Goal: Register for event/course

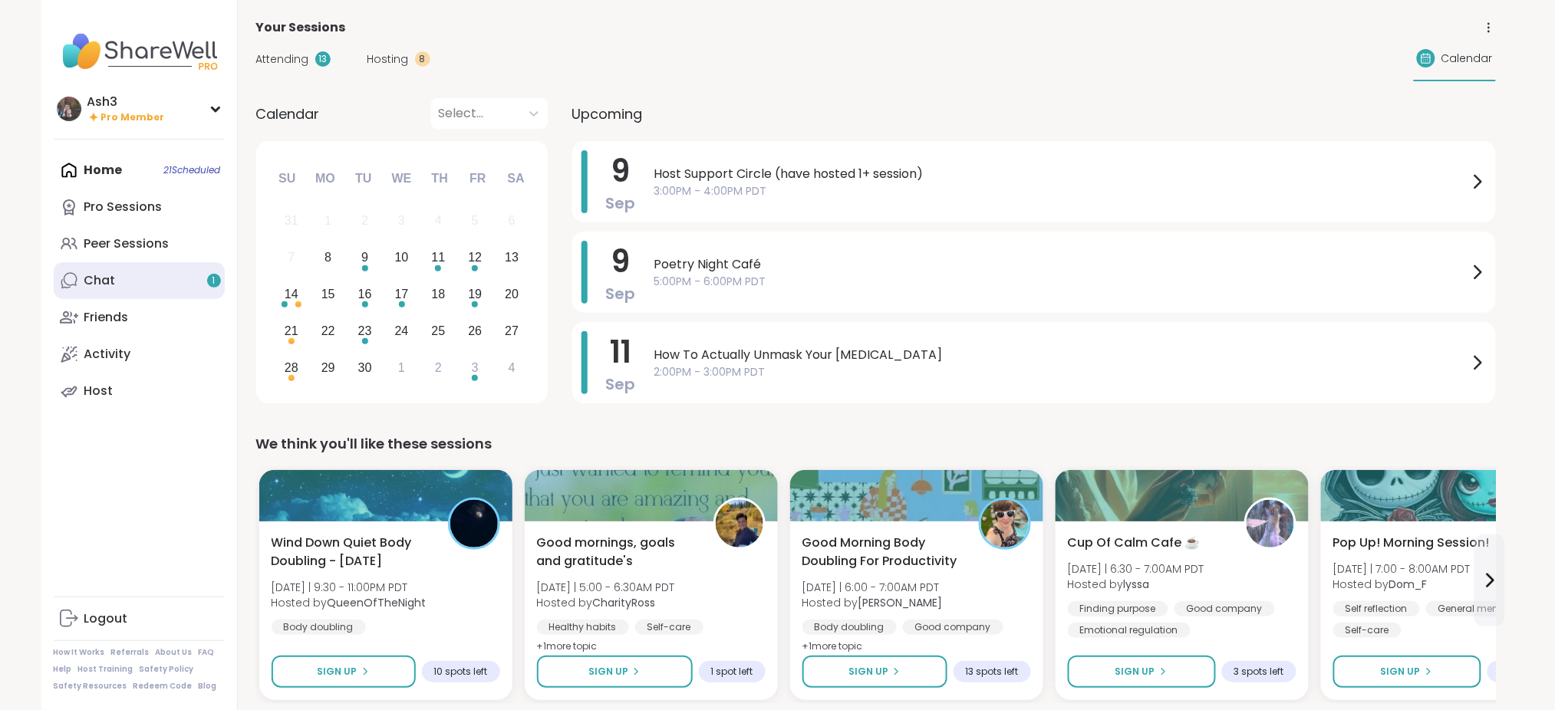
click at [156, 278] on link "Chat 1" at bounding box center [139, 280] width 171 height 37
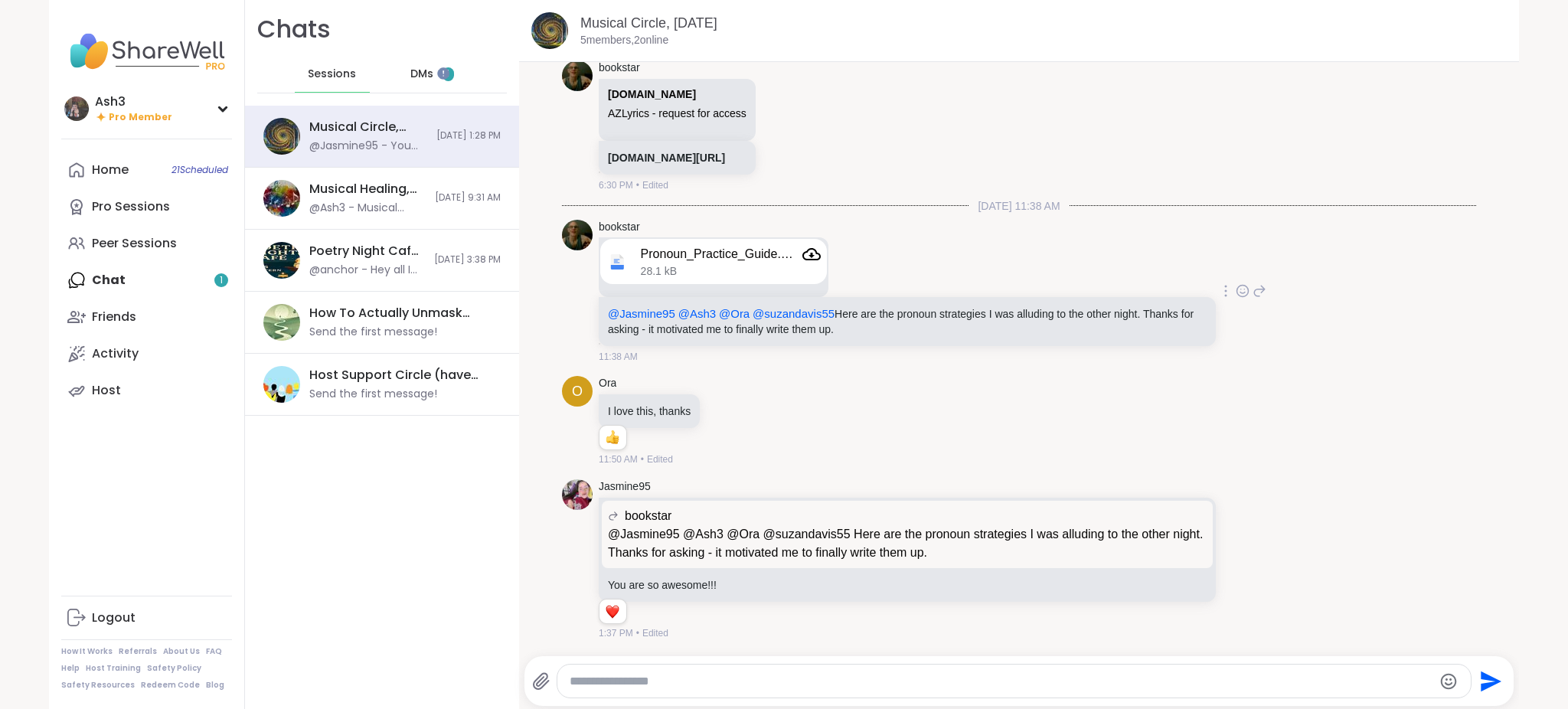
click at [1254, 292] on icon at bounding box center [1259, 291] width 11 height 11
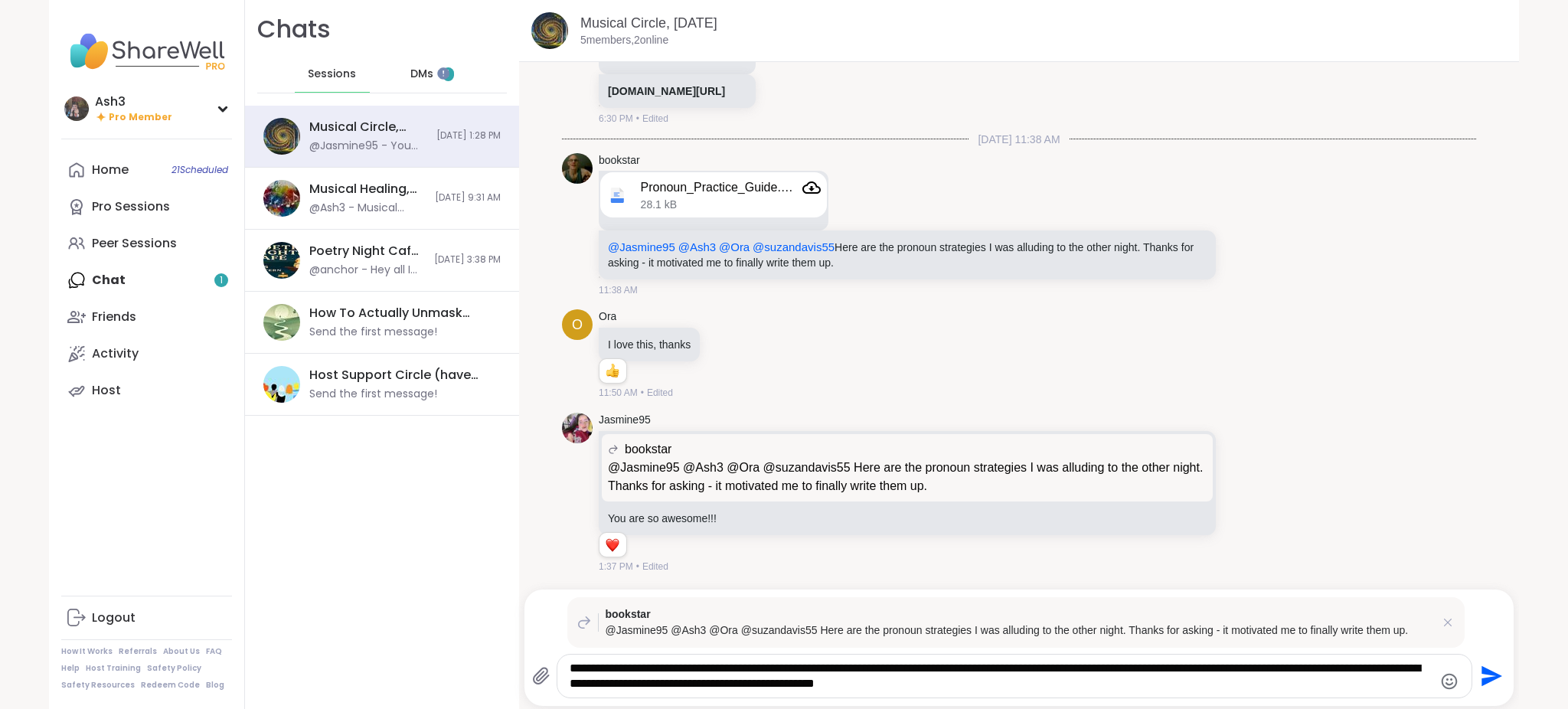
type textarea "**********"
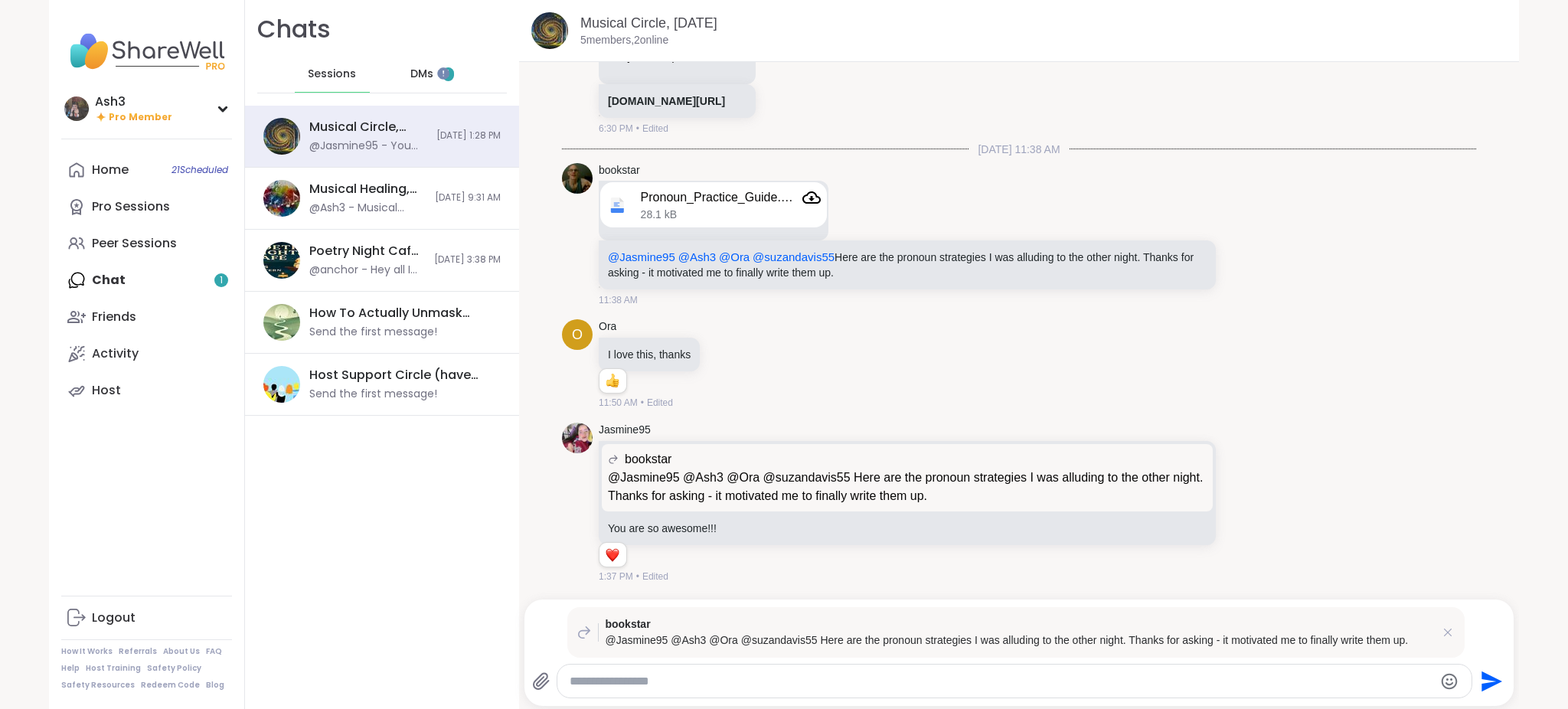
scroll to position [6062, 0]
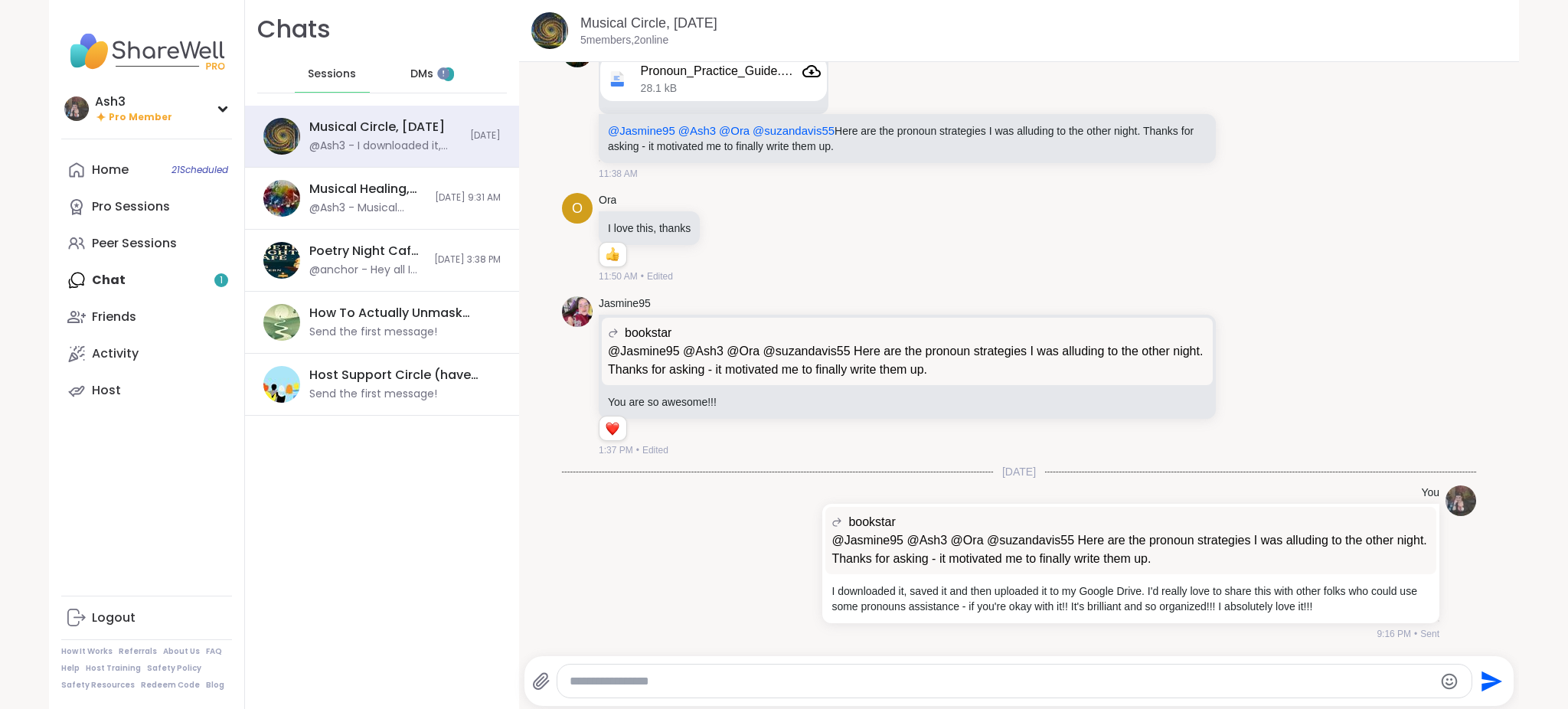
click at [380, 51] on div "Chats Sessions DMs 1" at bounding box center [381, 53] width 274 height 106
click at [410, 81] on span "DMs" at bounding box center [421, 74] width 23 height 15
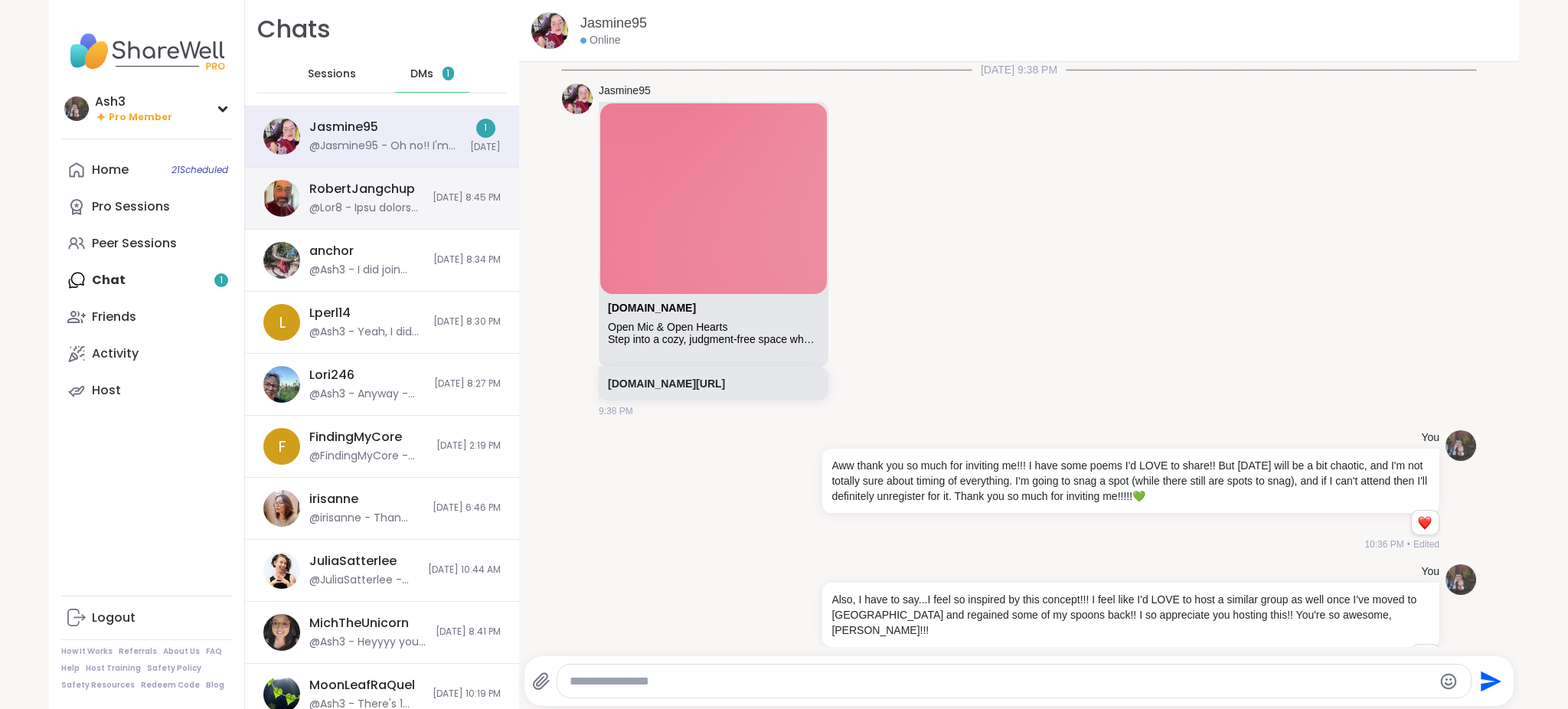
scroll to position [607, 0]
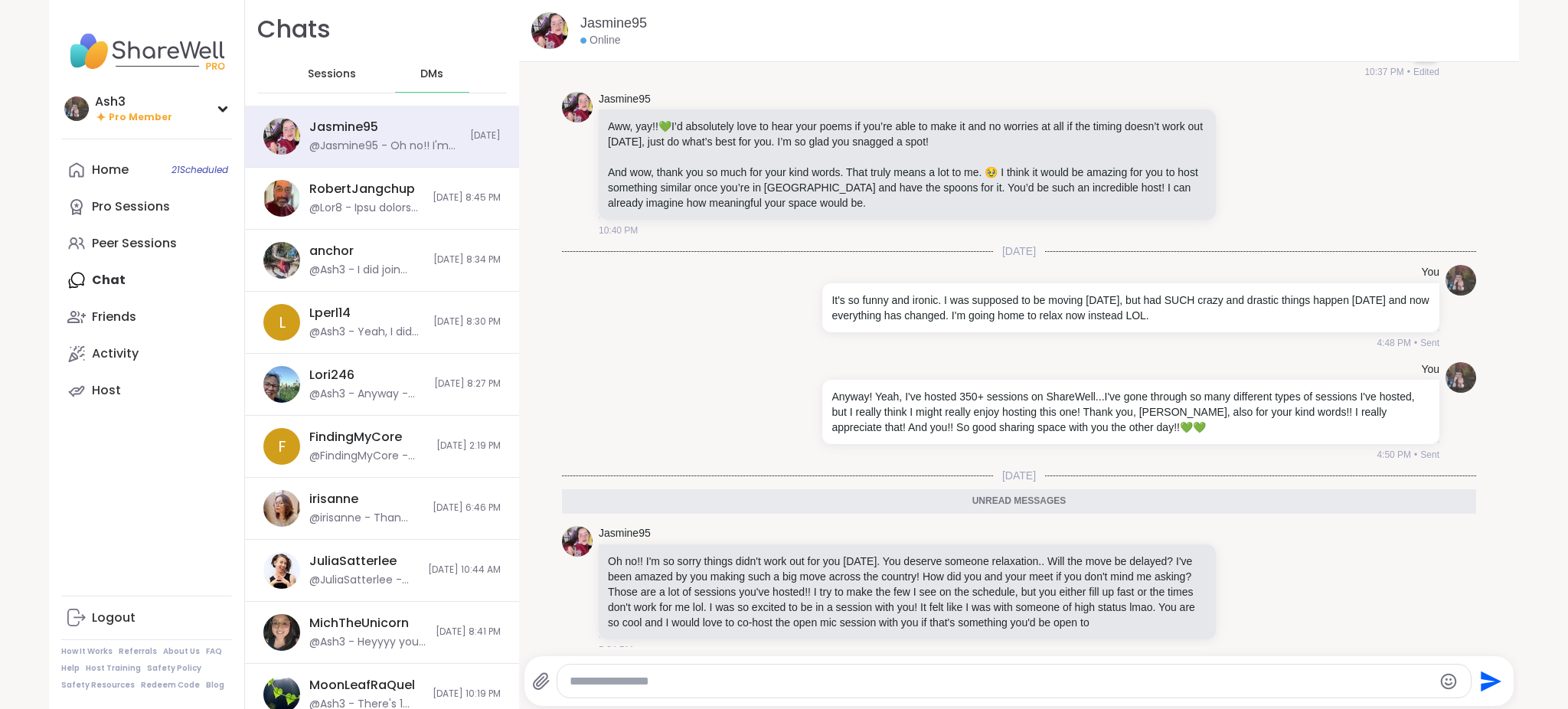
click at [821, 682] on textarea "Type your message" at bounding box center [1001, 681] width 863 height 15
type textarea "*"
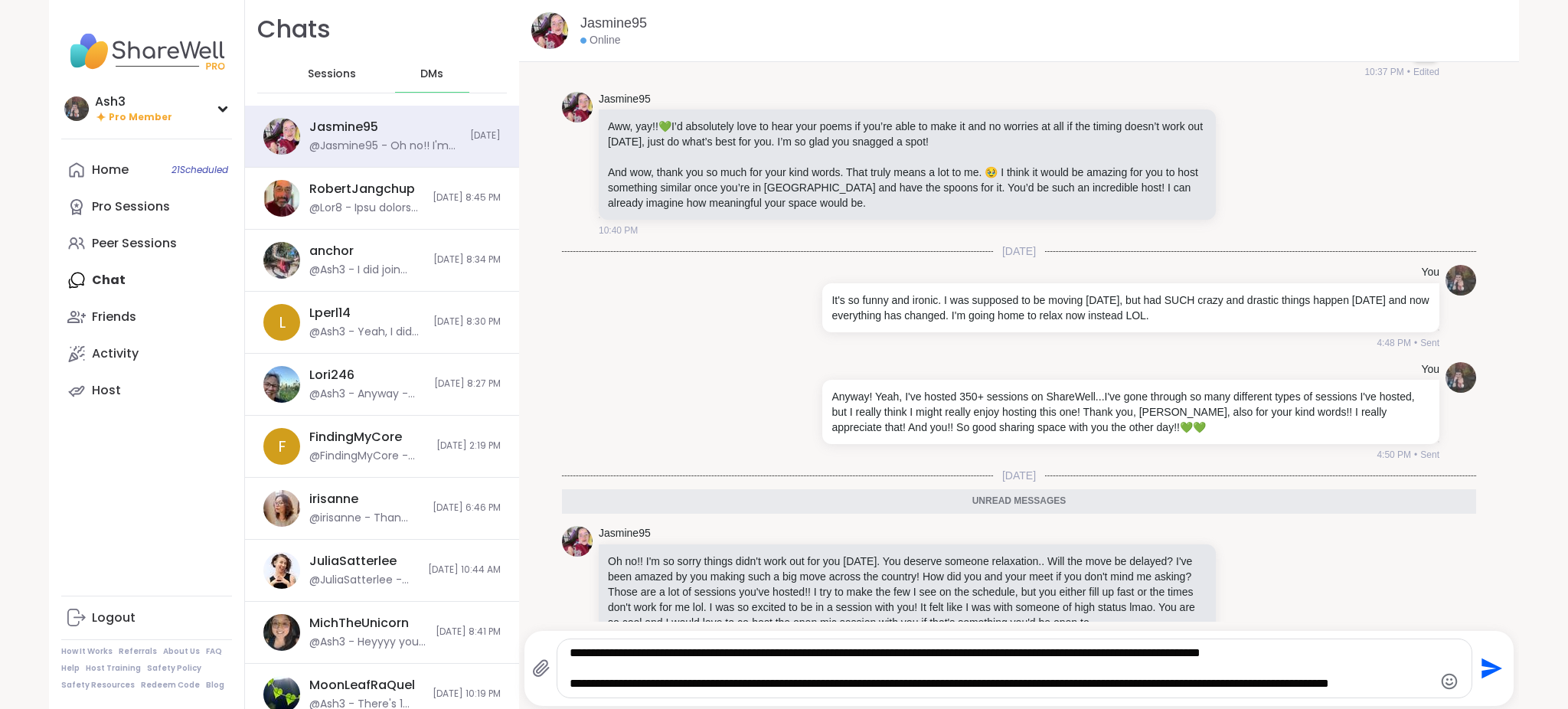
scroll to position [0, 0]
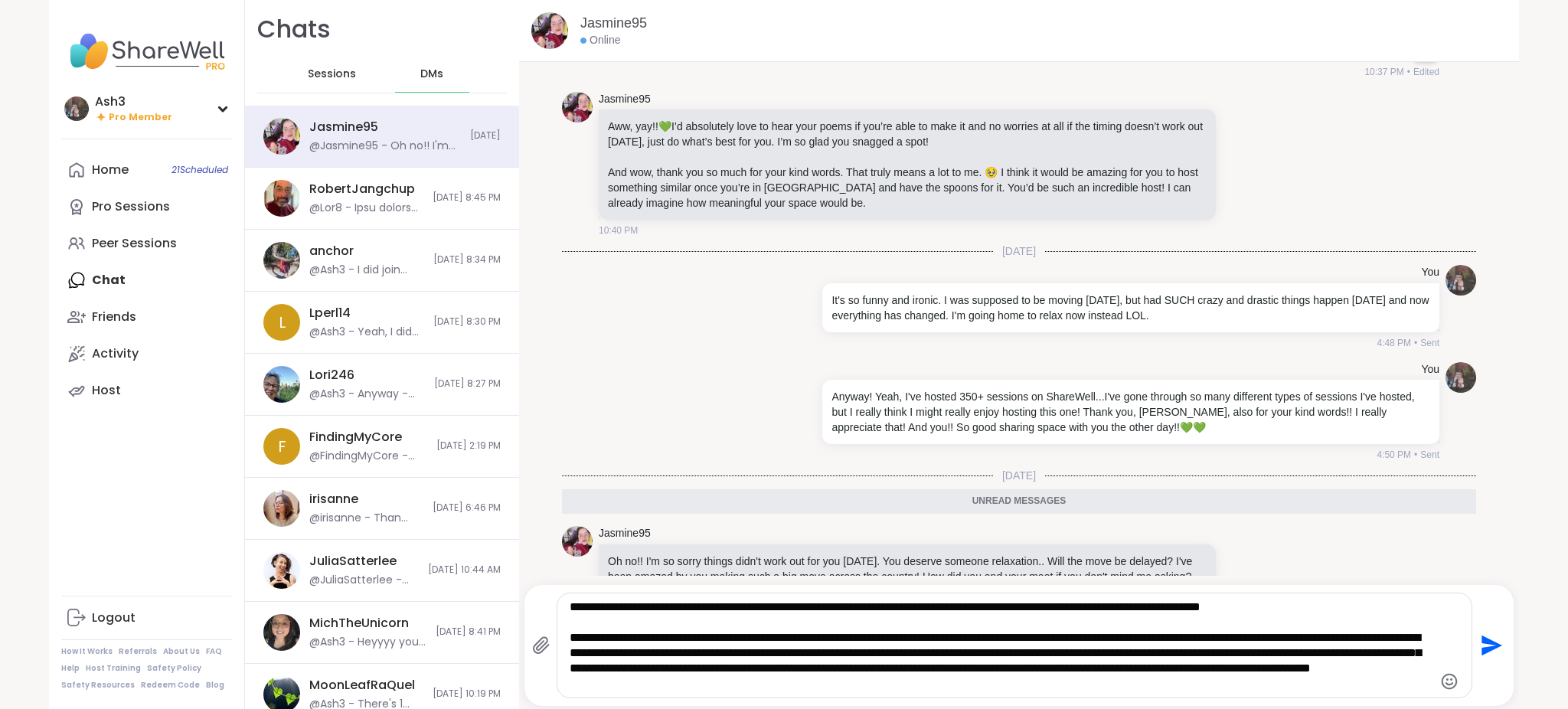
click at [1440, 680] on icon "Emoji picker" at bounding box center [1449, 681] width 18 height 18
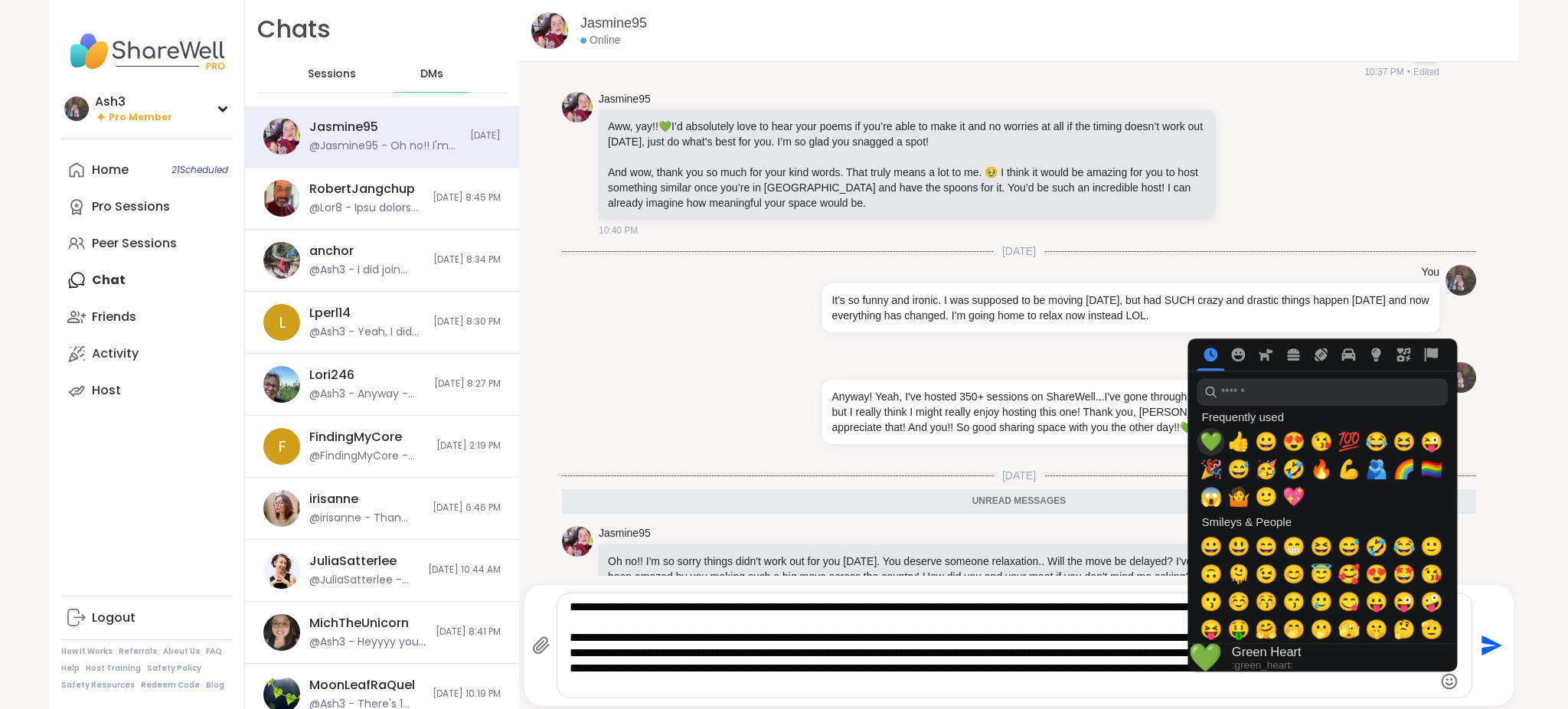
click at [1206, 445] on span "💚" at bounding box center [1211, 441] width 23 height 21
type textarea "**********"
click at [1478, 671] on div "**********" at bounding box center [1019, 646] width 974 height 106
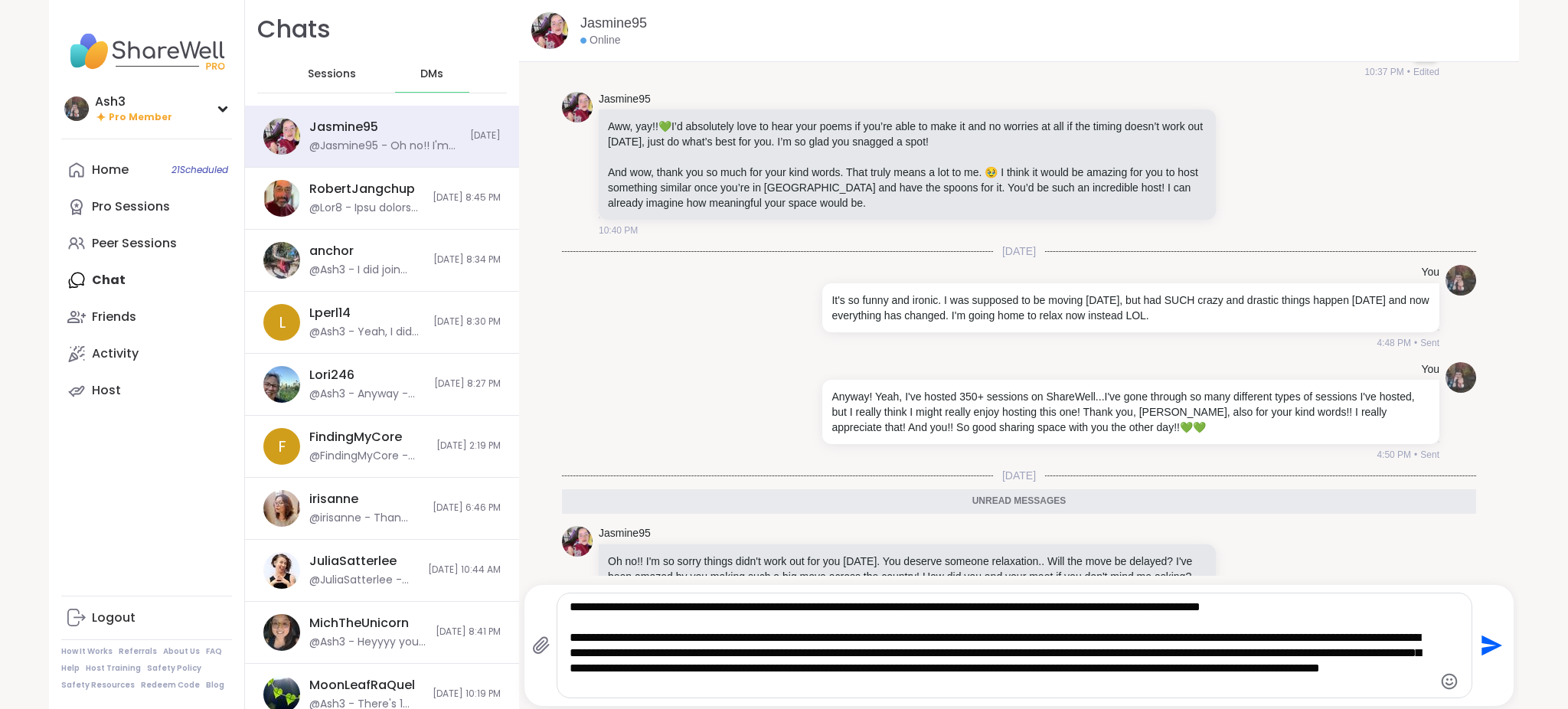
click at [1477, 645] on icon "Send" at bounding box center [1489, 645] width 25 height 25
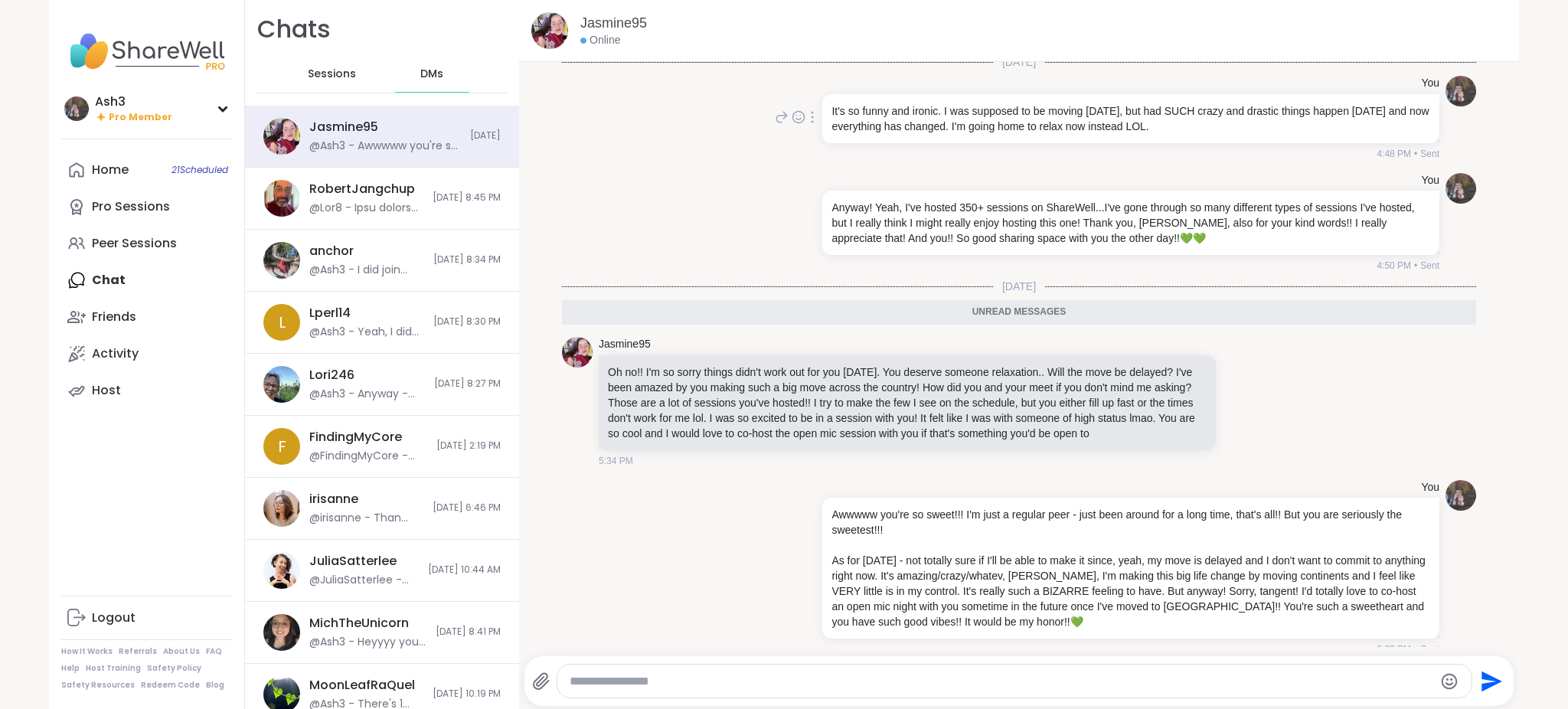
scroll to position [761, 0]
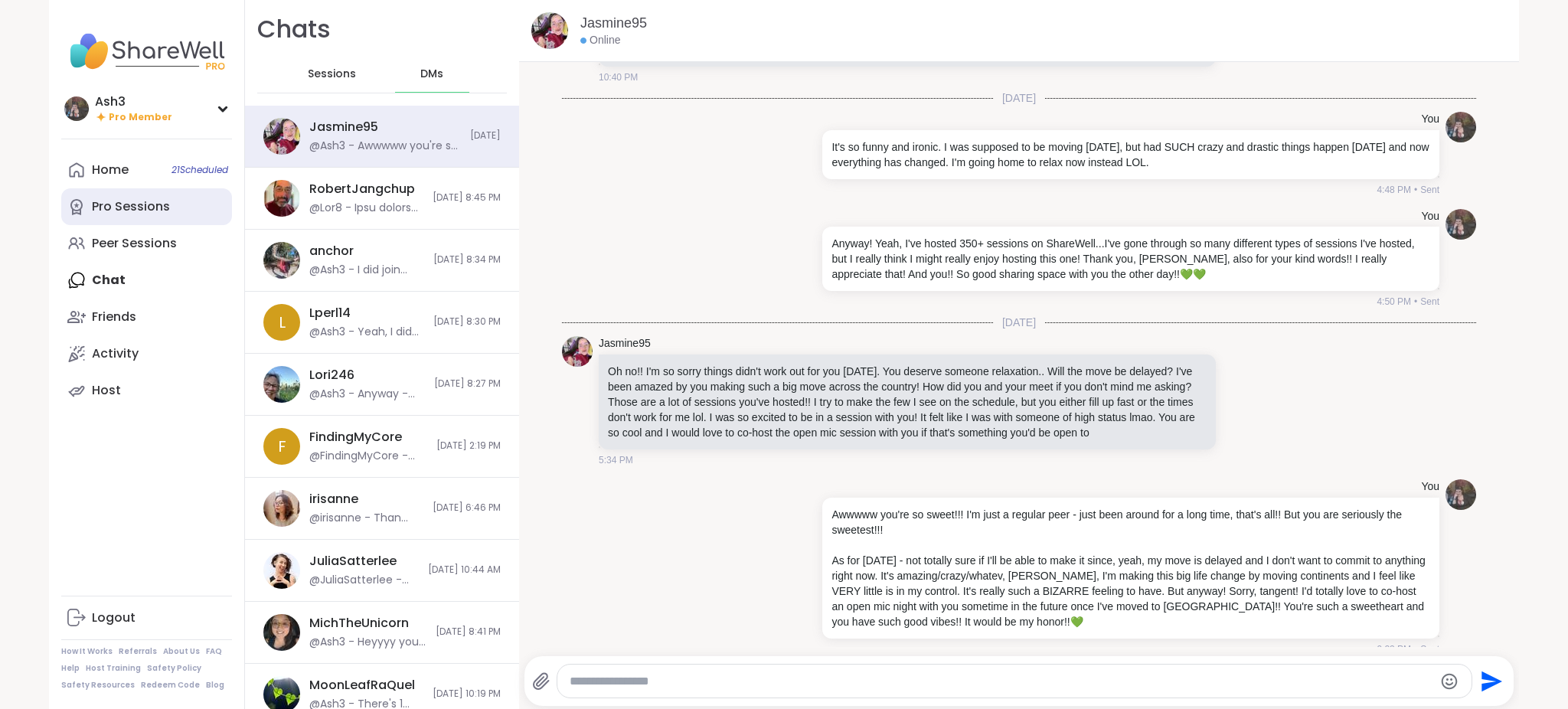
click at [128, 207] on div "Pro Sessions" at bounding box center [131, 207] width 78 height 17
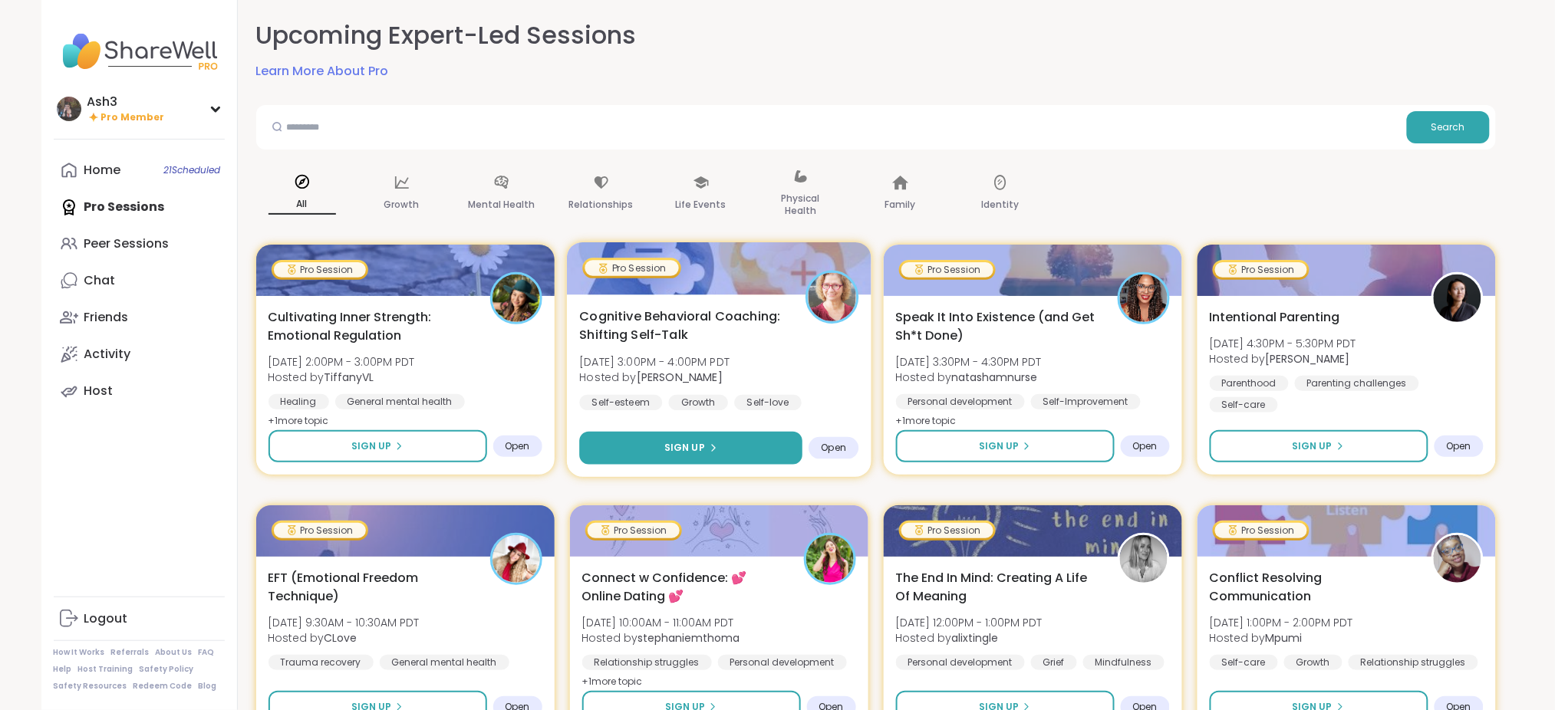
click at [642, 442] on button "Sign Up" at bounding box center [690, 448] width 223 height 33
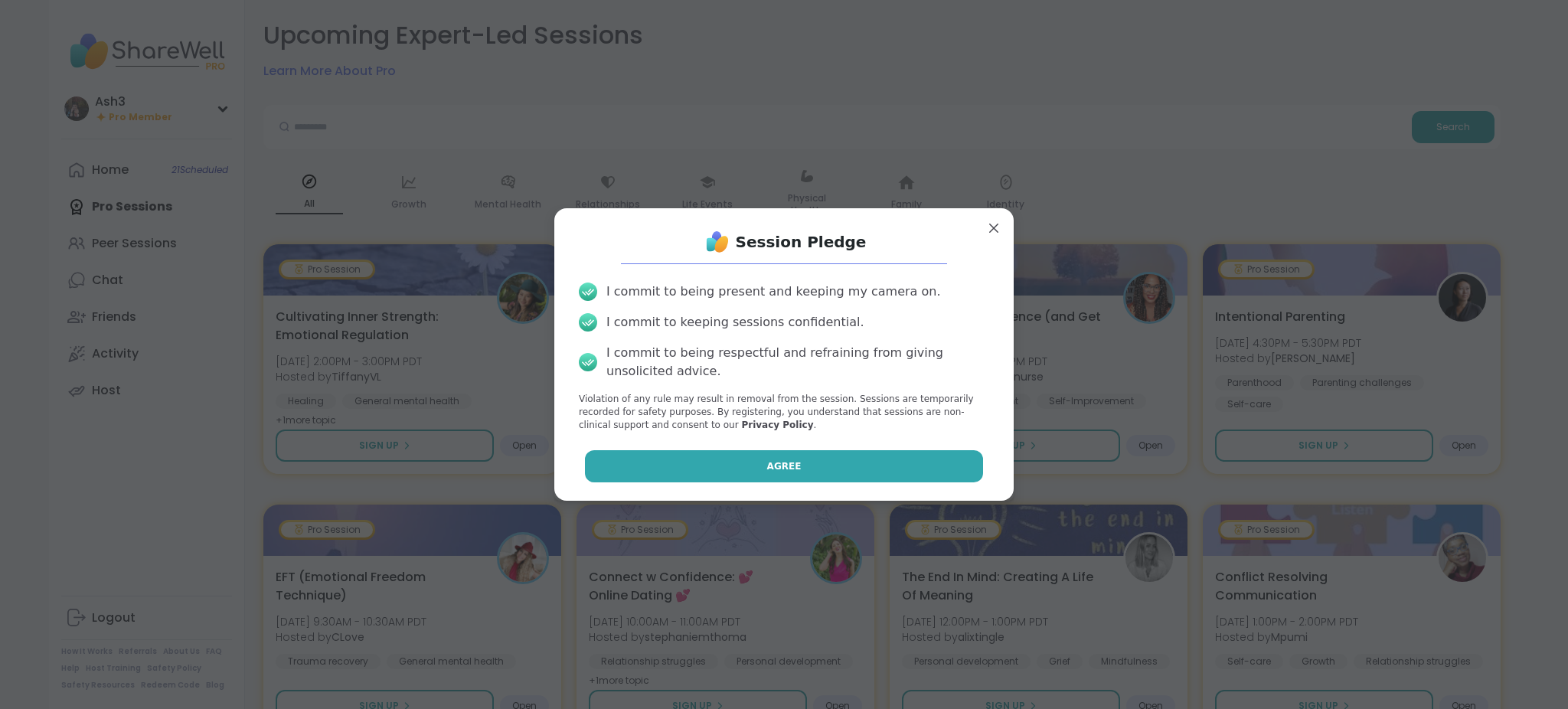
click at [683, 475] on button "Agree" at bounding box center [784, 466] width 399 height 32
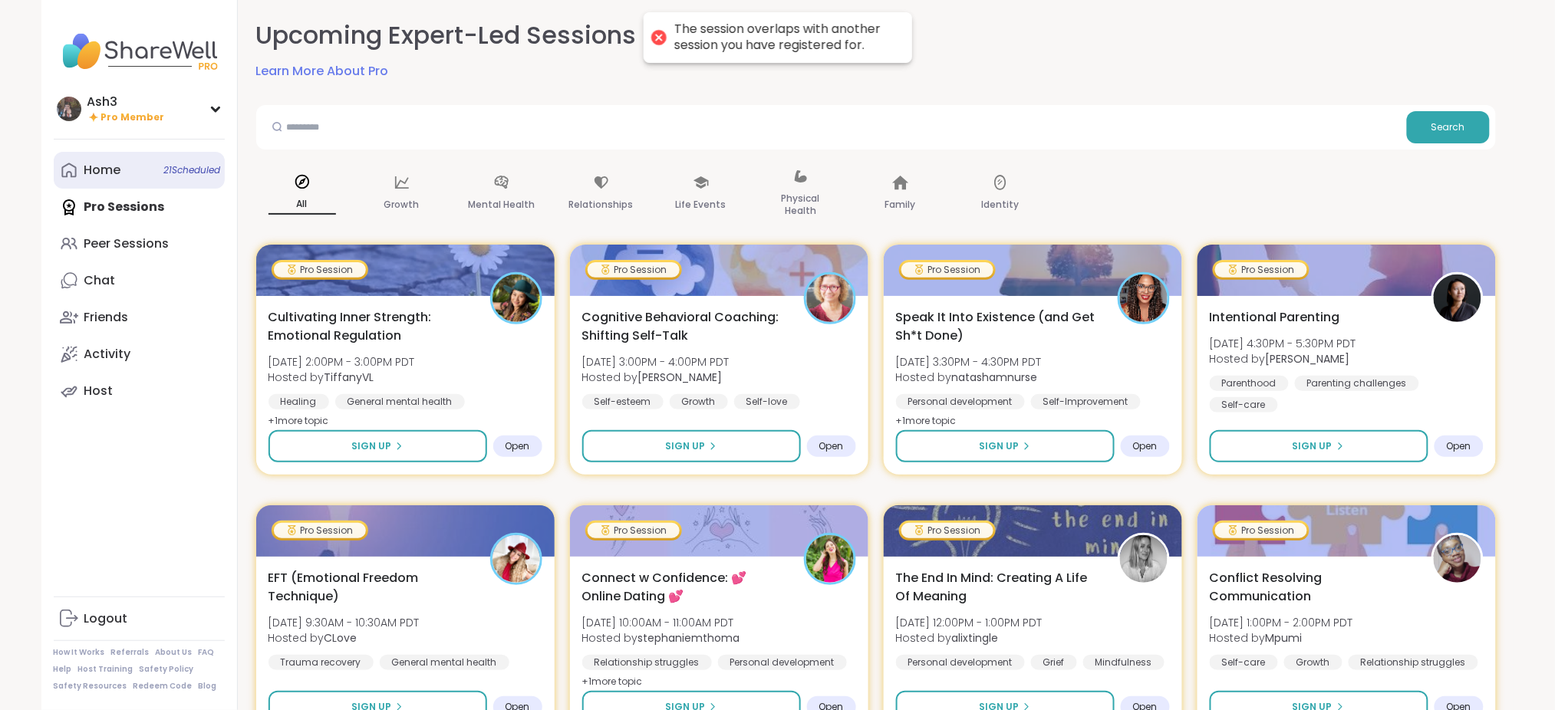
click at [124, 176] on link "Home 21 Scheduled" at bounding box center [139, 170] width 171 height 37
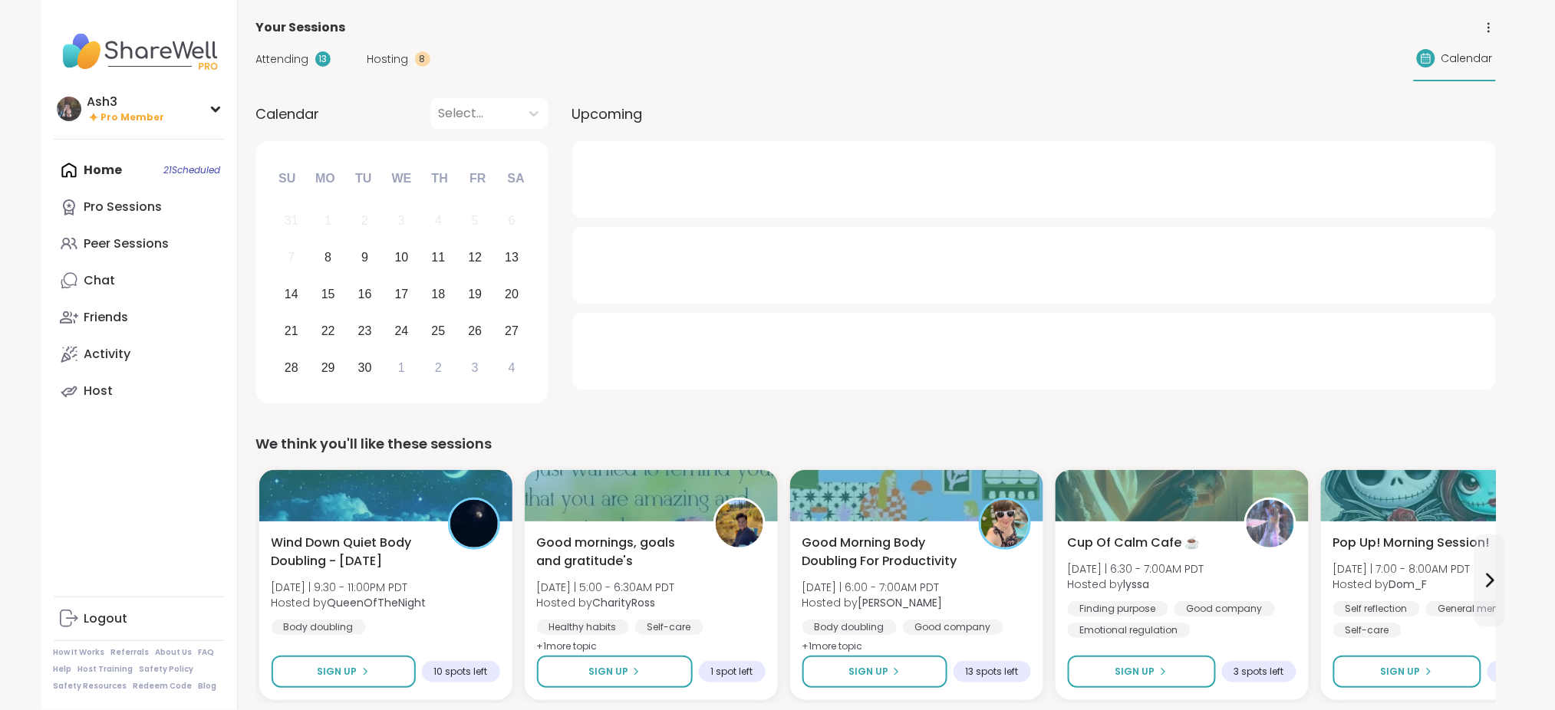
click at [300, 61] on span "Attending" at bounding box center [282, 59] width 53 height 16
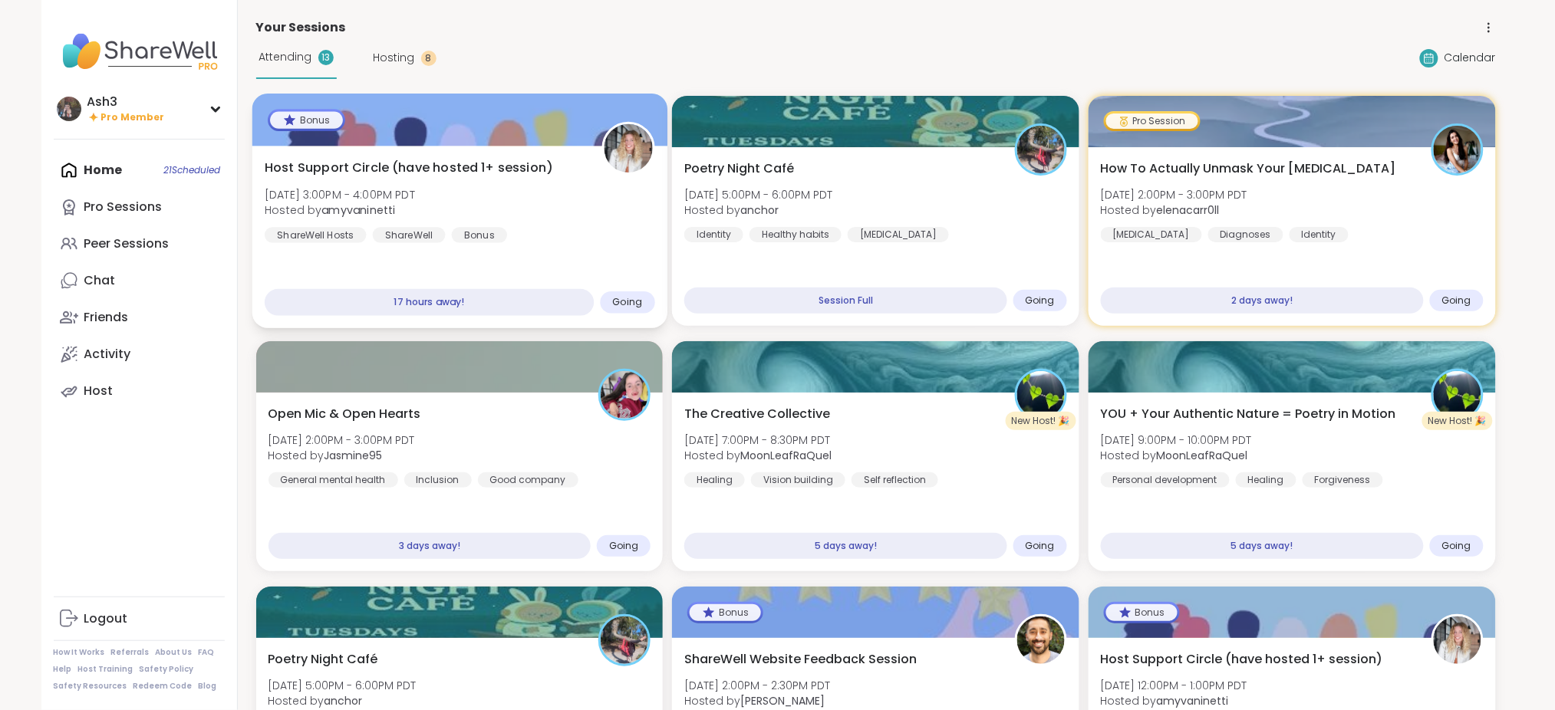
click at [523, 169] on span "Host Support Circle (have hosted 1+ session)" at bounding box center [409, 168] width 288 height 18
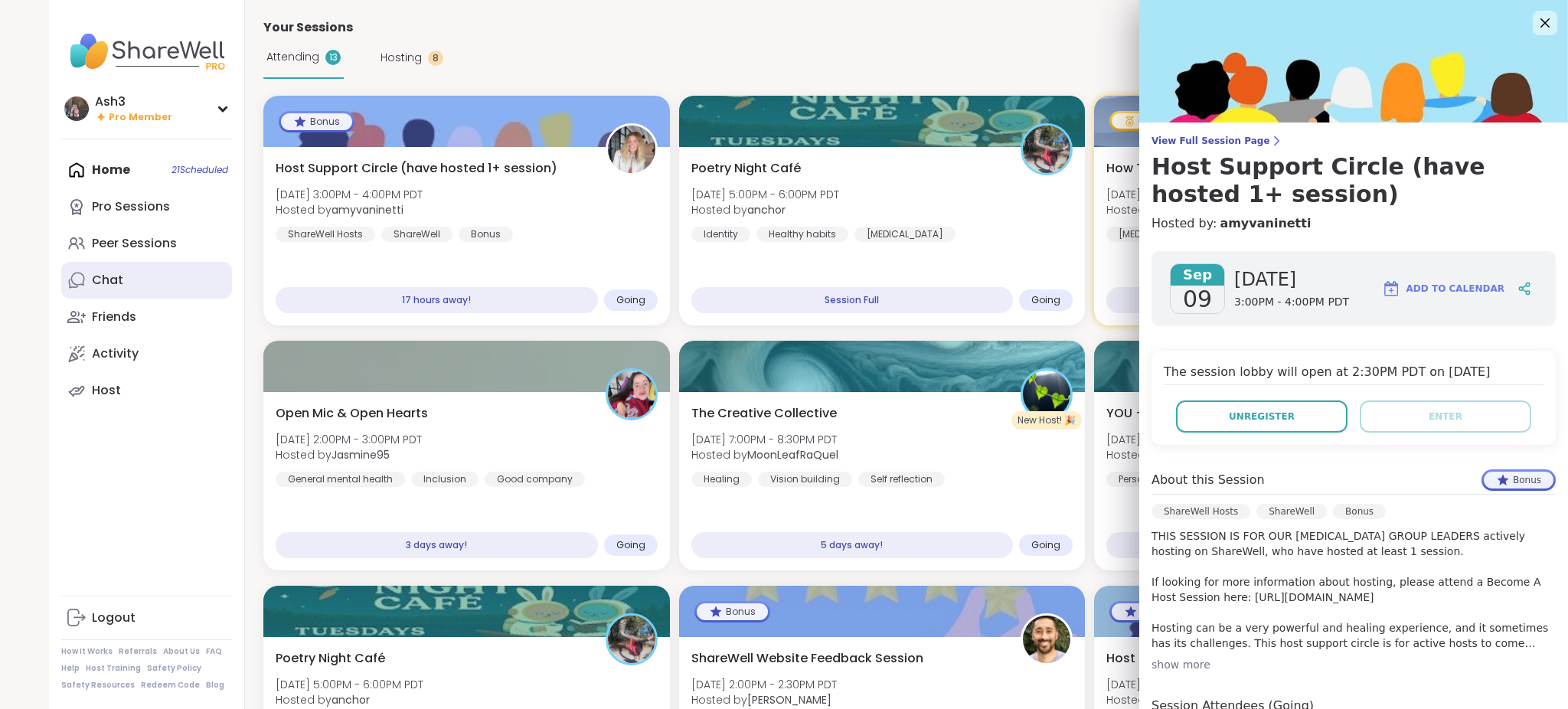
click at [143, 291] on link "Chat" at bounding box center [146, 280] width 171 height 37
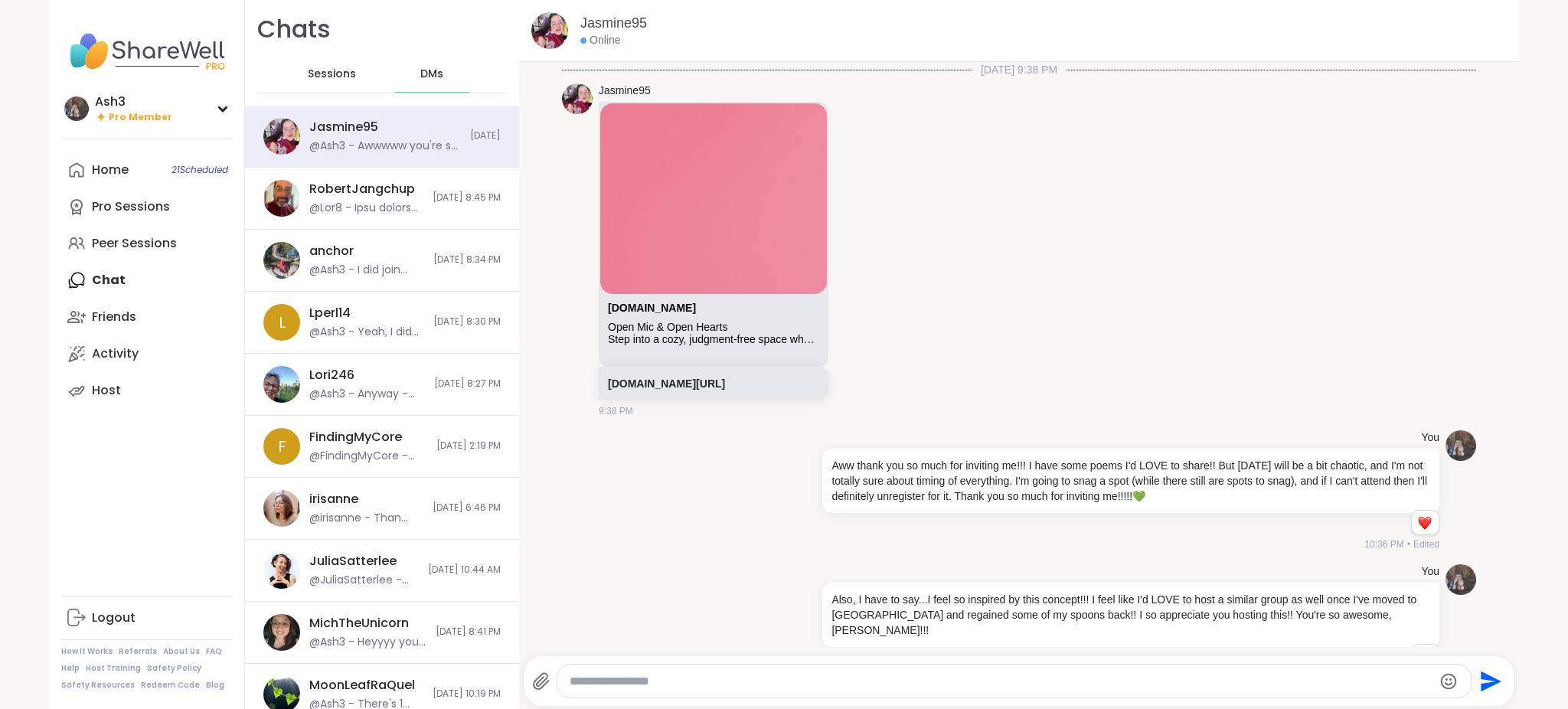
scroll to position [744, 0]
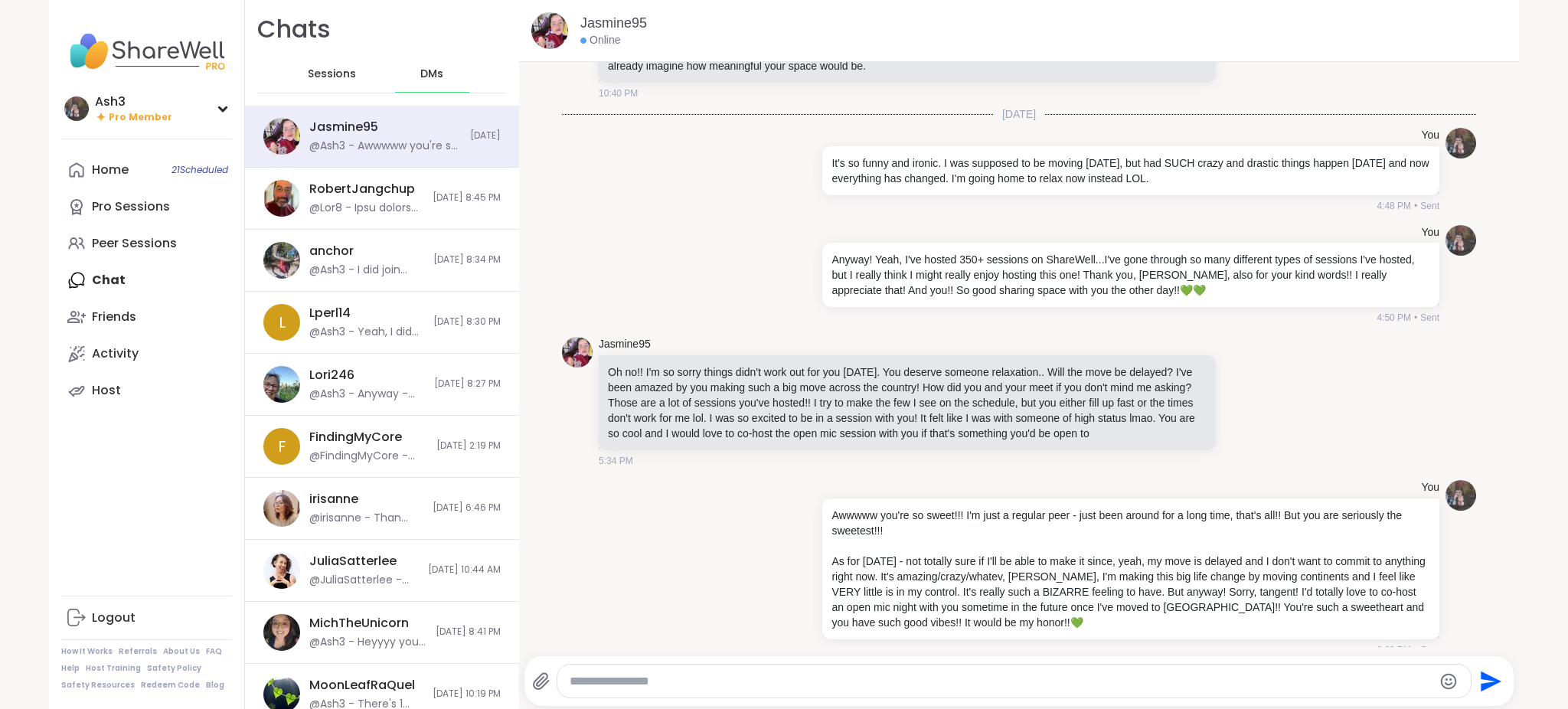
click at [336, 67] on span "Sessions" at bounding box center [331, 74] width 48 height 15
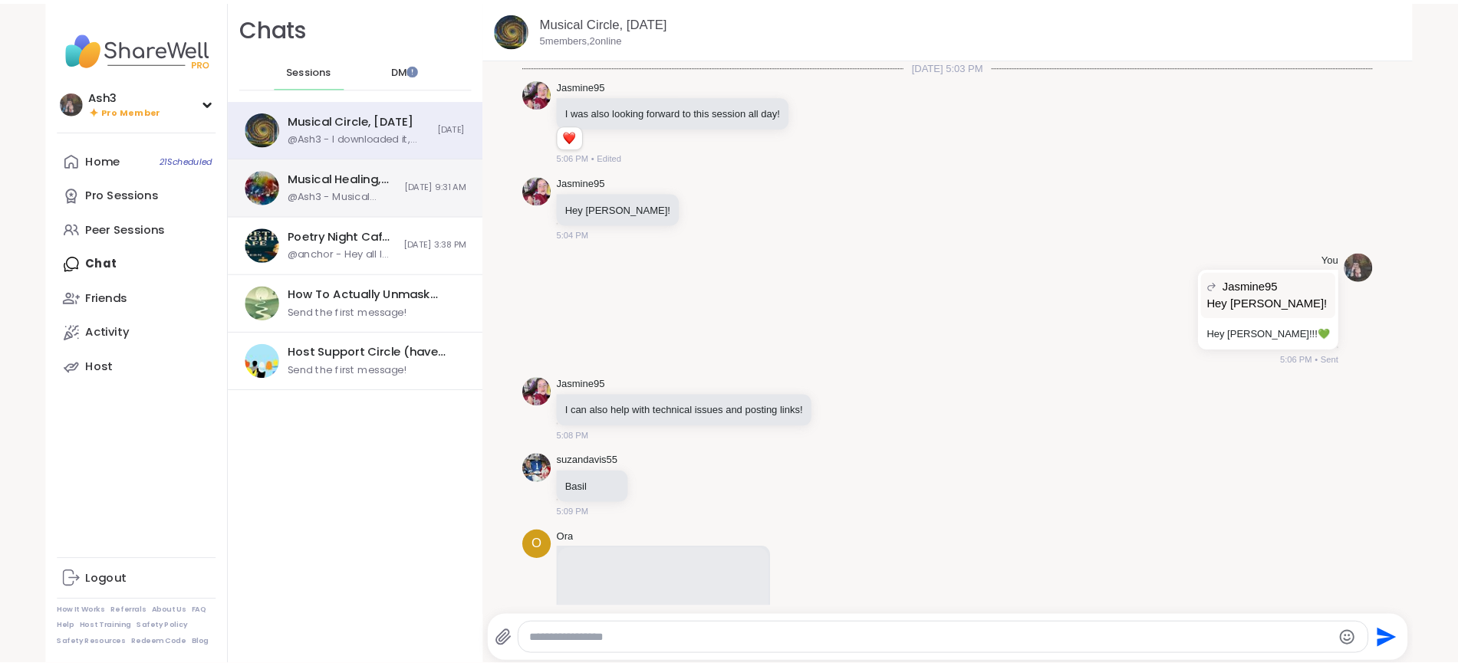
scroll to position [6071, 0]
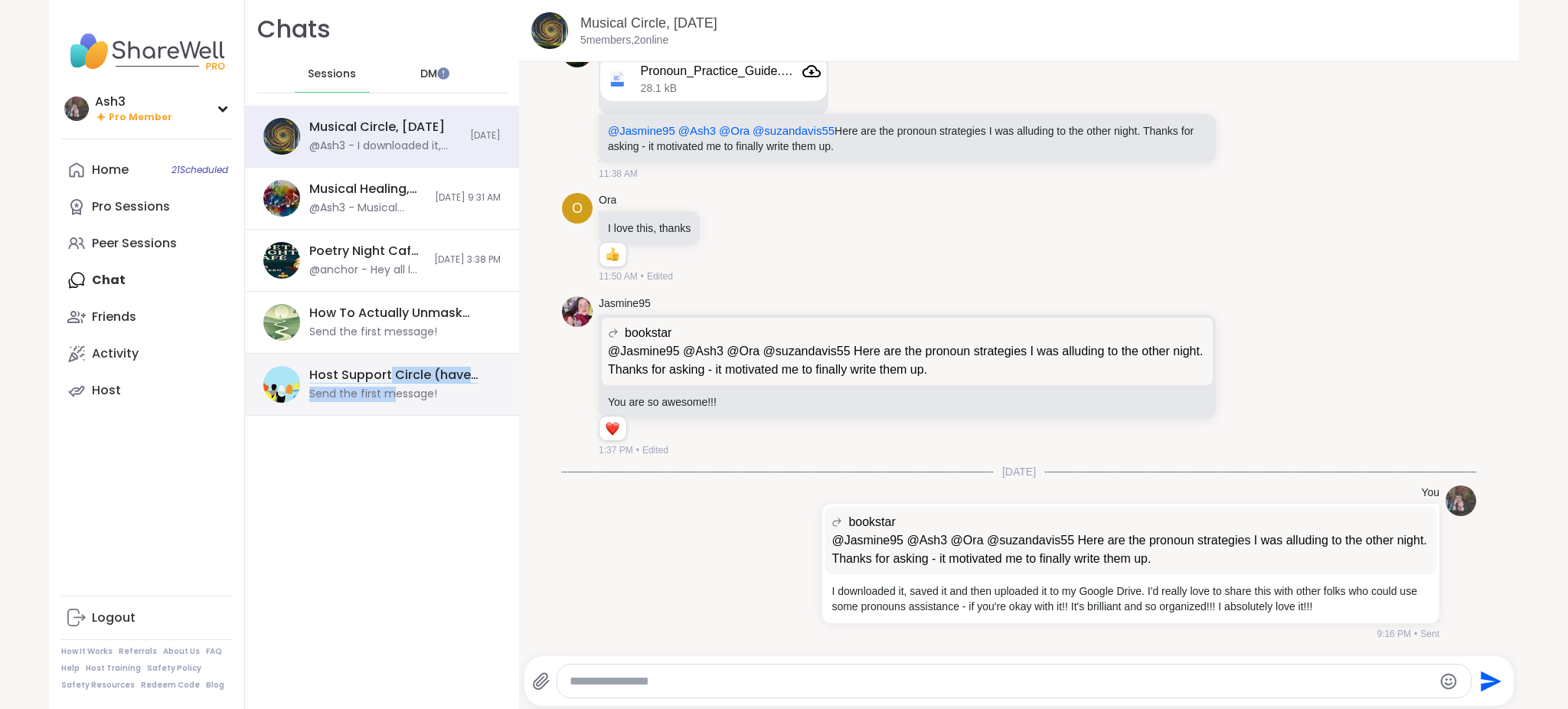
click at [380, 385] on div "Host Support Circle (have hosted 1+ session), Sep 09 Send the first message!" at bounding box center [400, 383] width 183 height 35
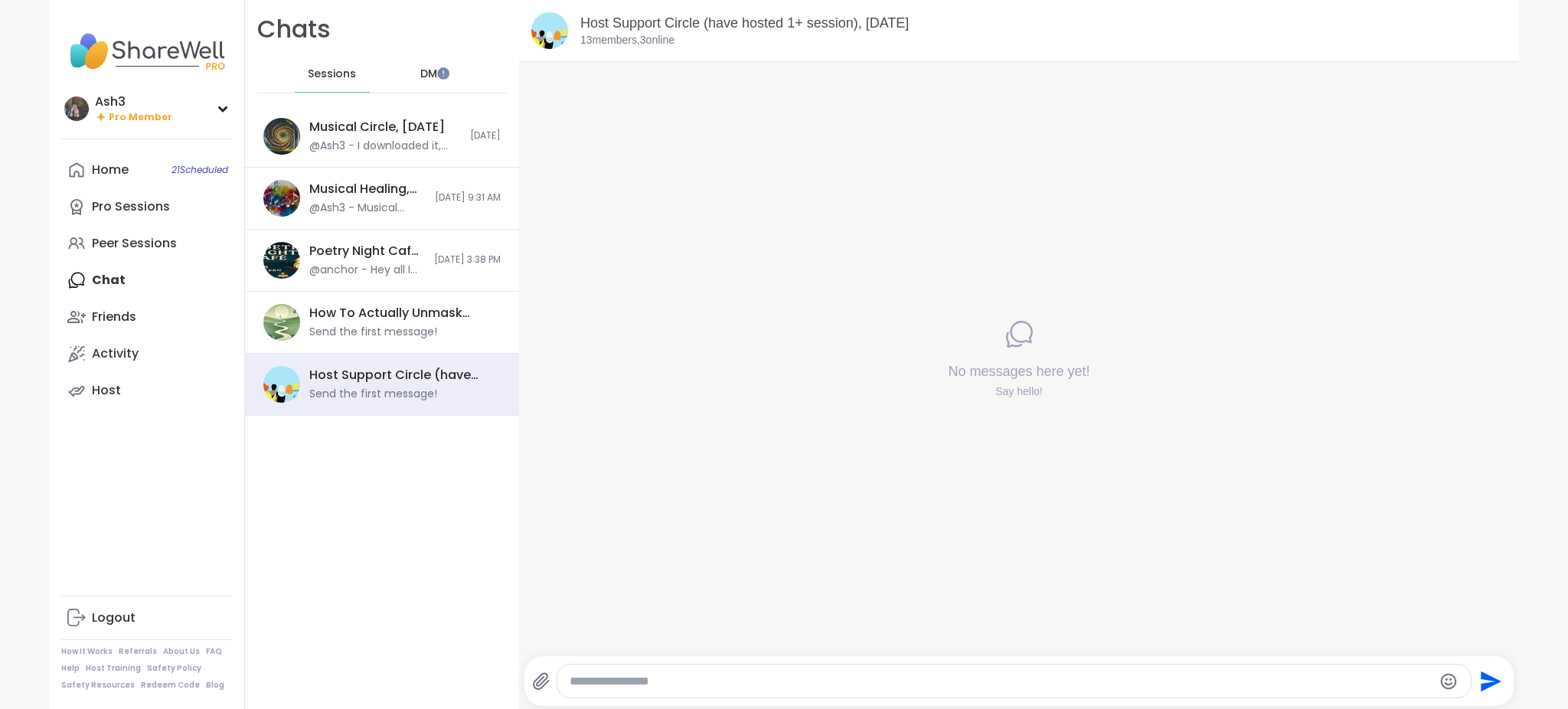
drag, startPoint x: 623, startPoint y: 194, endPoint x: 594, endPoint y: 140, distance: 61.3
click at [623, 194] on div "No messages here yet! Say hello!" at bounding box center [1019, 358] width 1000 height 594
click at [736, 26] on link "Host Support Circle (have hosted 1+ session), Sep 09" at bounding box center [744, 22] width 328 height 15
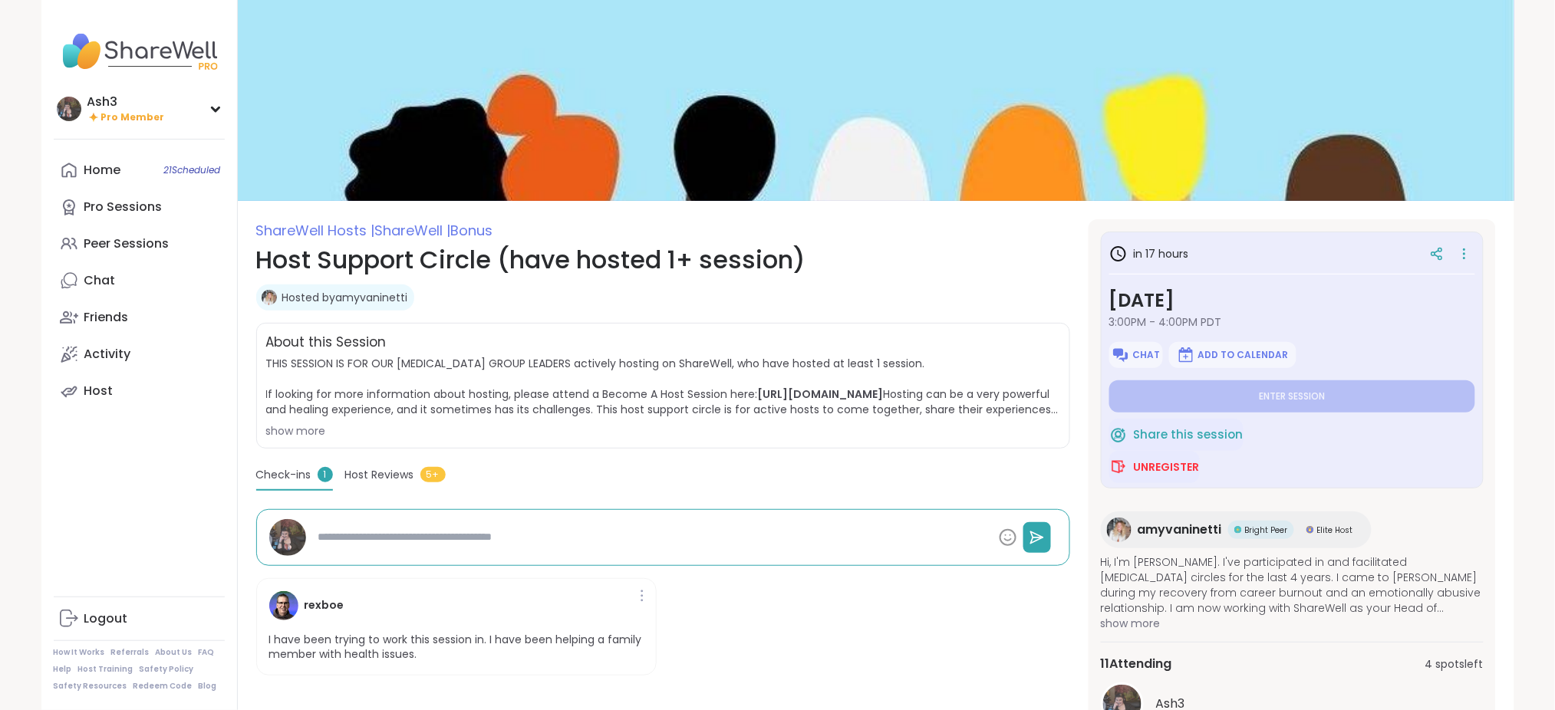
click at [1162, 525] on span "amyvaninetti" at bounding box center [1179, 530] width 84 height 18
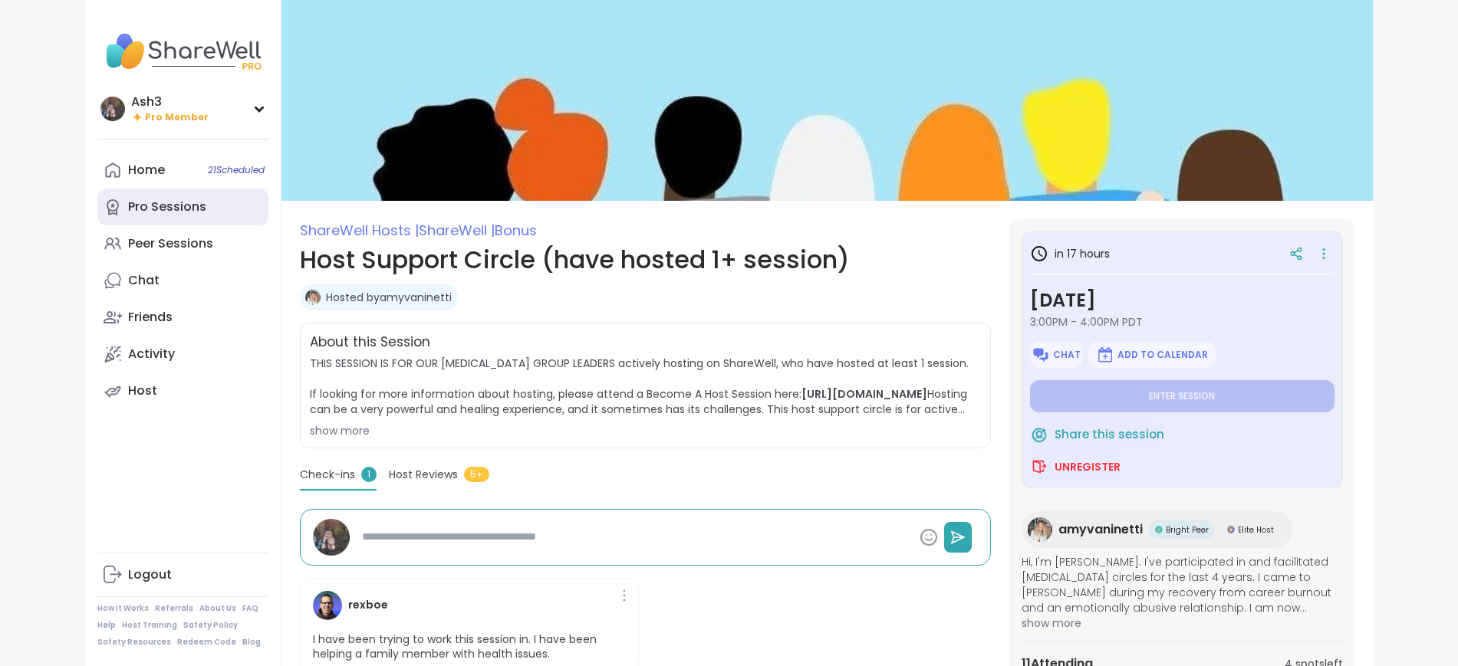
click at [128, 210] on div "Pro Sessions" at bounding box center [167, 207] width 78 height 17
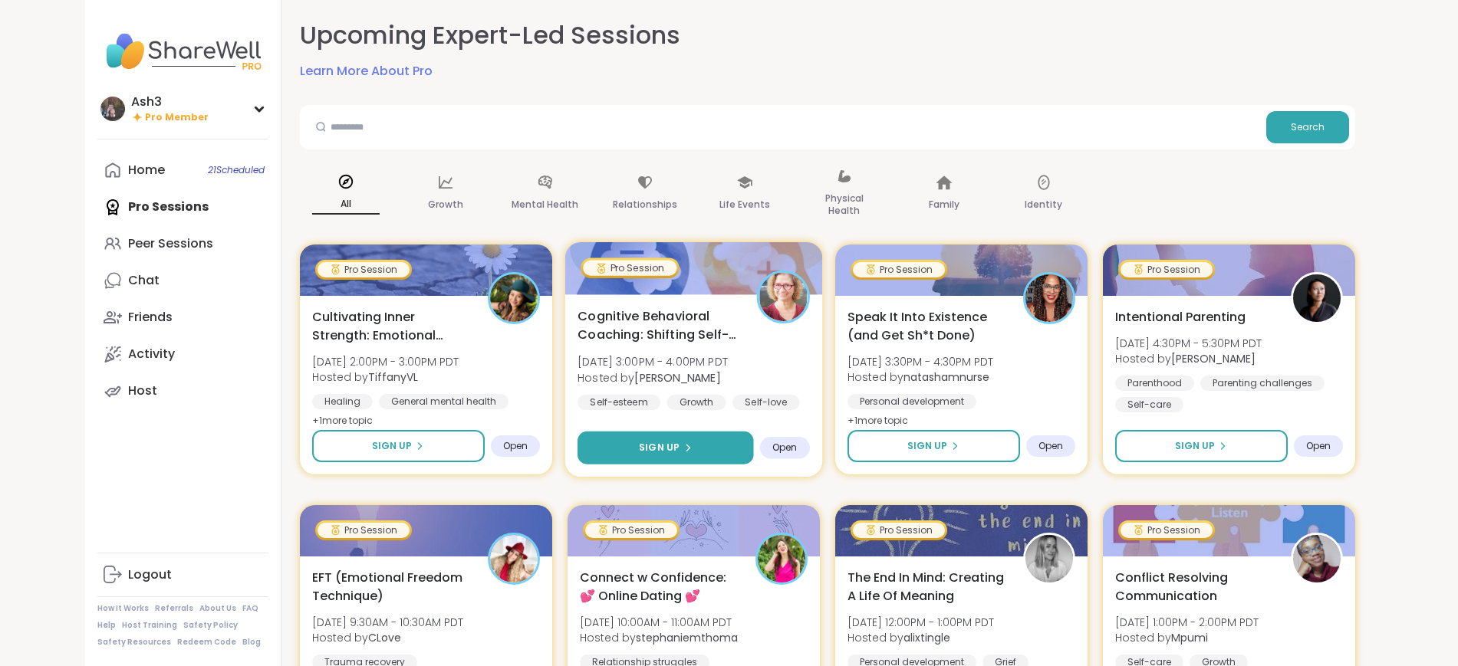
click at [616, 443] on button "Sign Up" at bounding box center [666, 448] width 176 height 33
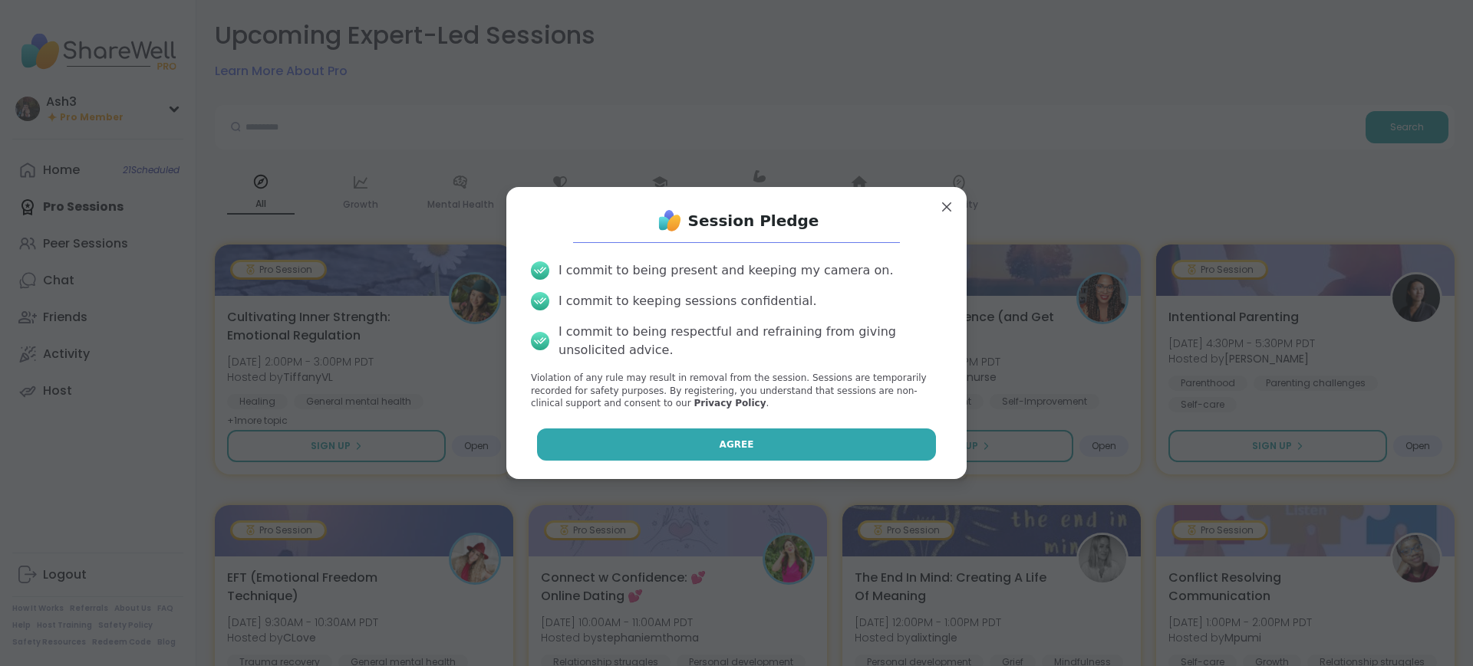
click at [624, 440] on button "Agree" at bounding box center [737, 445] width 400 height 32
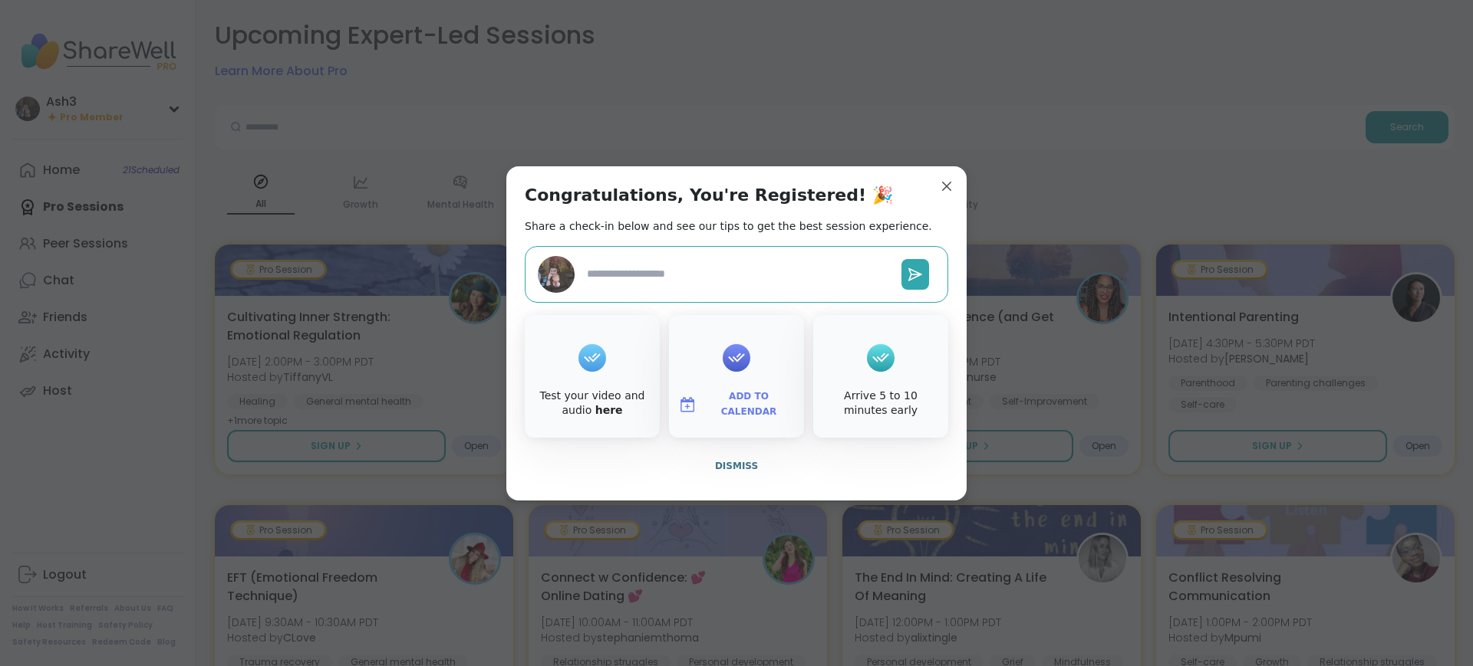
click at [722, 401] on span "Add to Calendar" at bounding box center [749, 405] width 92 height 30
click at [703, 260] on button "Google Calendar" at bounding box center [736, 265] width 117 height 34
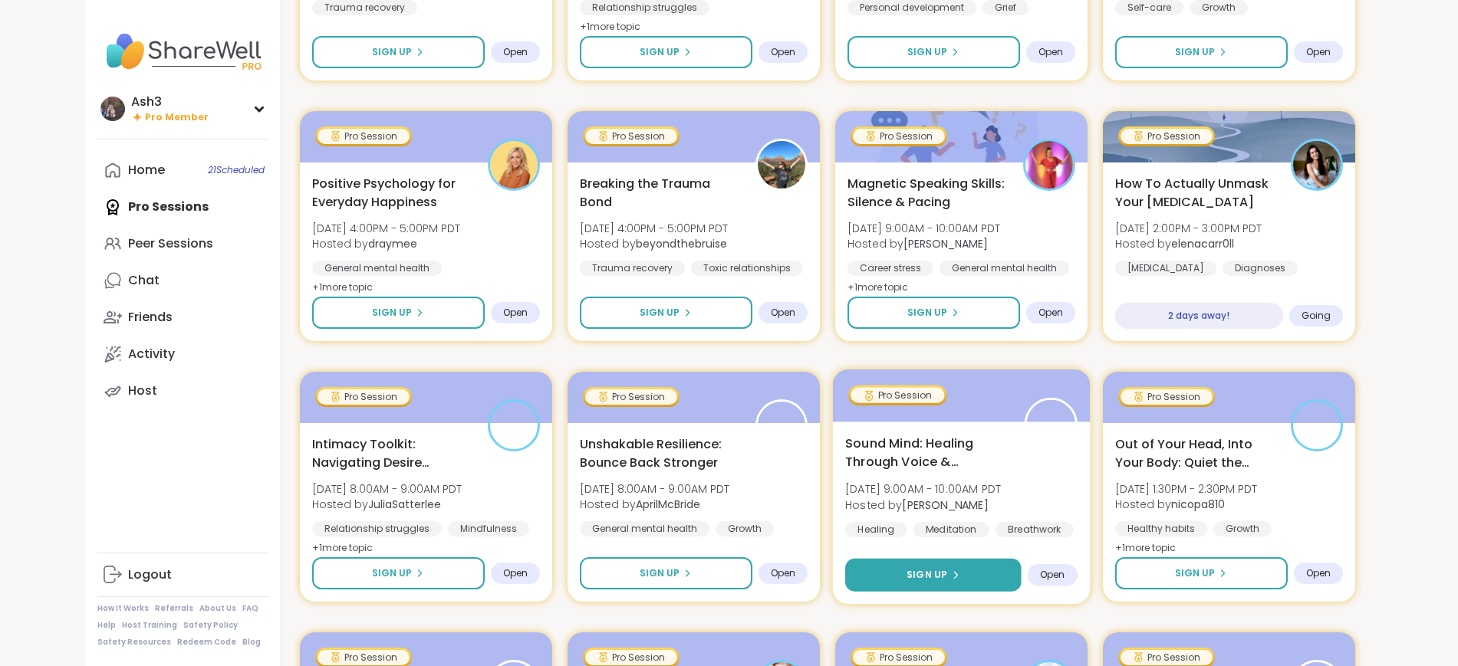
scroll to position [575, 0]
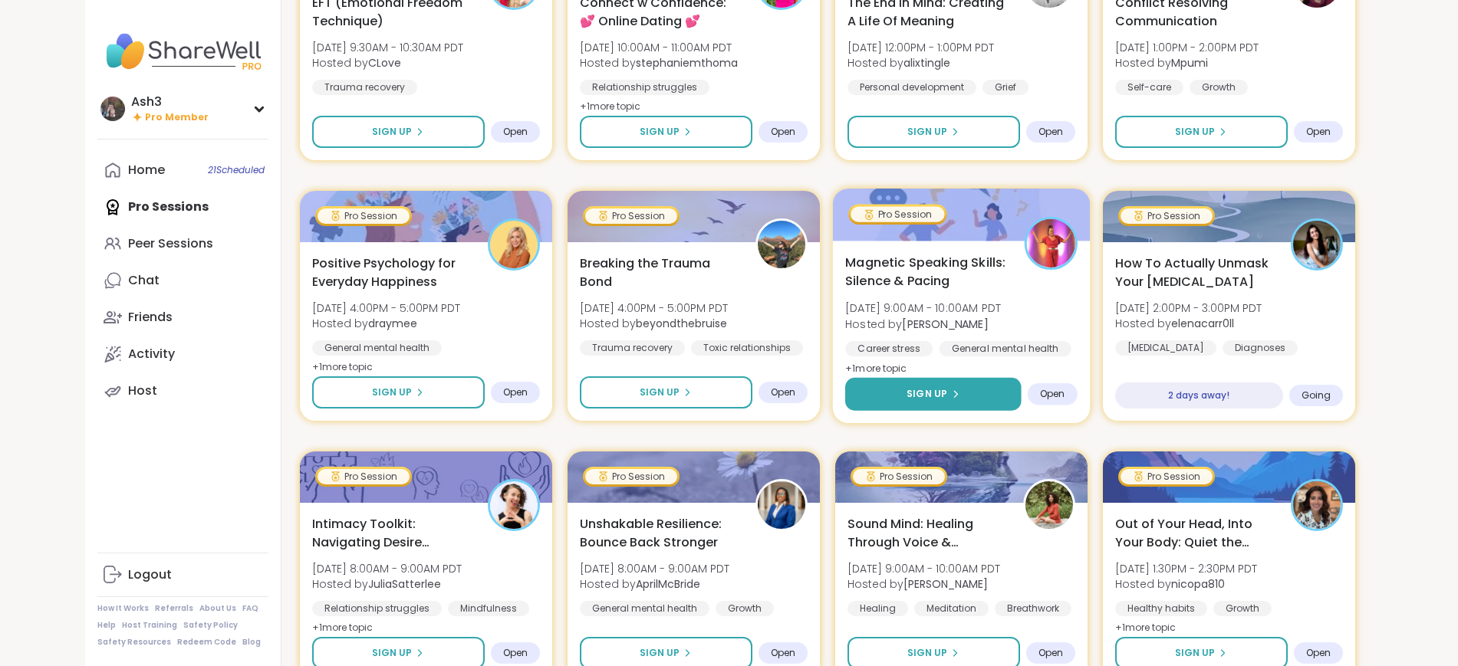
click at [984, 392] on button "Sign Up" at bounding box center [933, 394] width 176 height 33
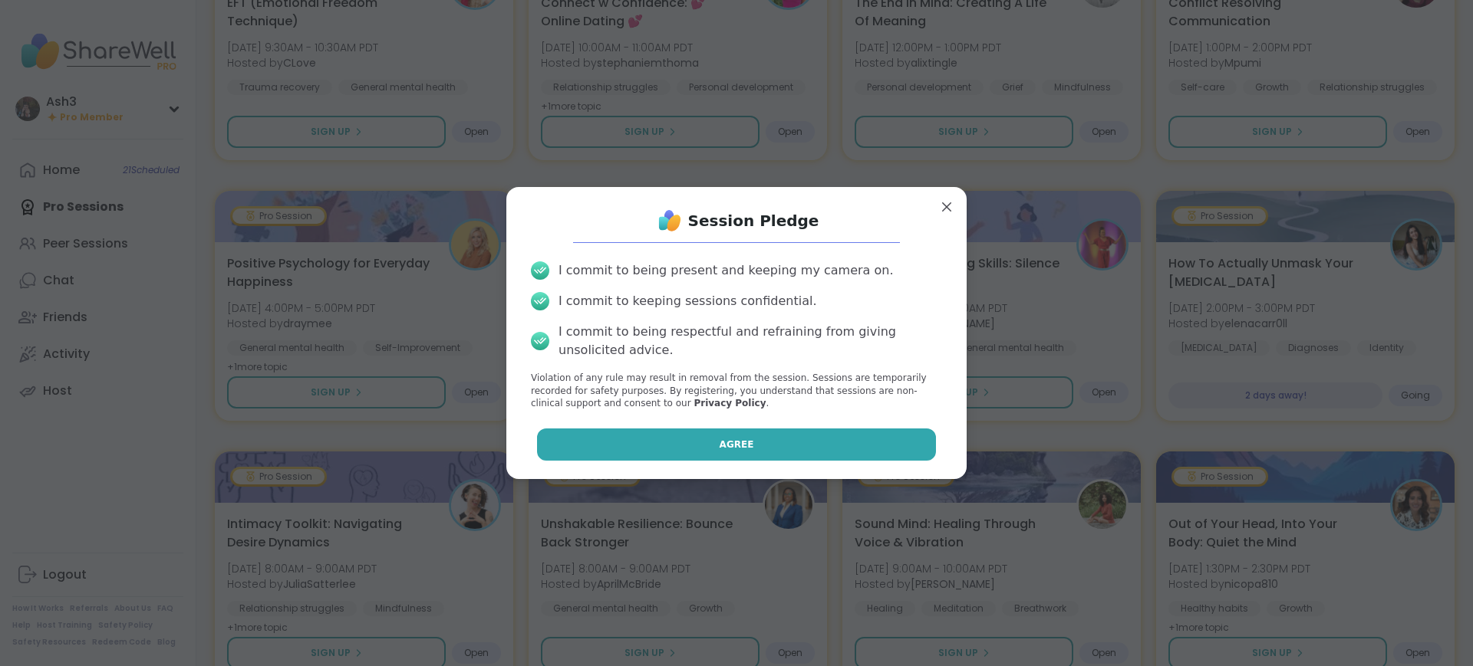
click at [726, 438] on span "Agree" at bounding box center [736, 445] width 35 height 14
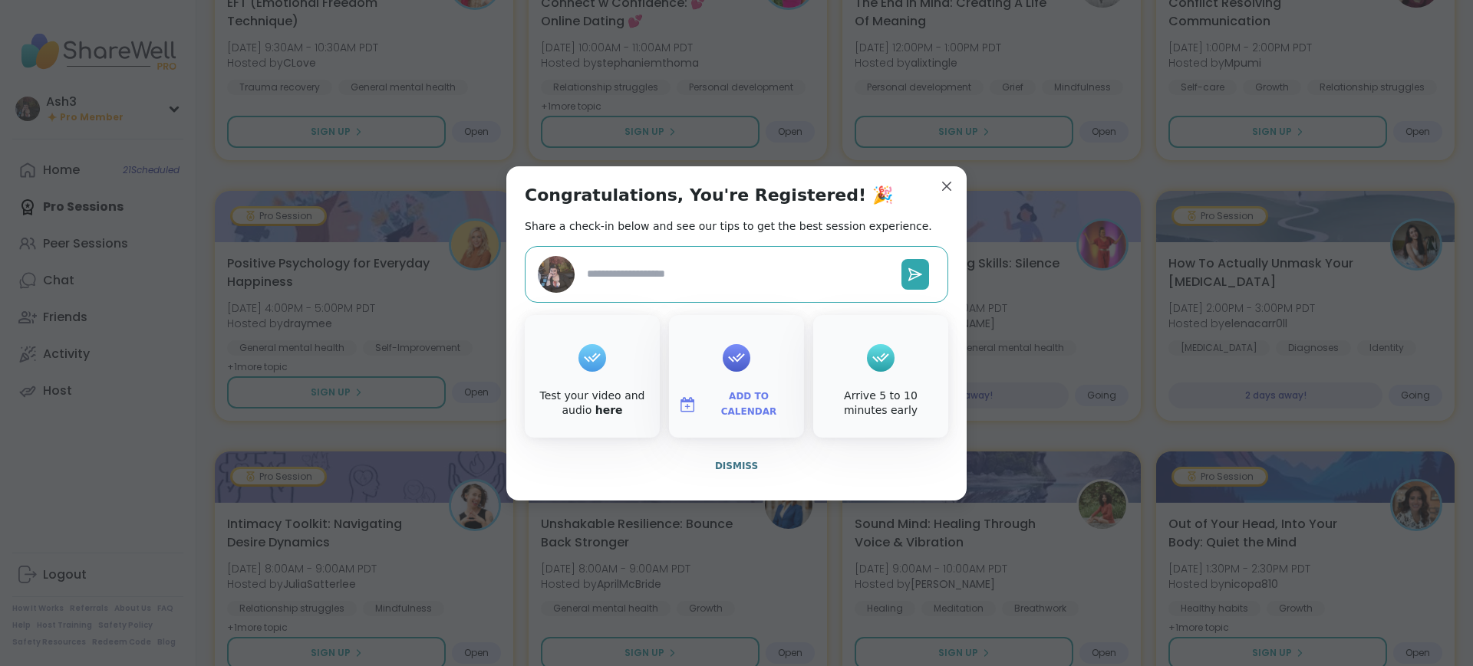
click at [730, 394] on button "Add to Calendar" at bounding box center [736, 405] width 129 height 32
click at [741, 258] on button "Google Calendar" at bounding box center [736, 265] width 117 height 34
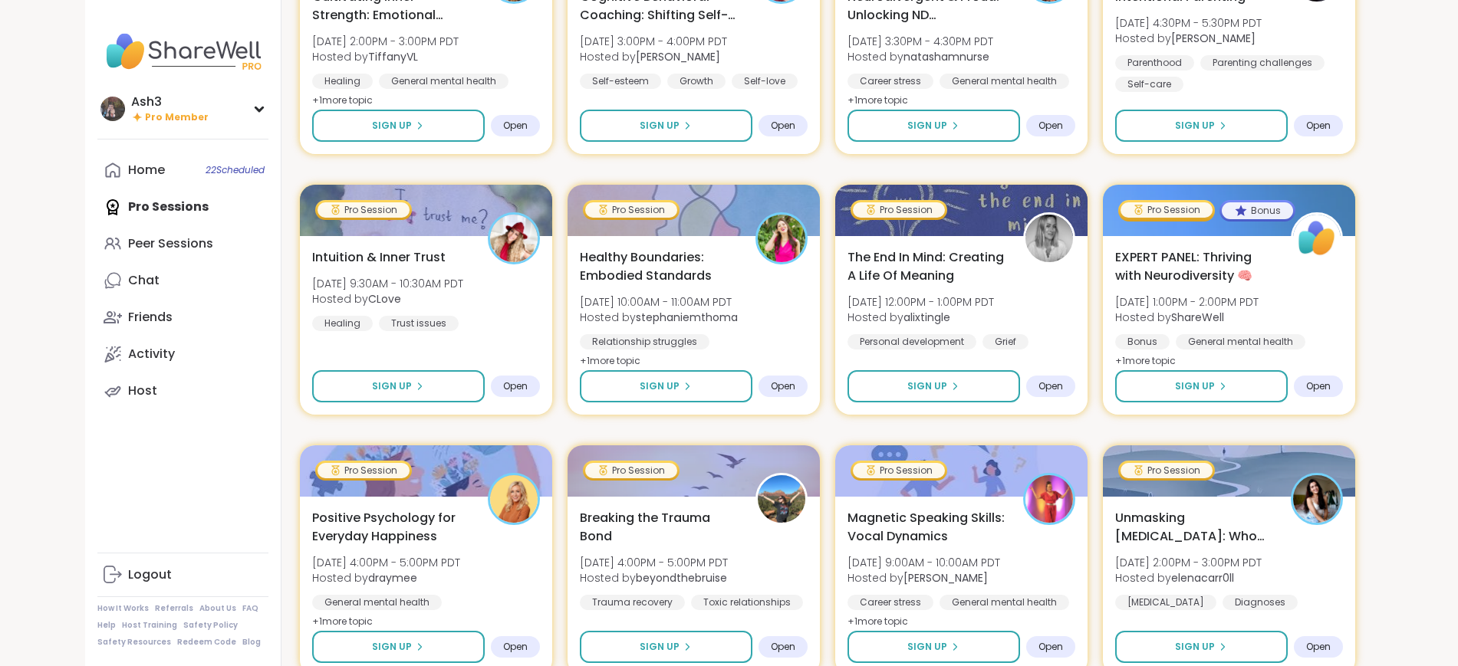
scroll to position [1662, 0]
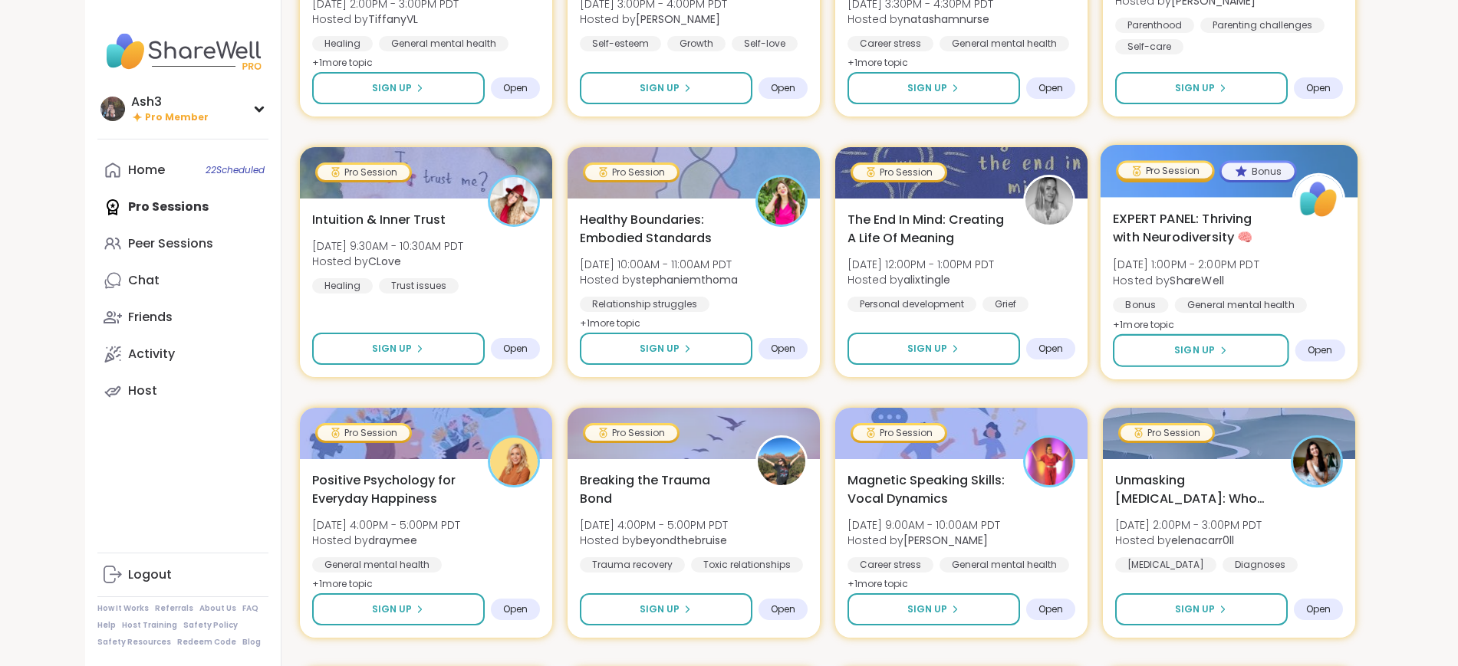
click at [1289, 251] on div "EXPERT PANEL: Thriving with Neurodiversity 🧠 Wed, Sep 17 | 1:00PM - 2:00PM PDT …" at bounding box center [1229, 271] width 232 height 125
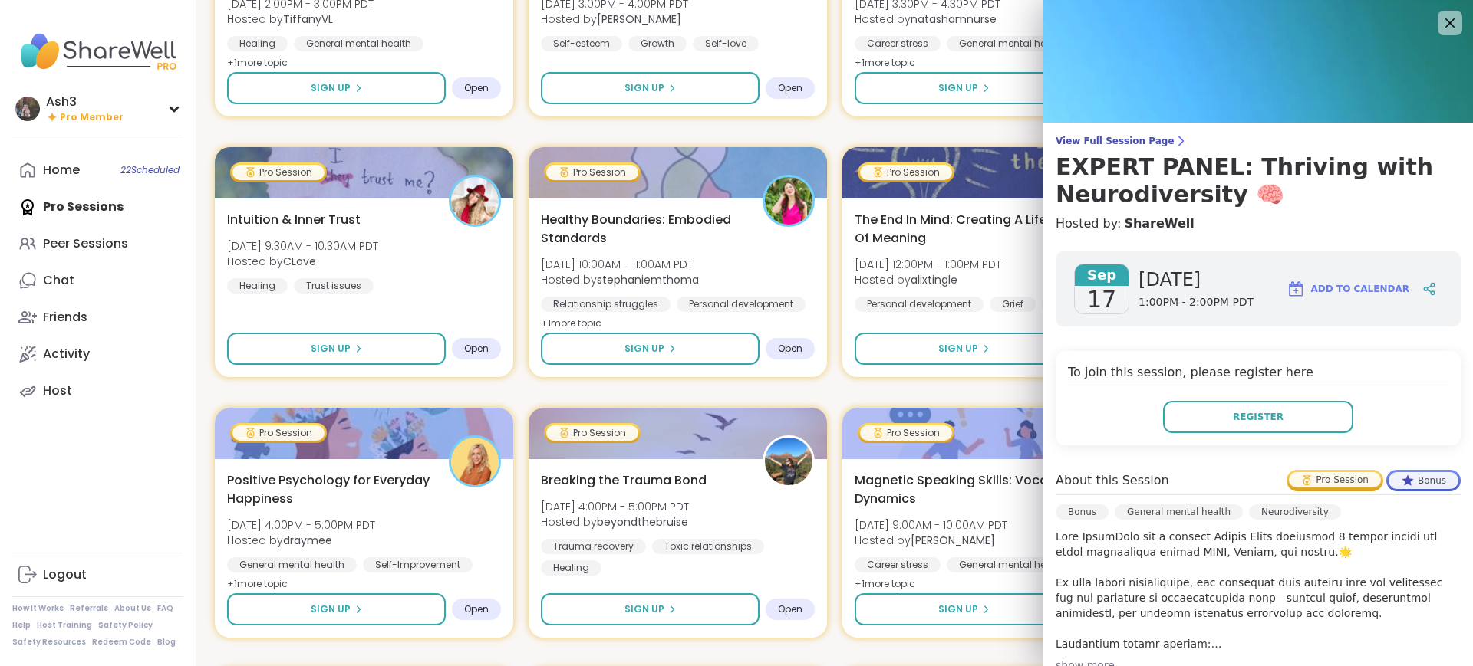
click at [1117, 131] on div "View Full Session Page EXPERT PANEL: Thriving with Neurodiversity 🧠 Hosted by: …" at bounding box center [1257, 488] width 429 height 976
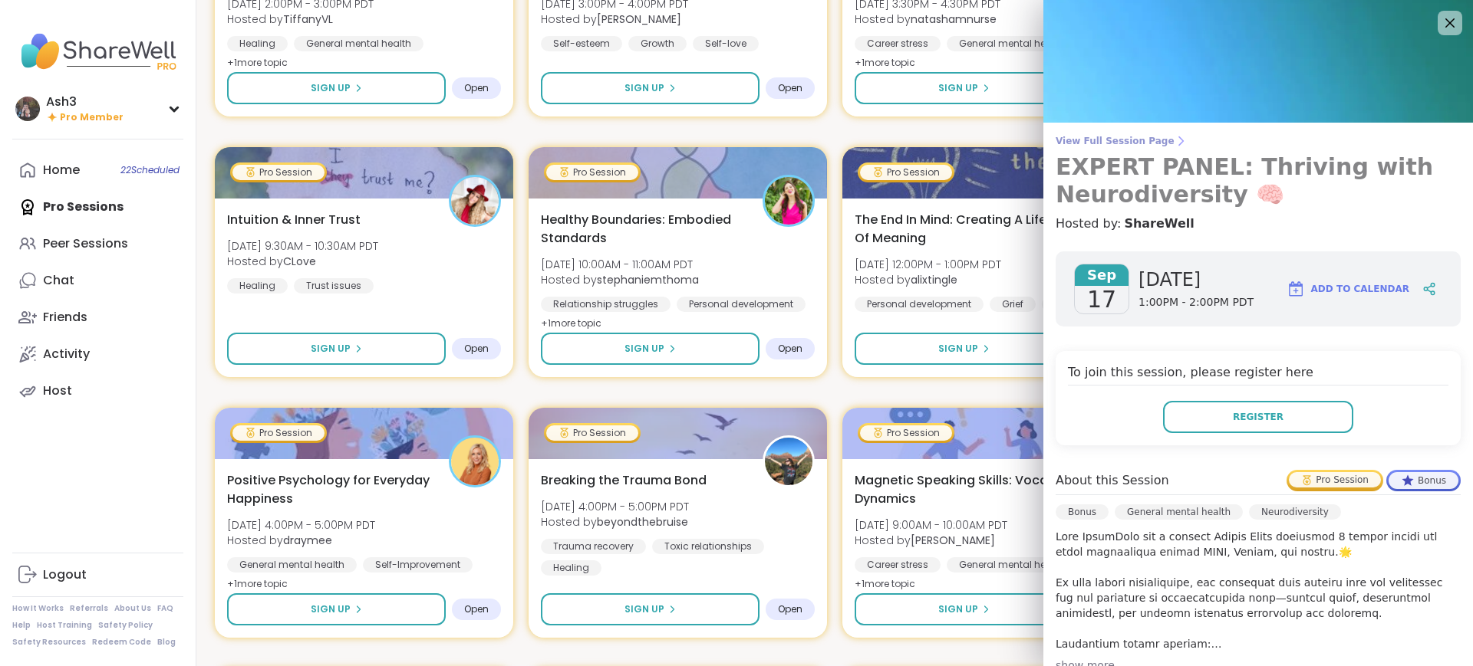
click at [1121, 142] on span "View Full Session Page" at bounding box center [1257, 141] width 405 height 12
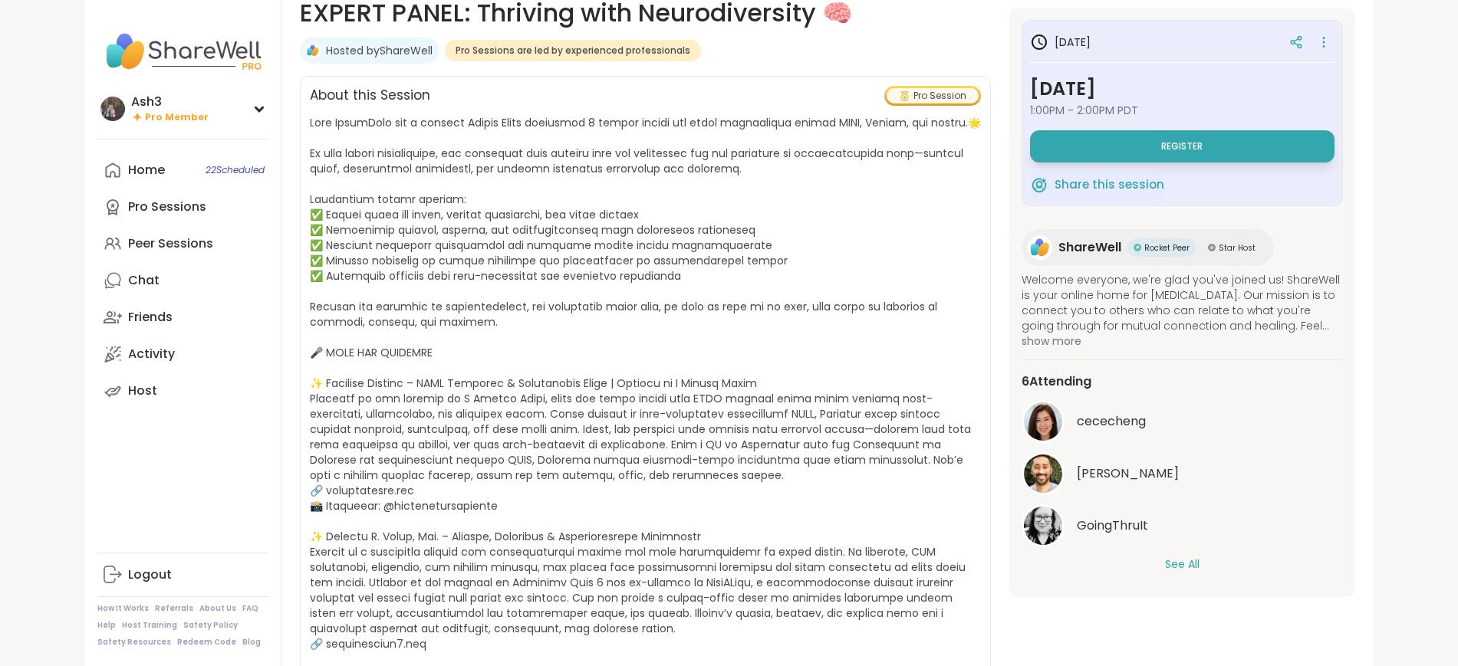
scroll to position [320, 0]
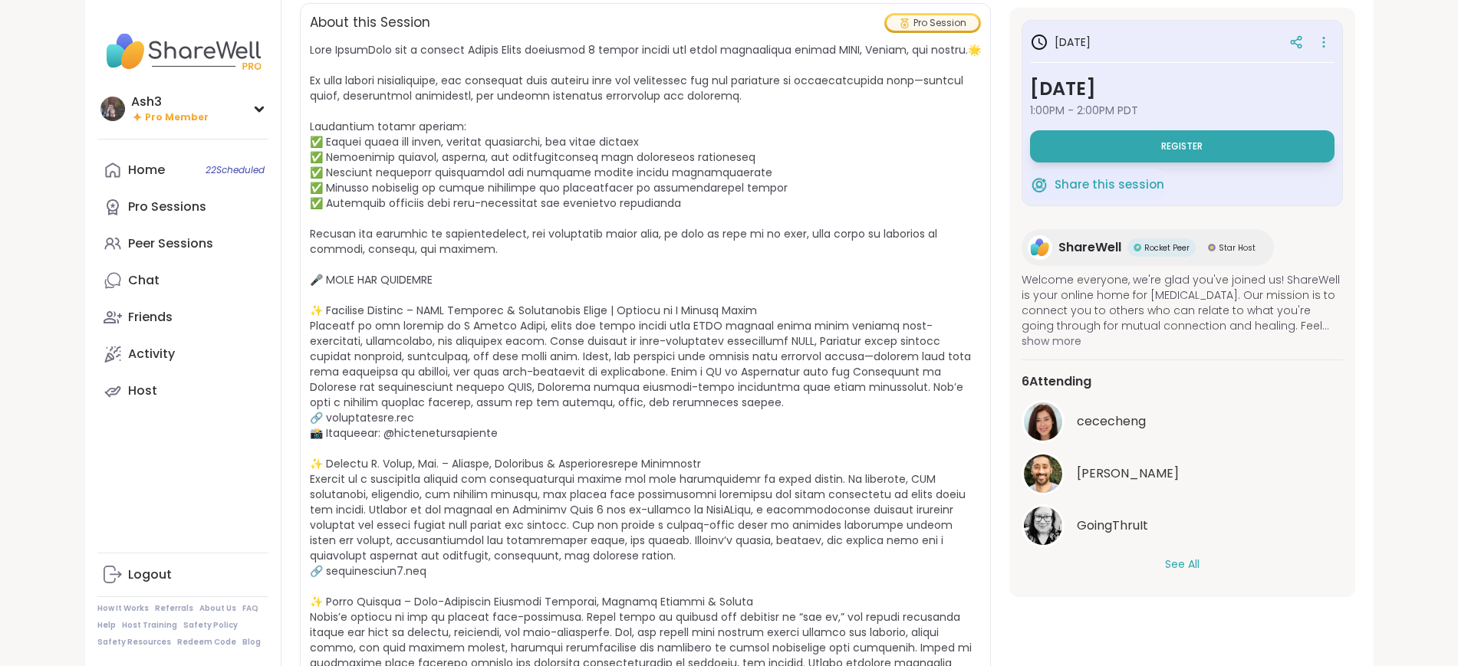
click at [1200, 566] on button "See All" at bounding box center [1182, 565] width 35 height 16
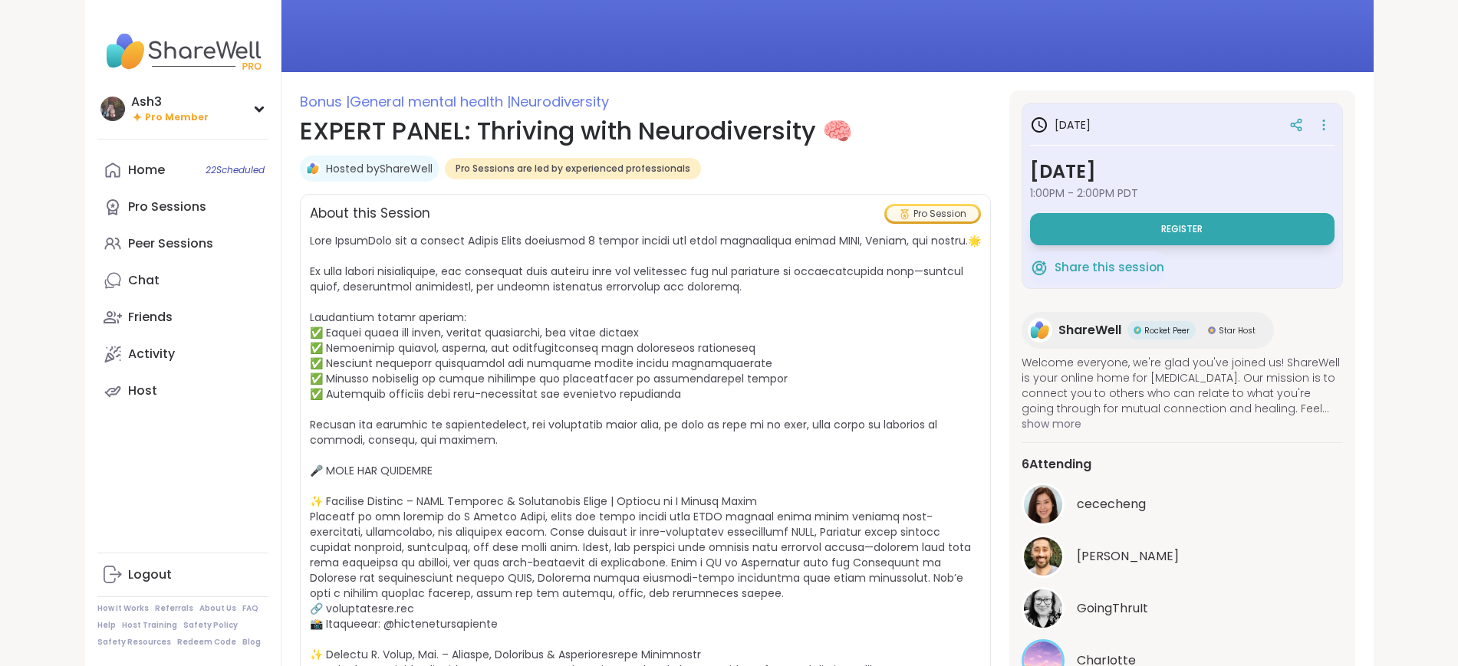
scroll to position [128, 0]
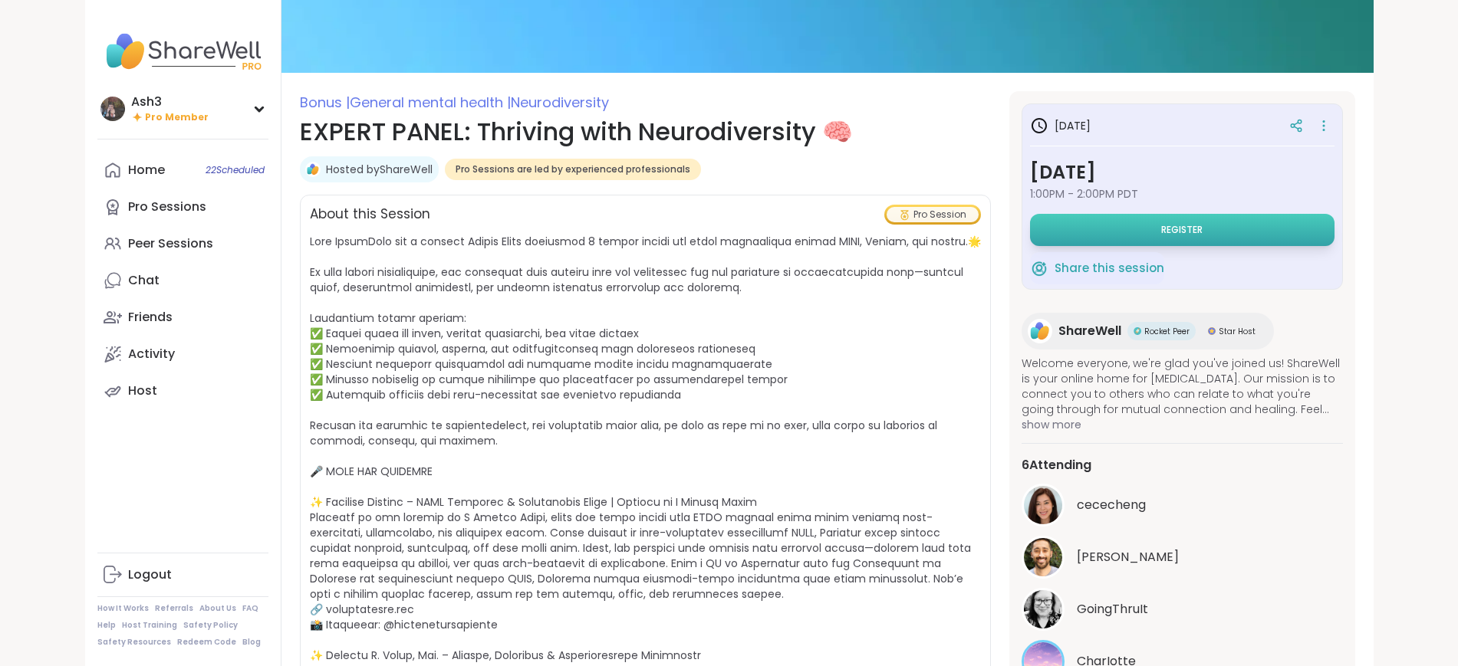
click at [1203, 231] on button "Register" at bounding box center [1182, 230] width 304 height 32
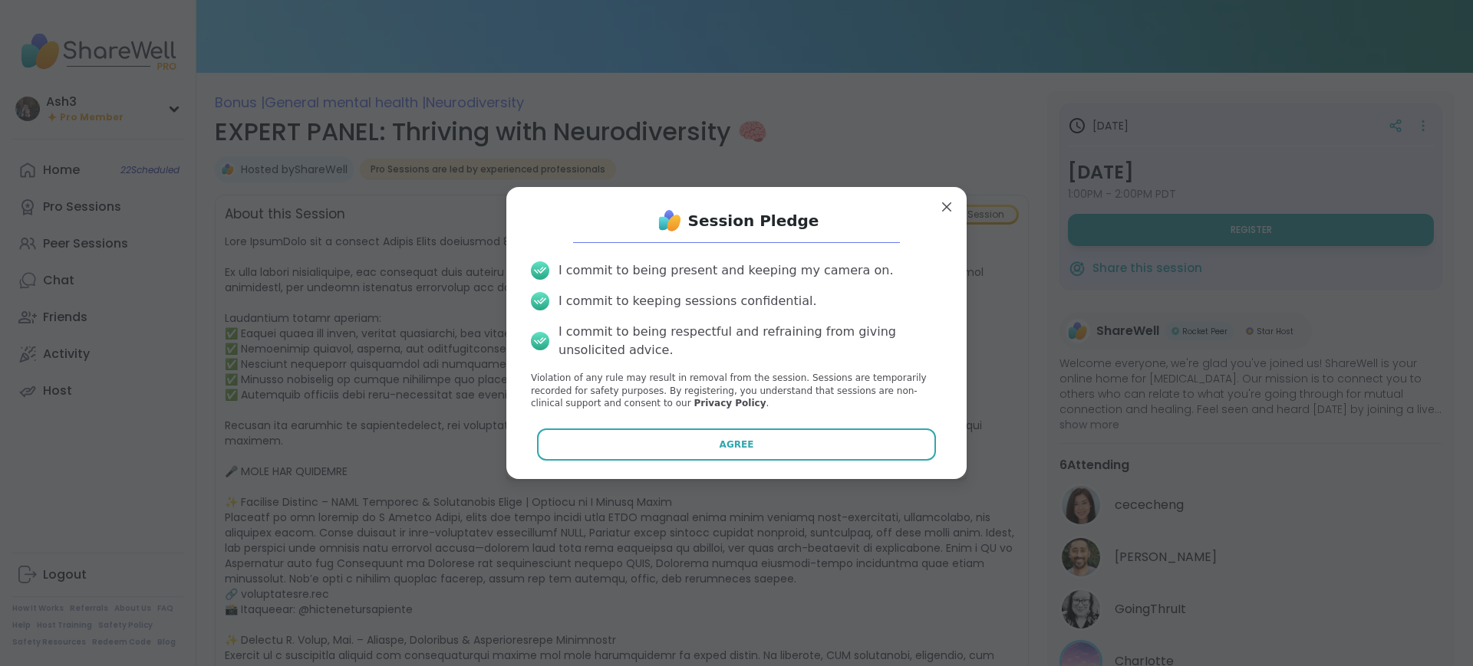
click at [837, 448] on button "Agree" at bounding box center [737, 445] width 400 height 32
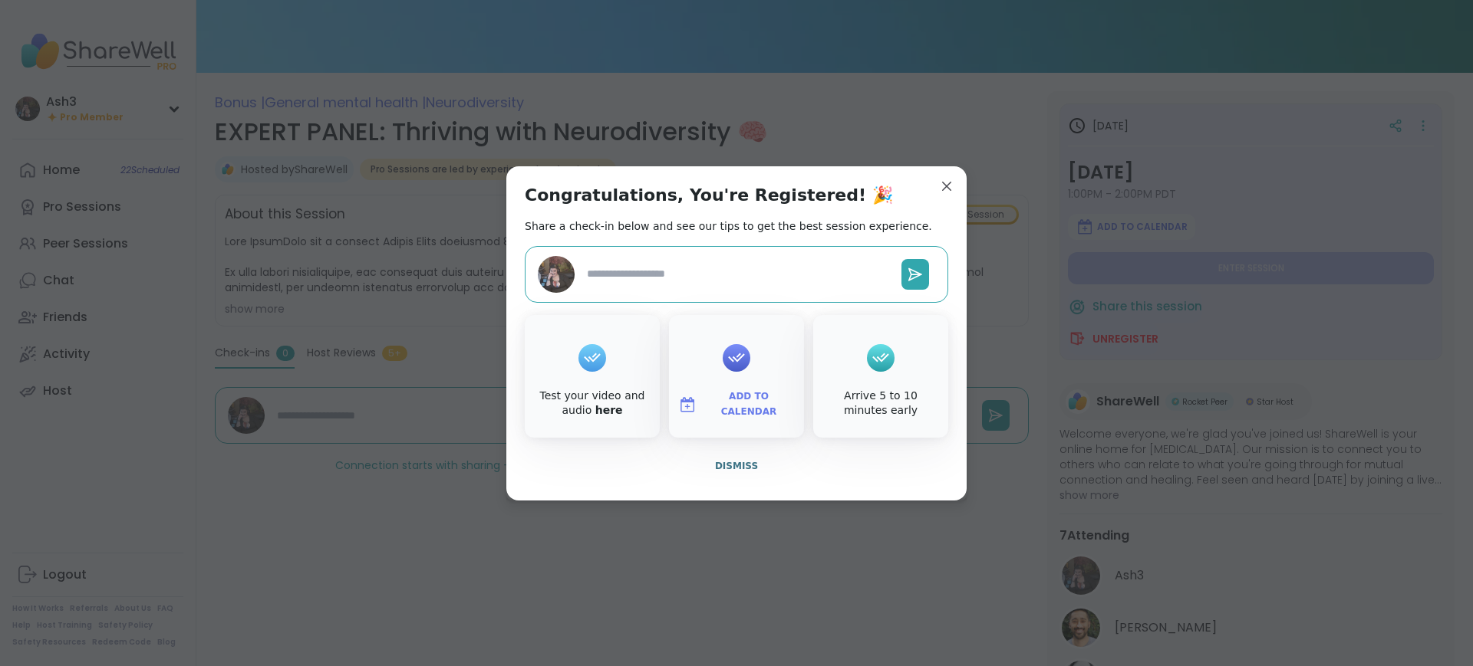
click at [707, 410] on span "Add to Calendar" at bounding box center [749, 405] width 92 height 30
click at [726, 263] on button "Google Calendar" at bounding box center [736, 265] width 117 height 34
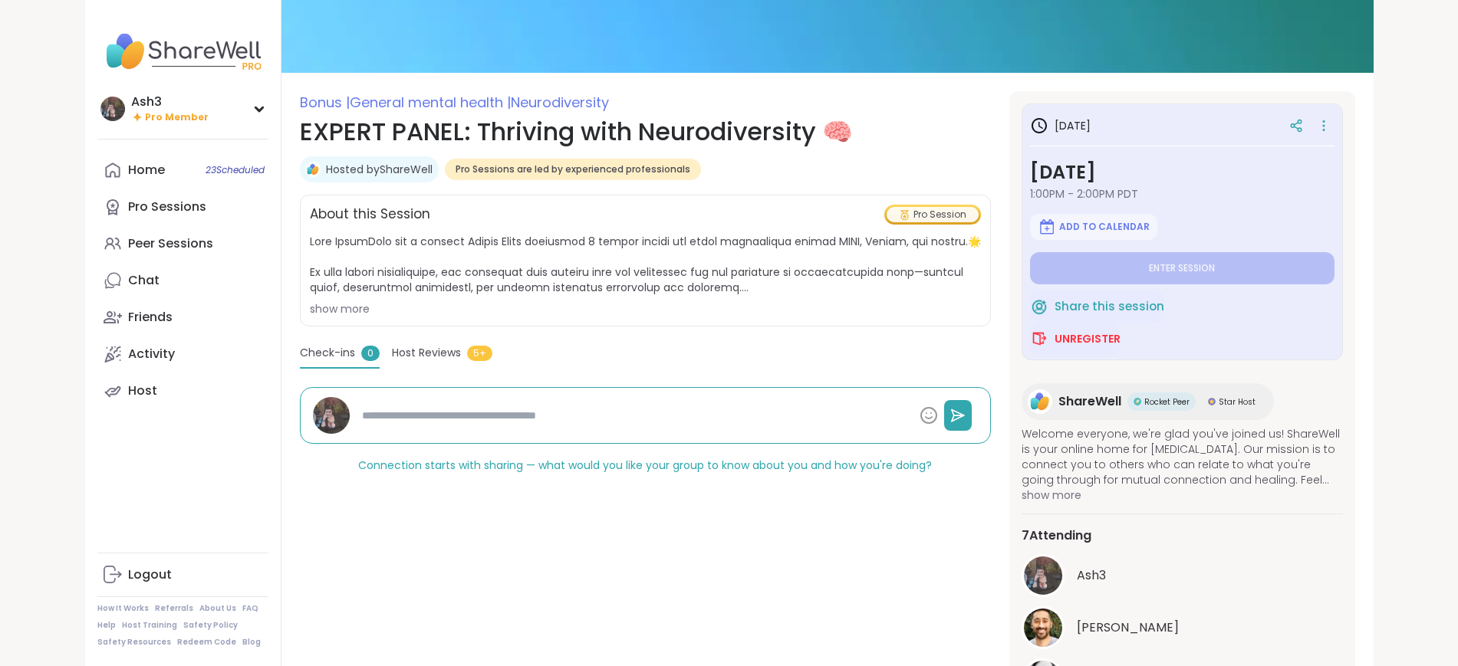
click at [310, 298] on span "show more" at bounding box center [645, 275] width 671 height 83
click at [310, 311] on div "show more" at bounding box center [645, 308] width 671 height 15
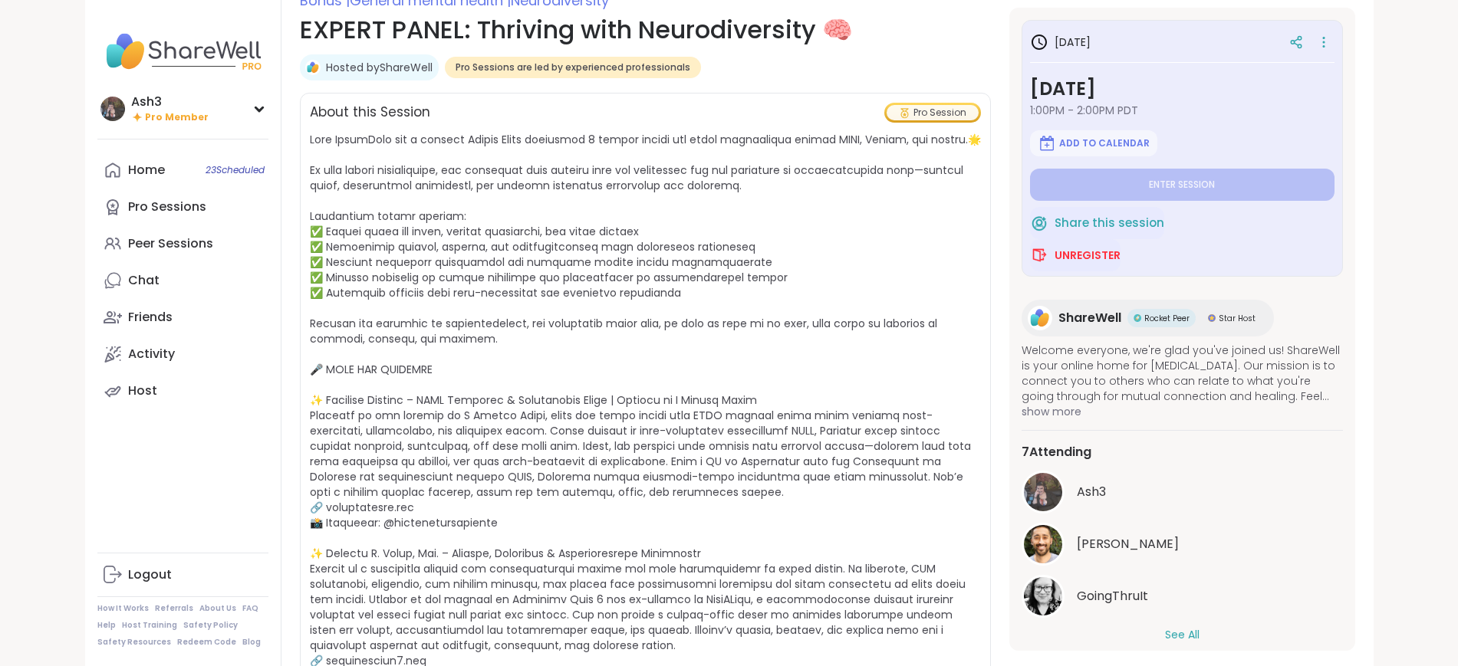
scroll to position [383, 0]
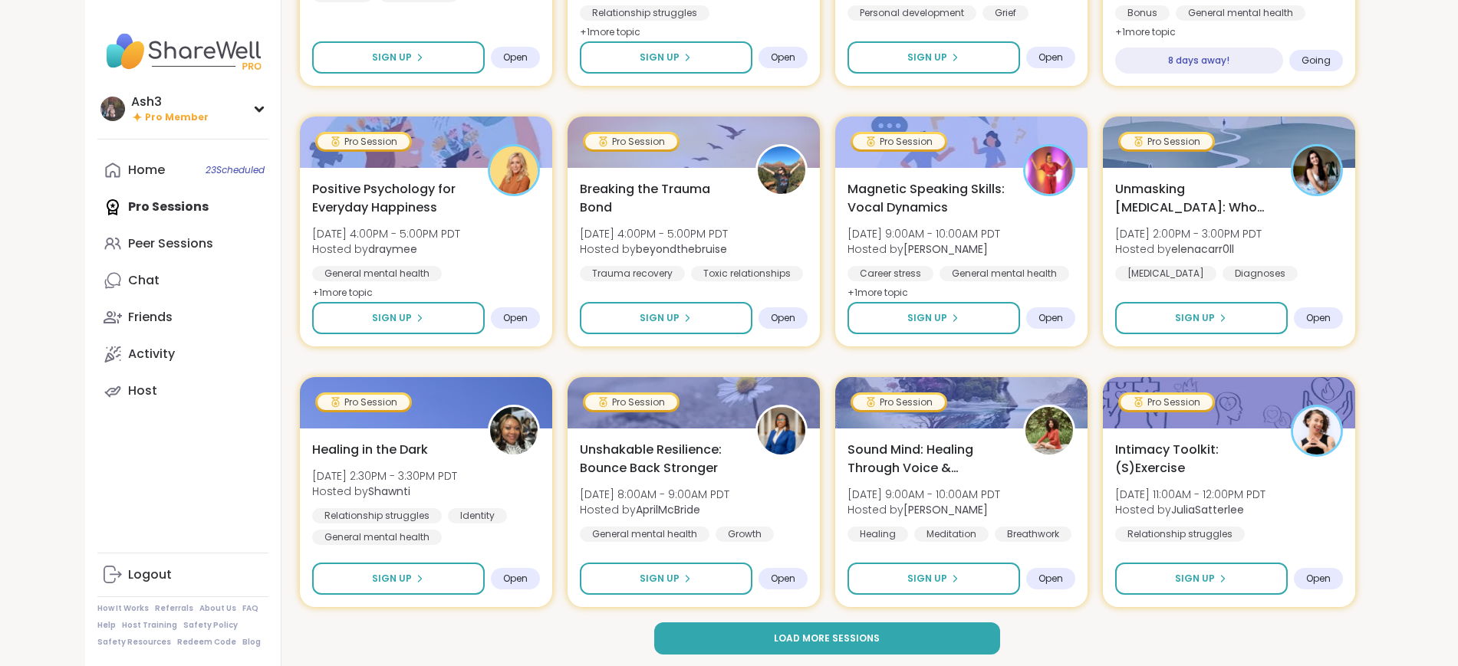
scroll to position [1957, 0]
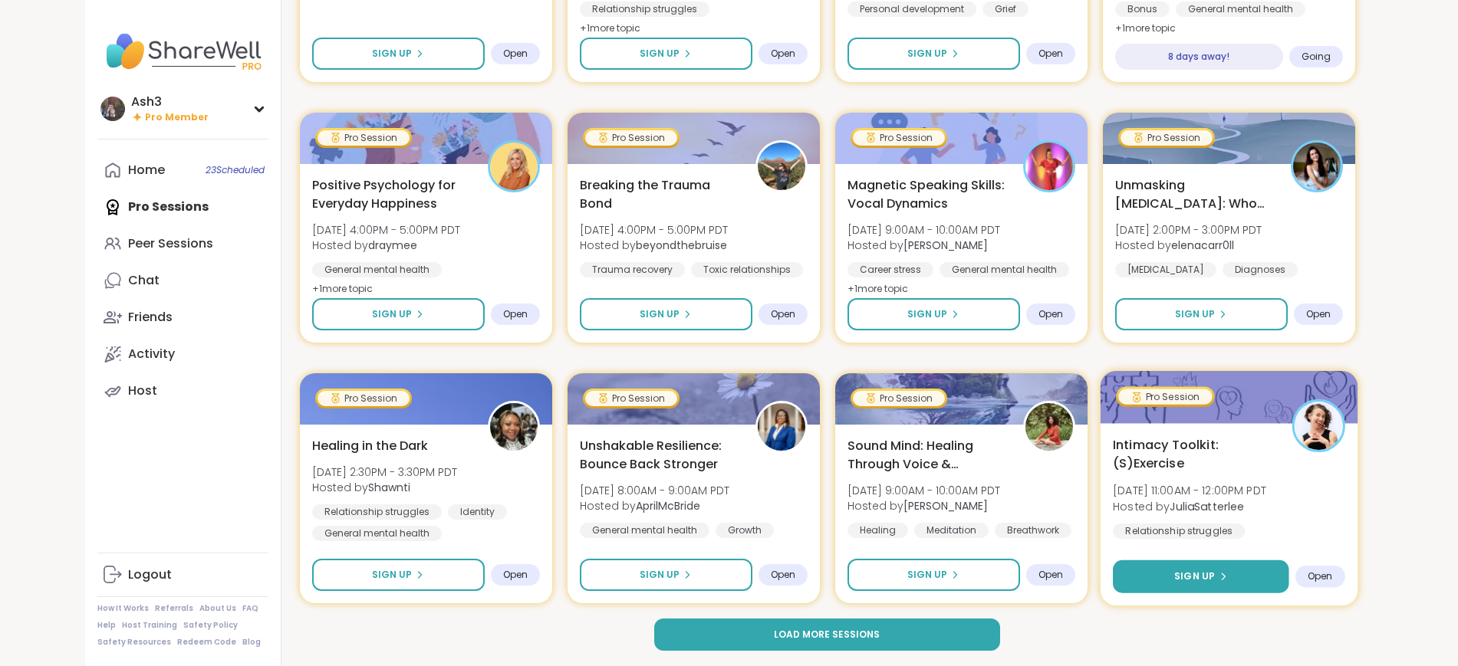
click at [1215, 571] on span "Sign Up" at bounding box center [1194, 577] width 41 height 14
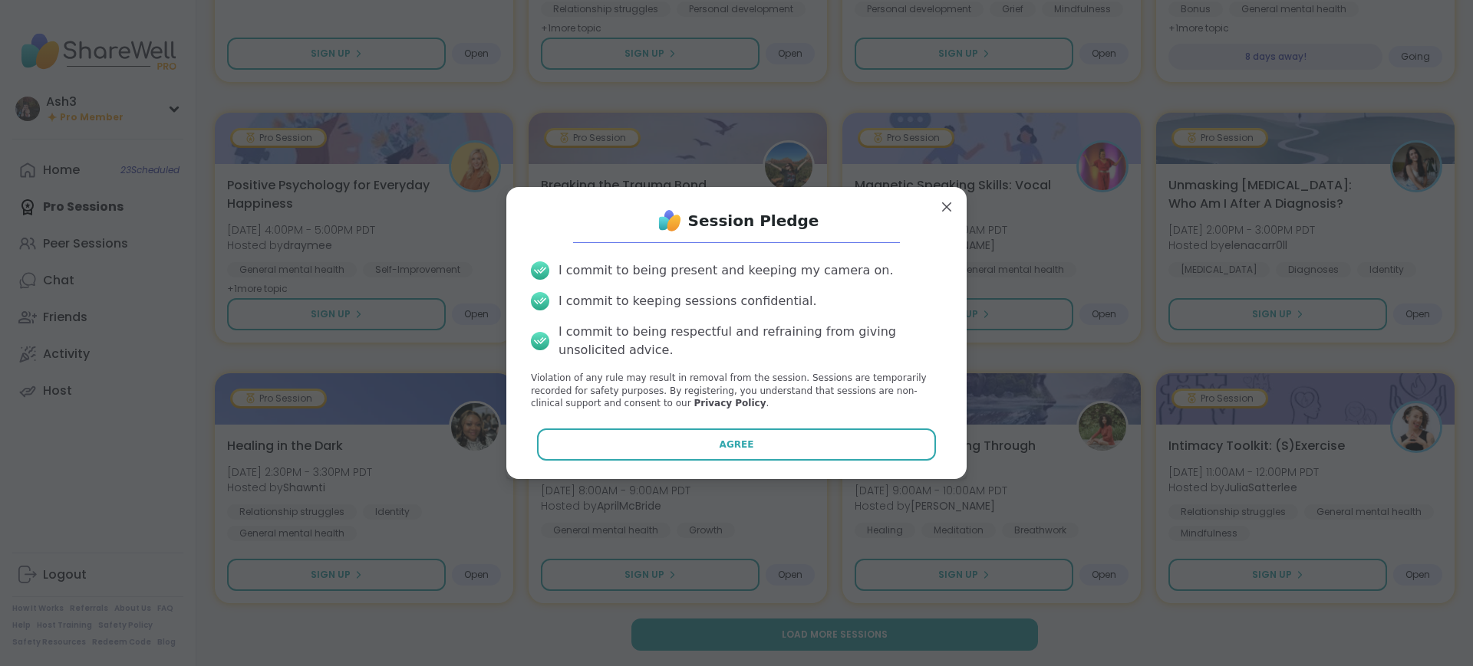
click at [790, 443] on button "Agree" at bounding box center [737, 445] width 400 height 32
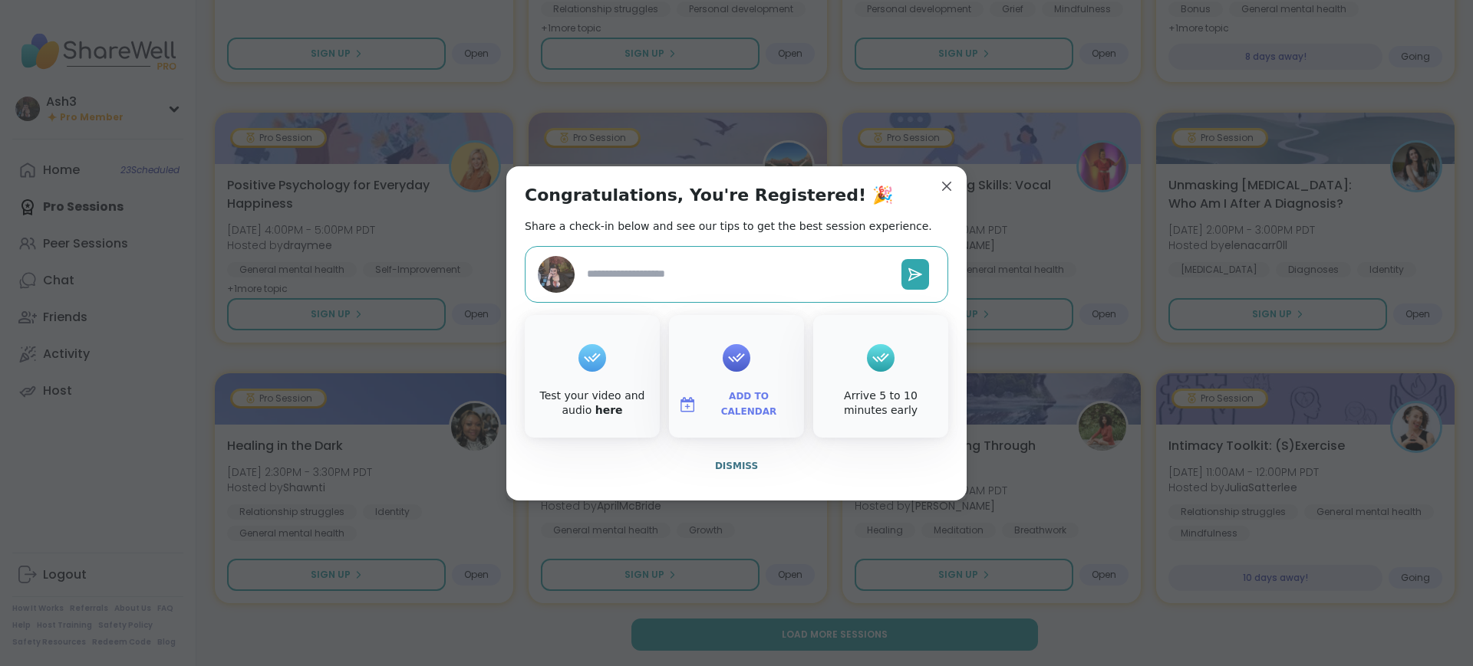
click at [713, 400] on span "Add to Calendar" at bounding box center [749, 405] width 92 height 30
click at [726, 262] on button "Google Calendar" at bounding box center [736, 265] width 117 height 34
type textarea "*"
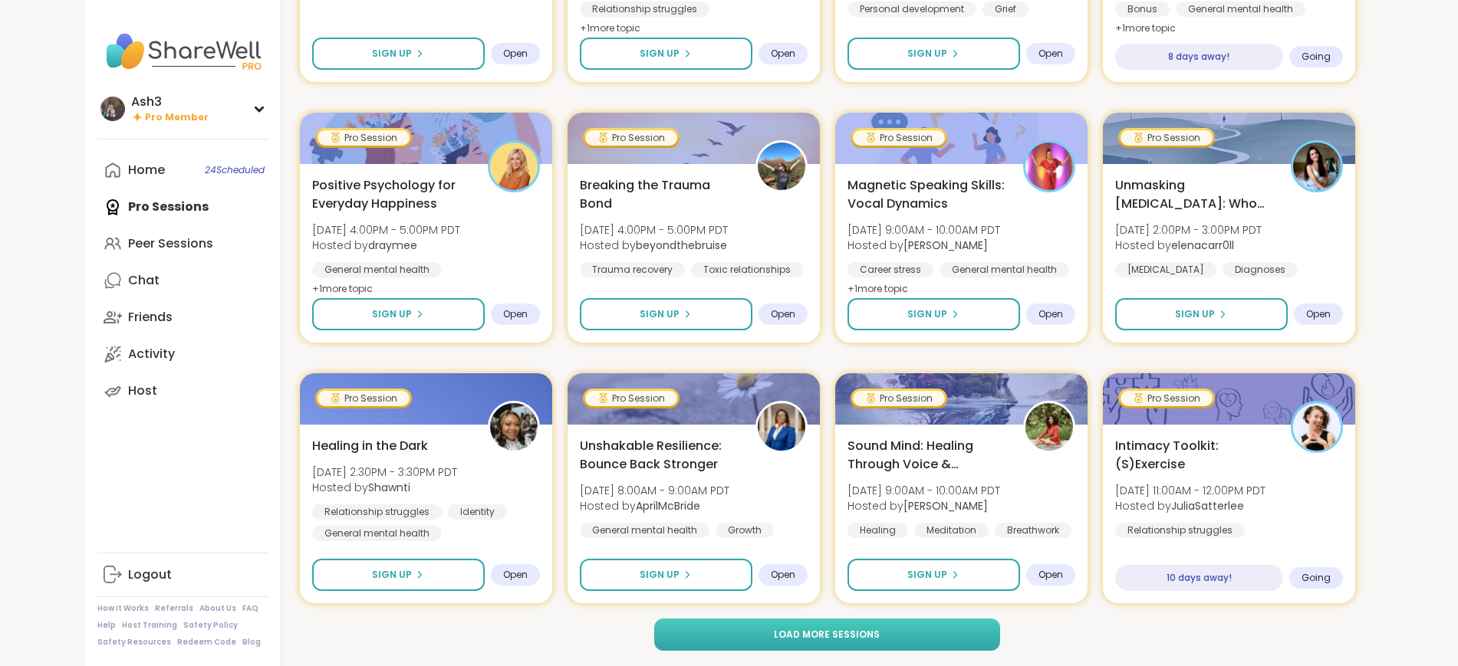
click at [835, 637] on span "Load more sessions" at bounding box center [827, 635] width 106 height 14
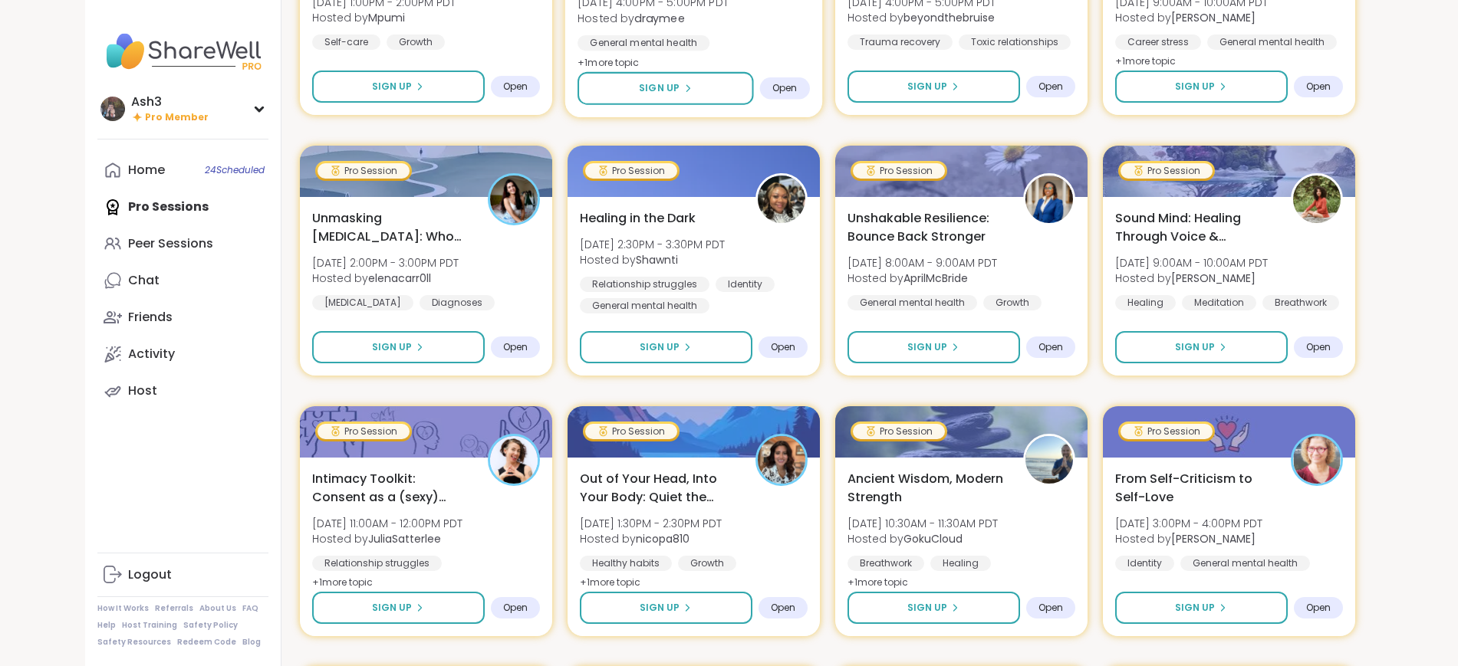
scroll to position [3491, 0]
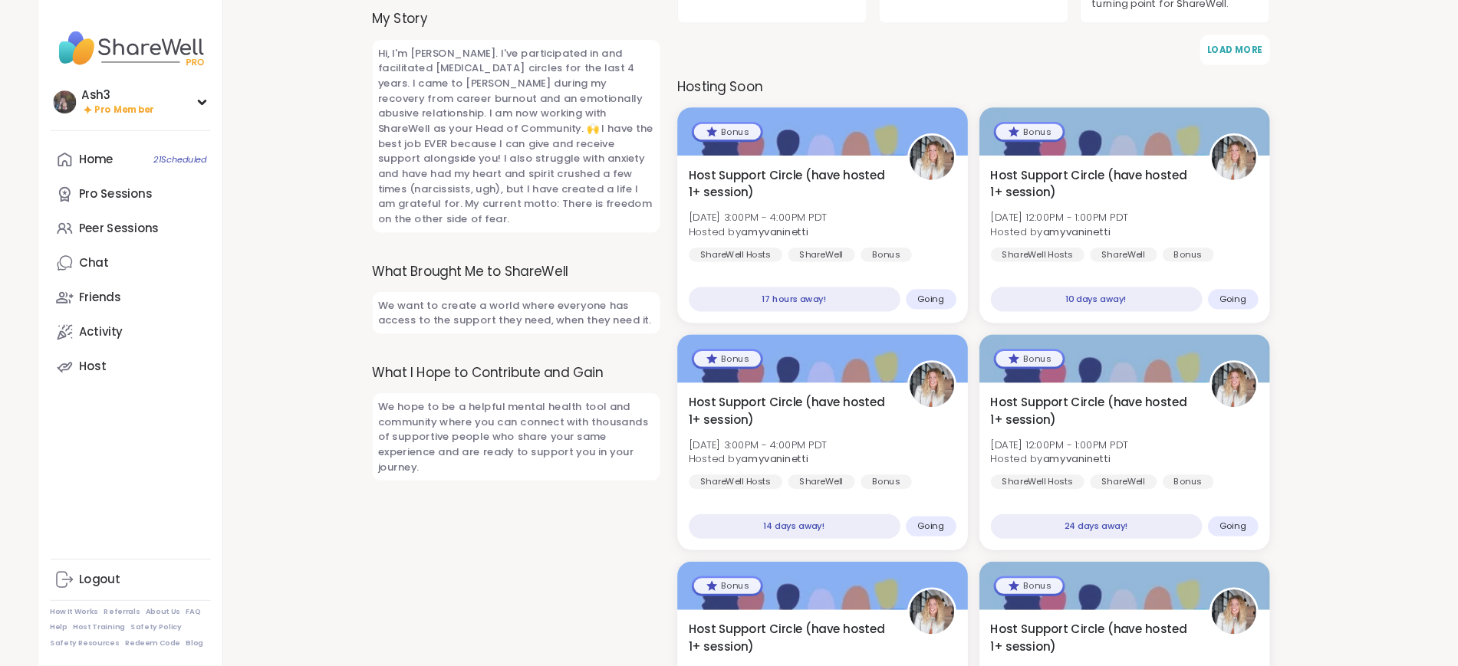
scroll to position [614, 0]
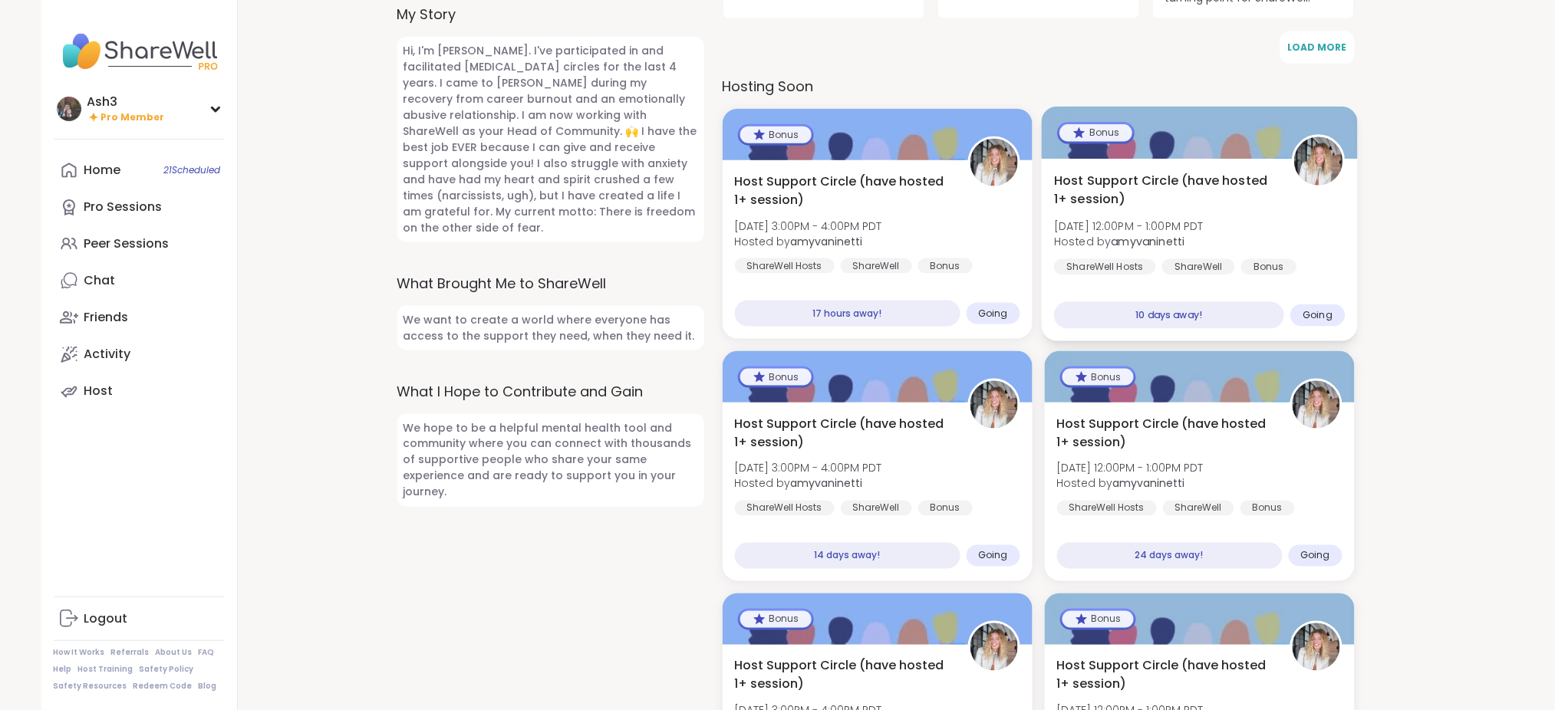
click at [1160, 201] on span "Host Support Circle (have hosted 1+ session)" at bounding box center [1164, 191] width 221 height 38
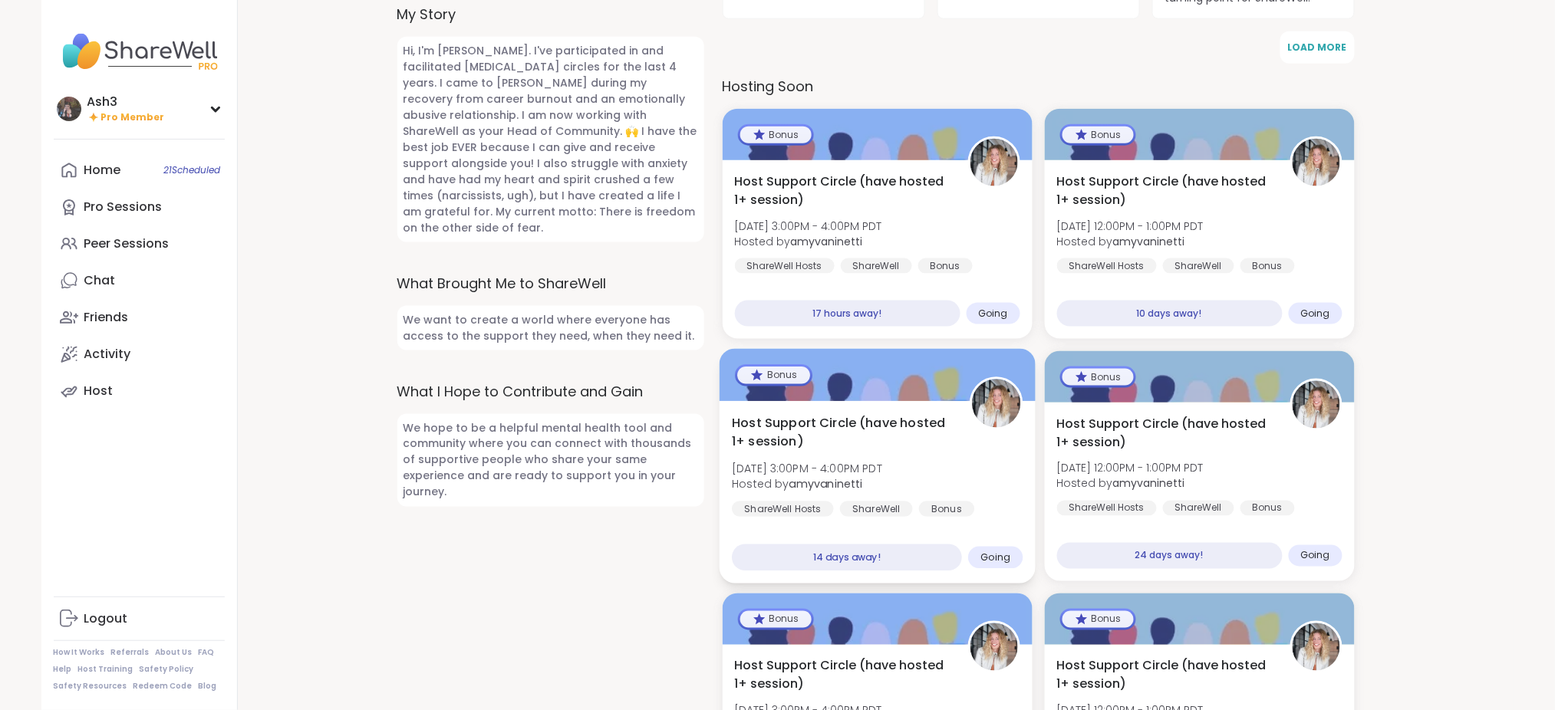
click at [856, 447] on span "Host Support Circle (have hosted 1+ session)" at bounding box center [842, 433] width 221 height 38
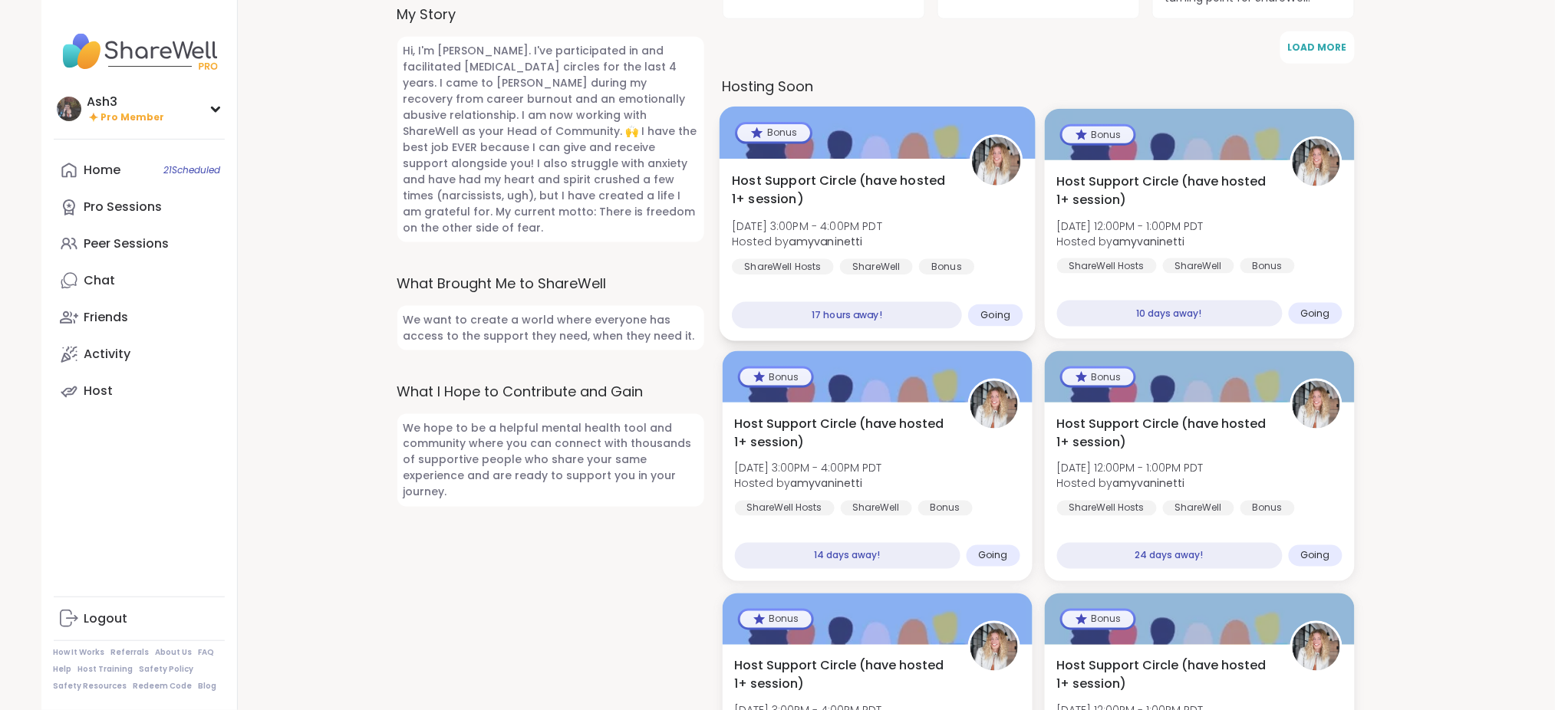
click at [880, 193] on span "Host Support Circle (have hosted 1+ session)" at bounding box center [842, 191] width 221 height 38
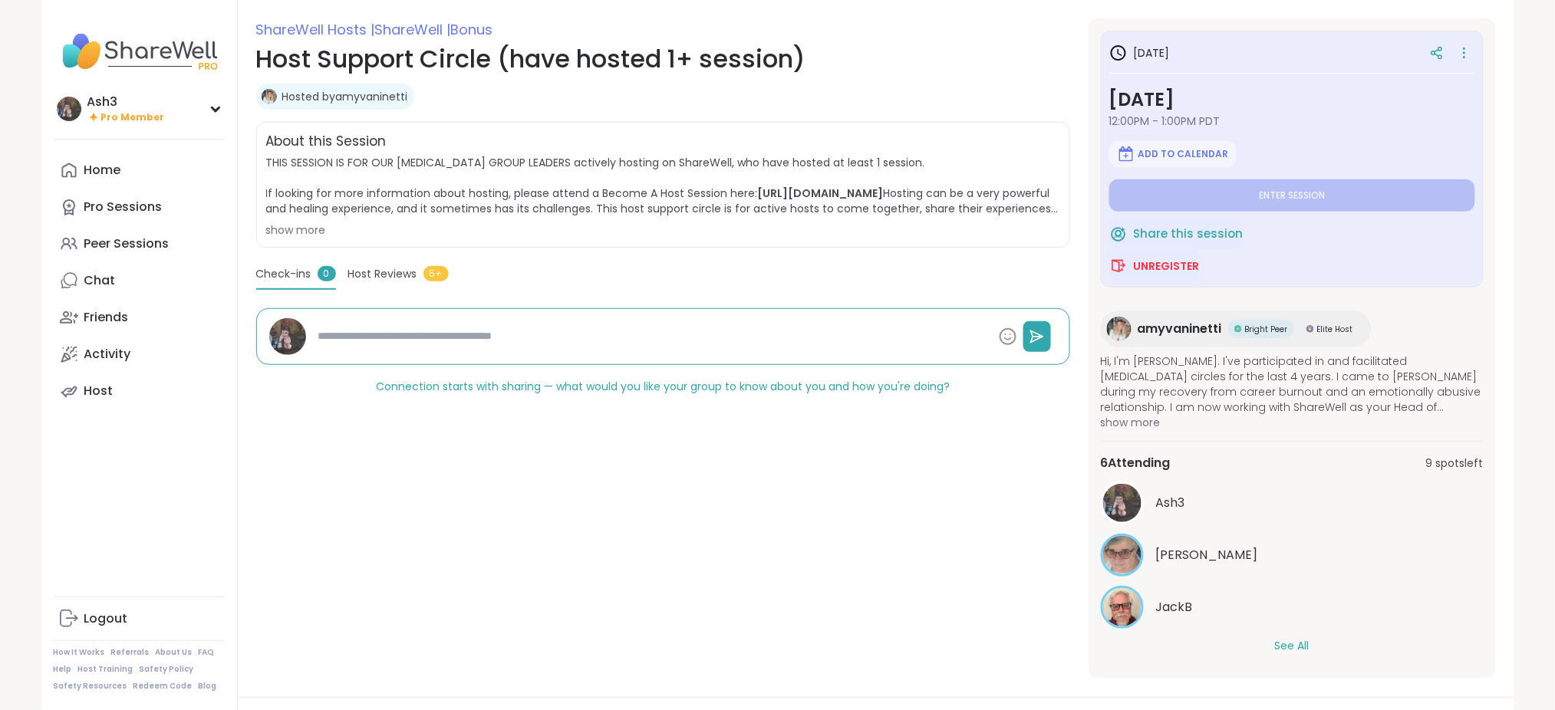
scroll to position [409, 0]
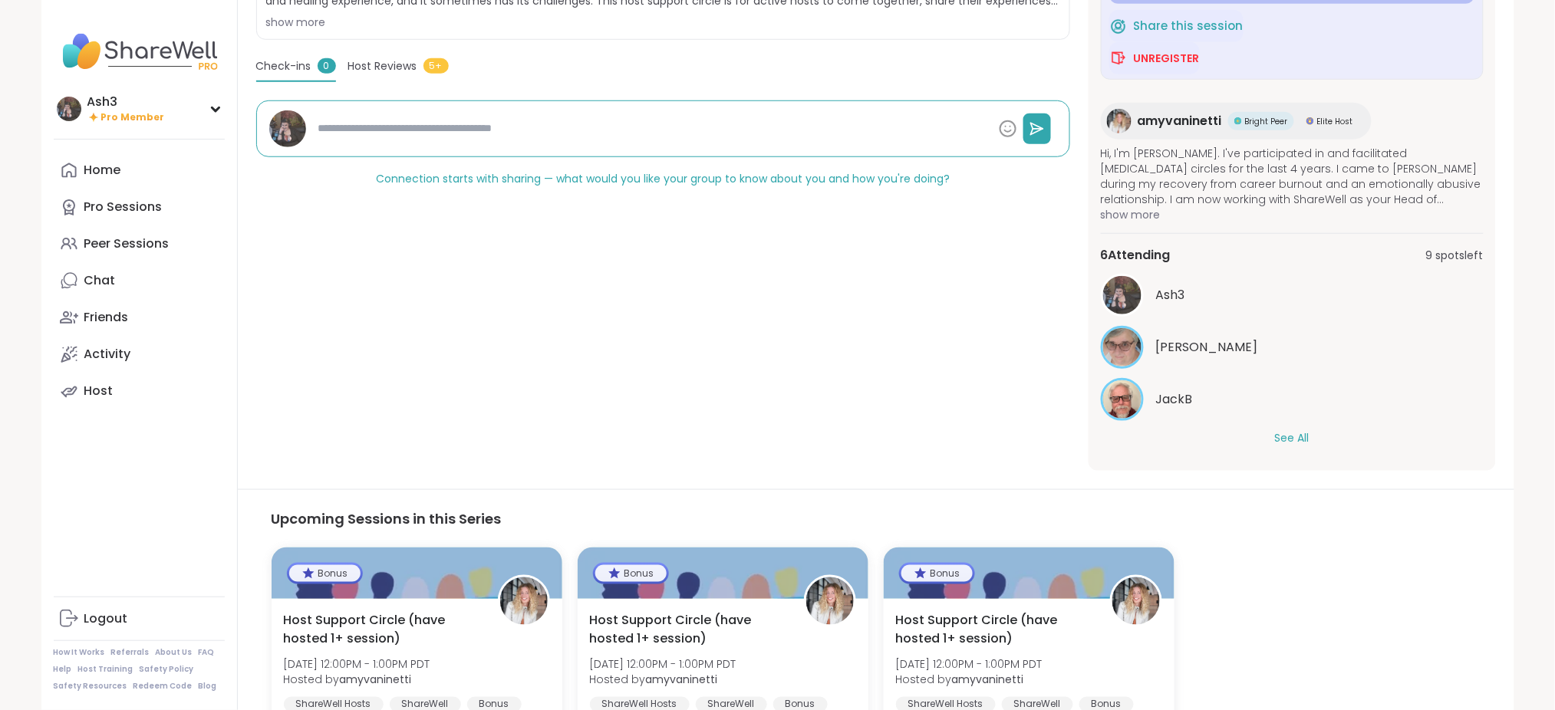
type textarea "*"
click at [1289, 429] on div "Ash3 Susan JackB See All" at bounding box center [1292, 360] width 383 height 173
click at [1289, 433] on button "See All" at bounding box center [1292, 438] width 35 height 16
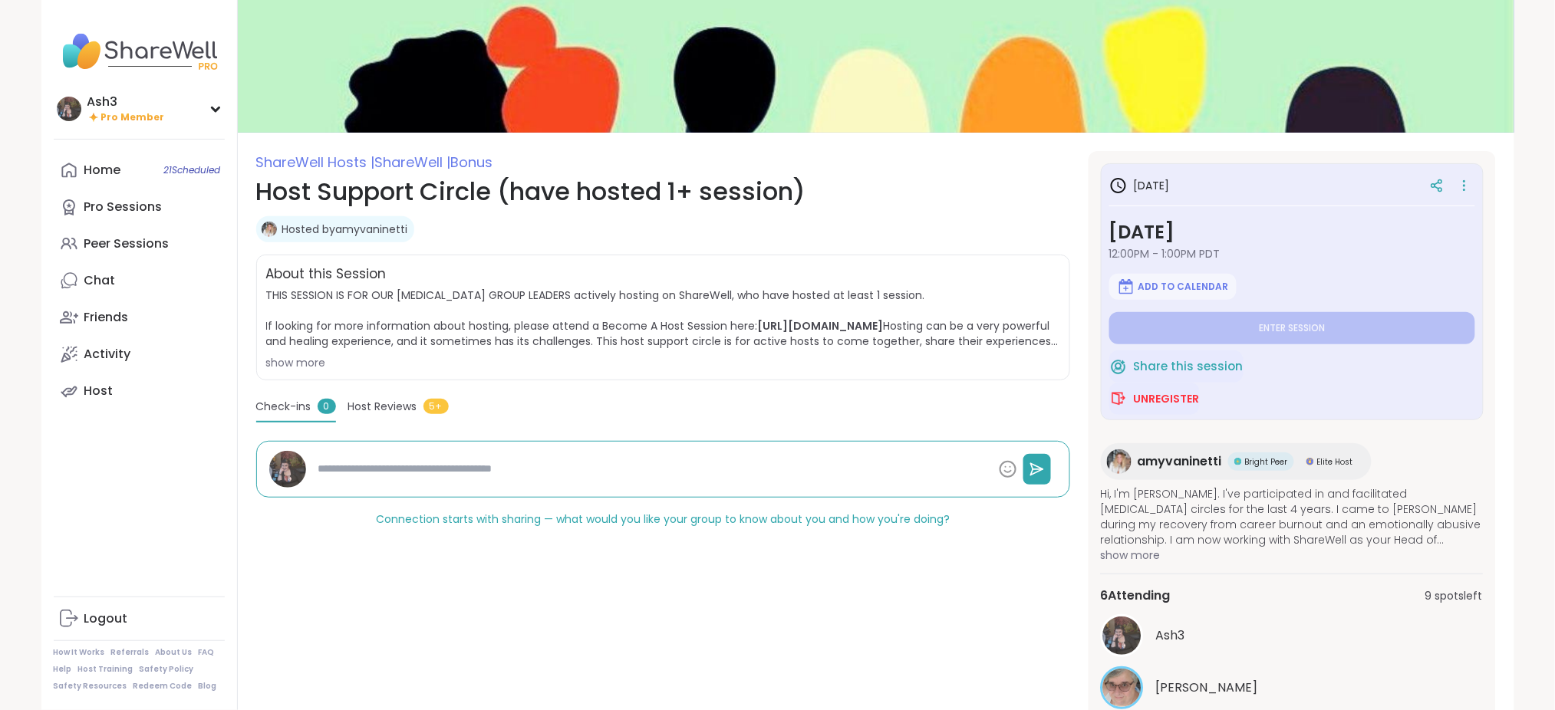
scroll to position [0, 0]
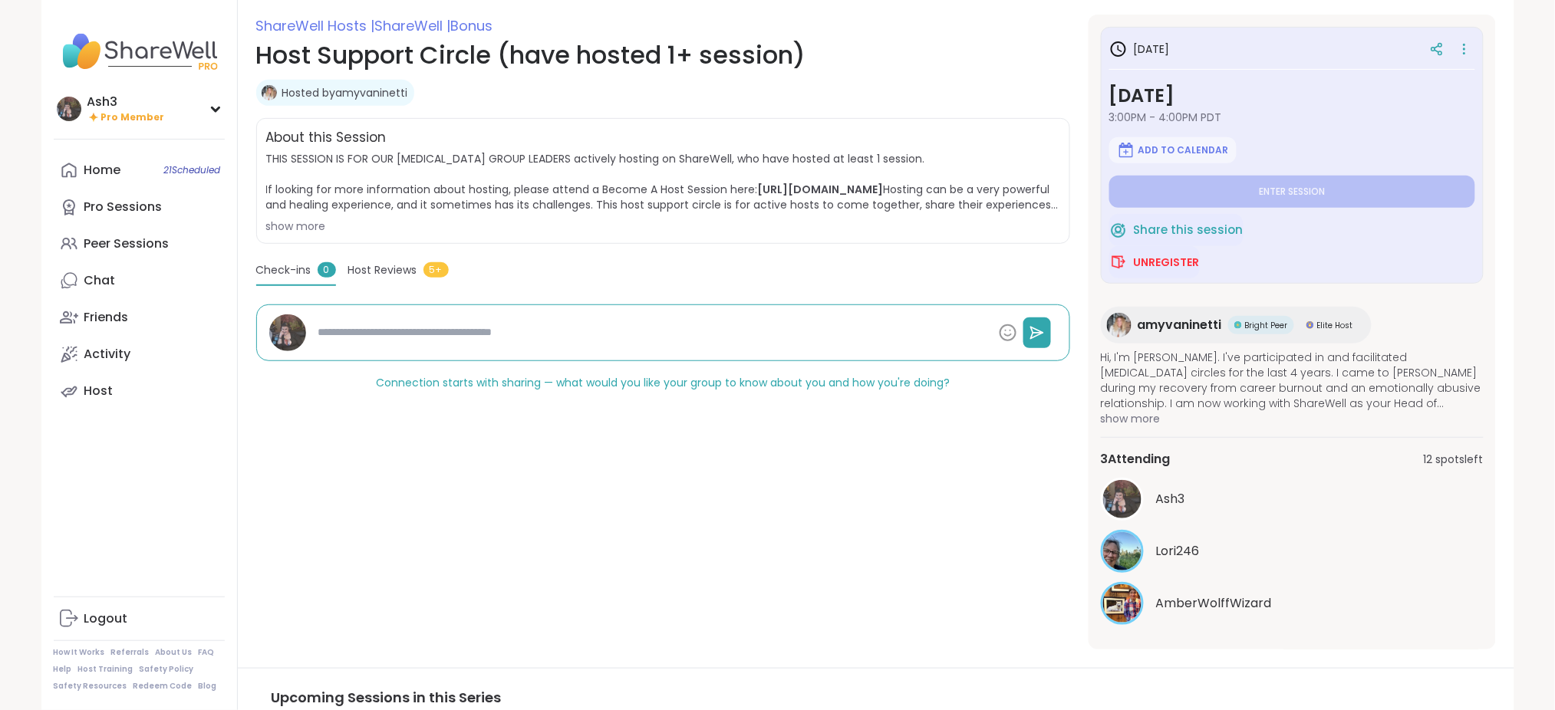
scroll to position [204, 0]
type textarea "*"
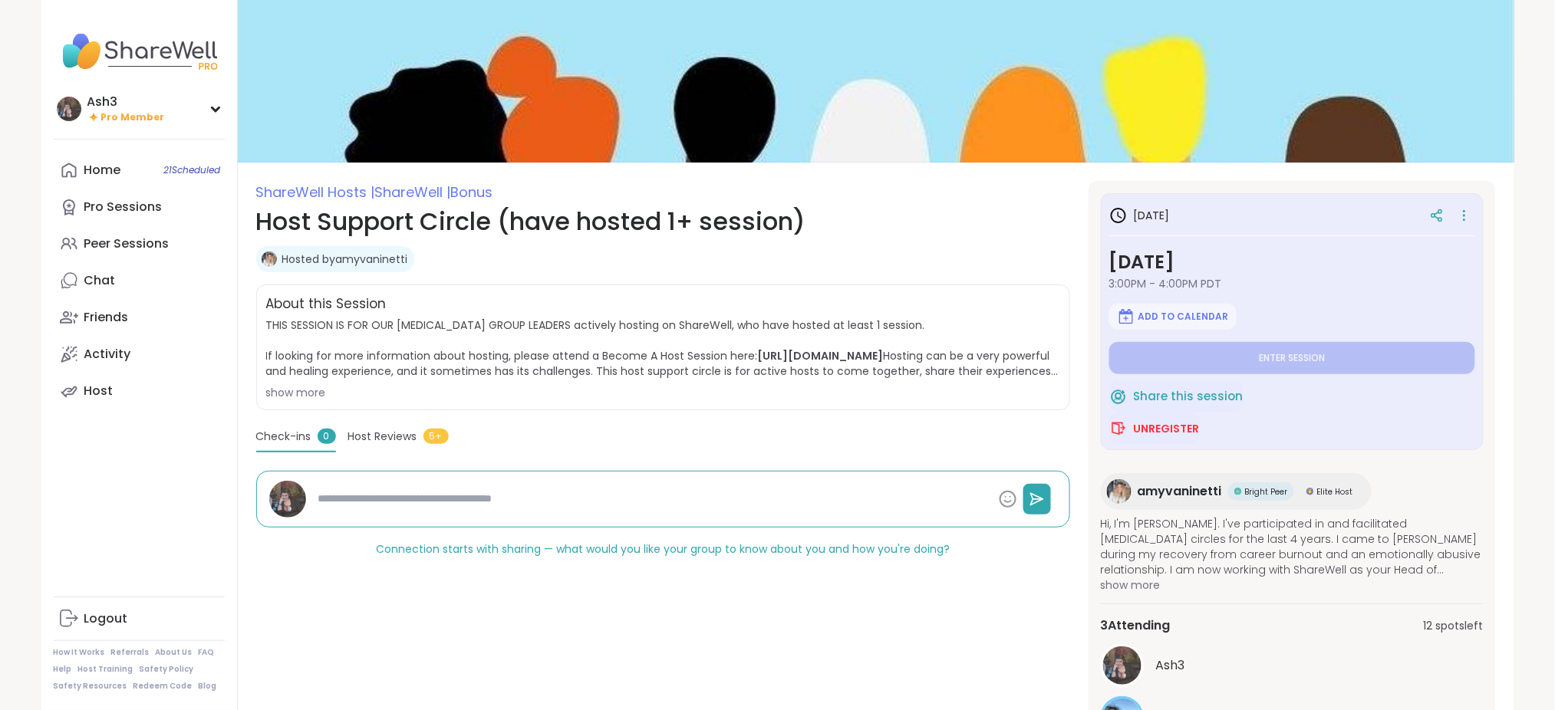
scroll to position [0, 0]
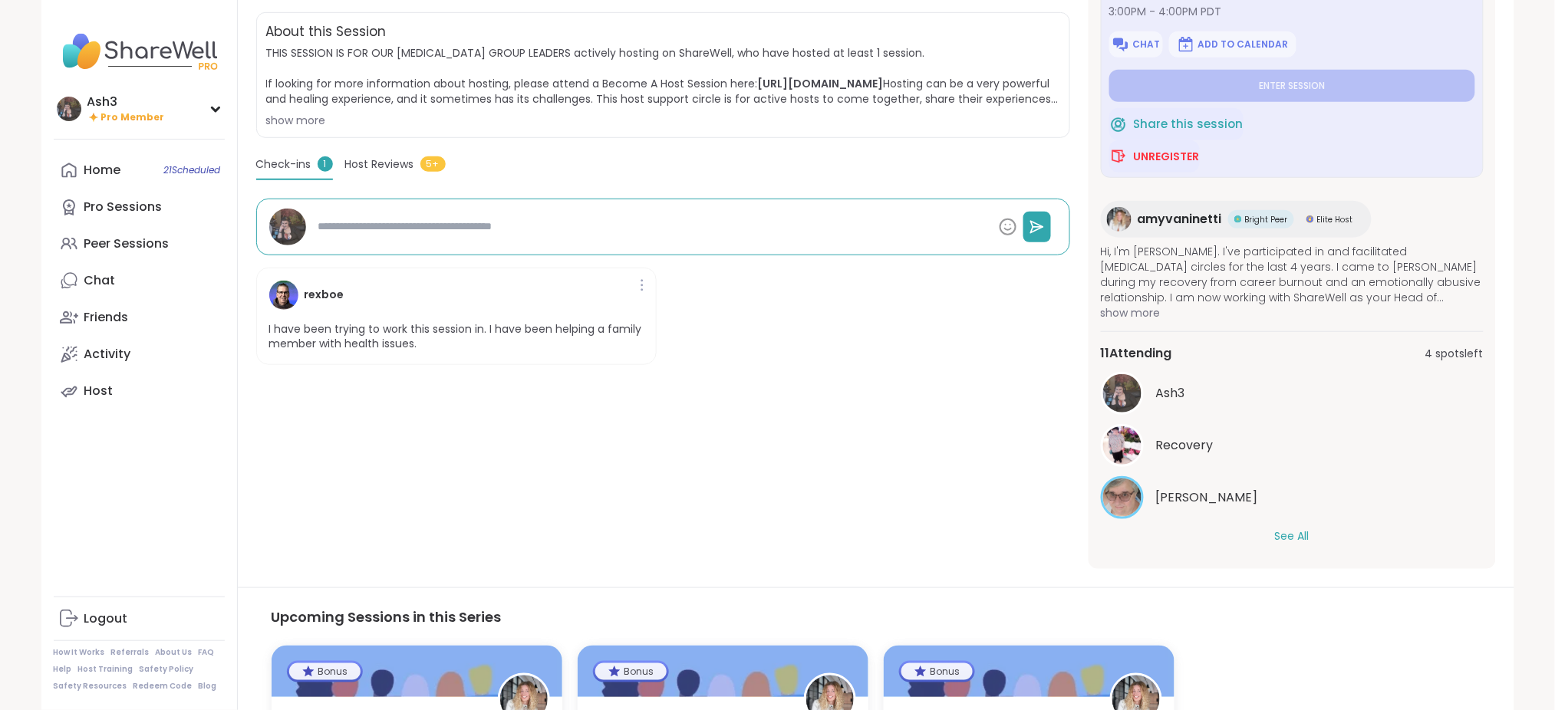
scroll to position [341, 0]
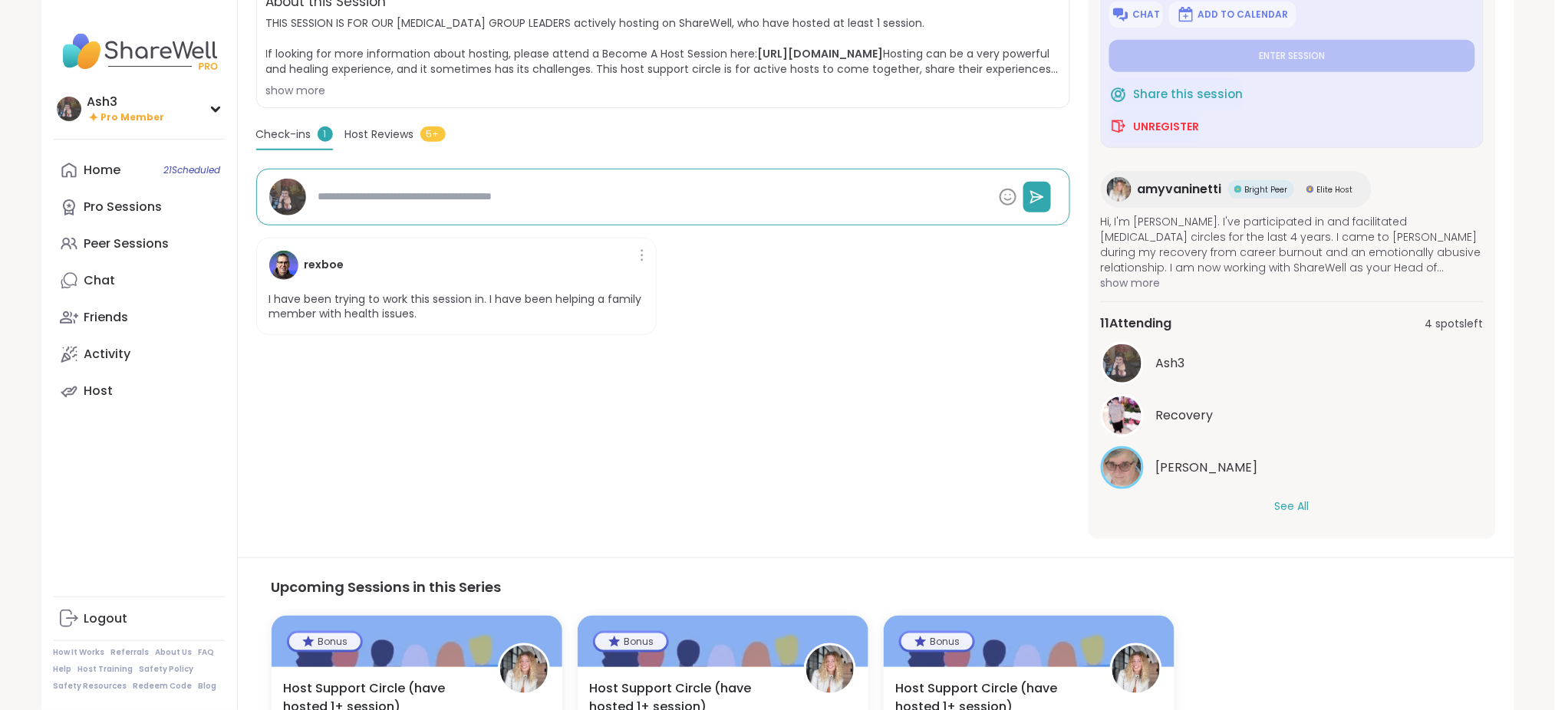
click at [1284, 503] on button "See All" at bounding box center [1292, 507] width 35 height 16
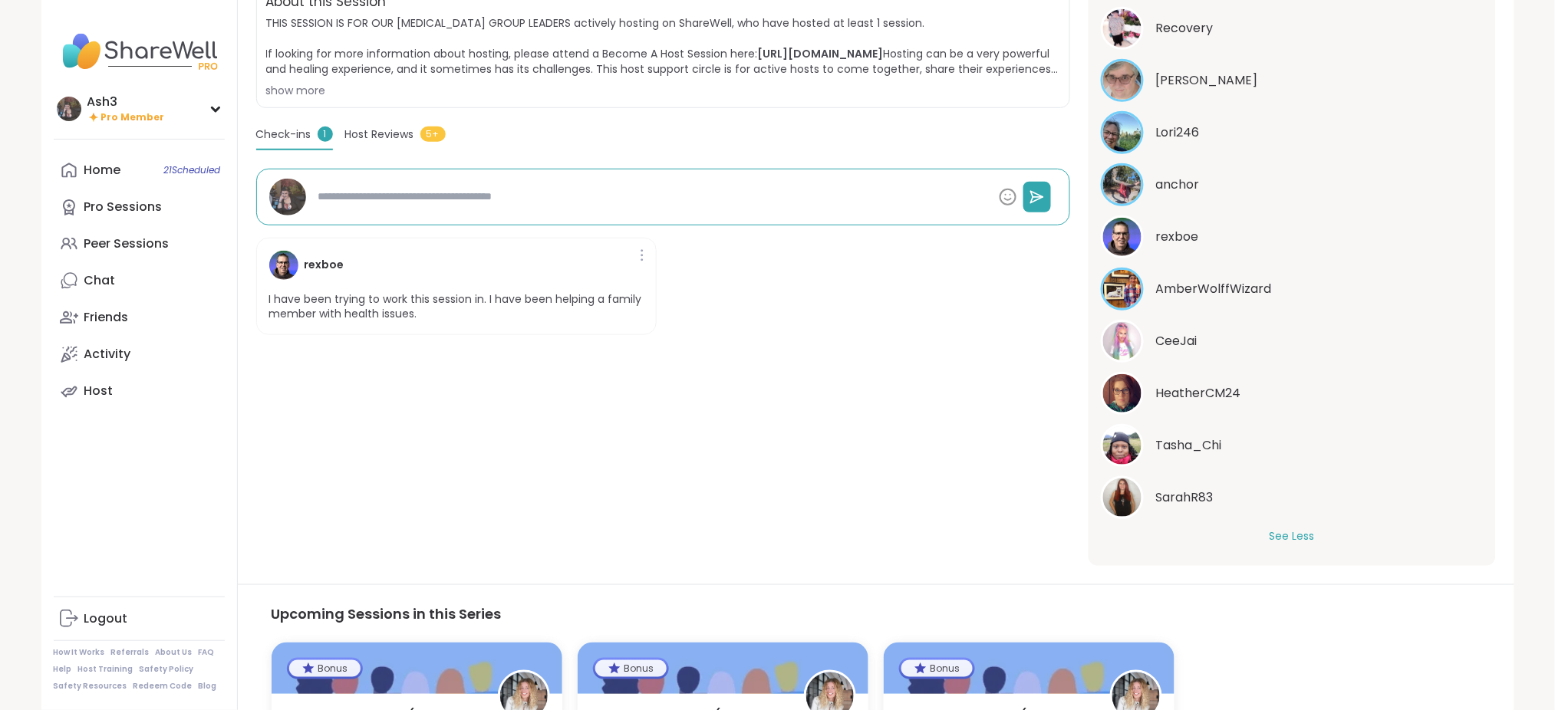
scroll to position [389, 0]
click at [1114, 341] on img at bounding box center [1122, 340] width 38 height 38
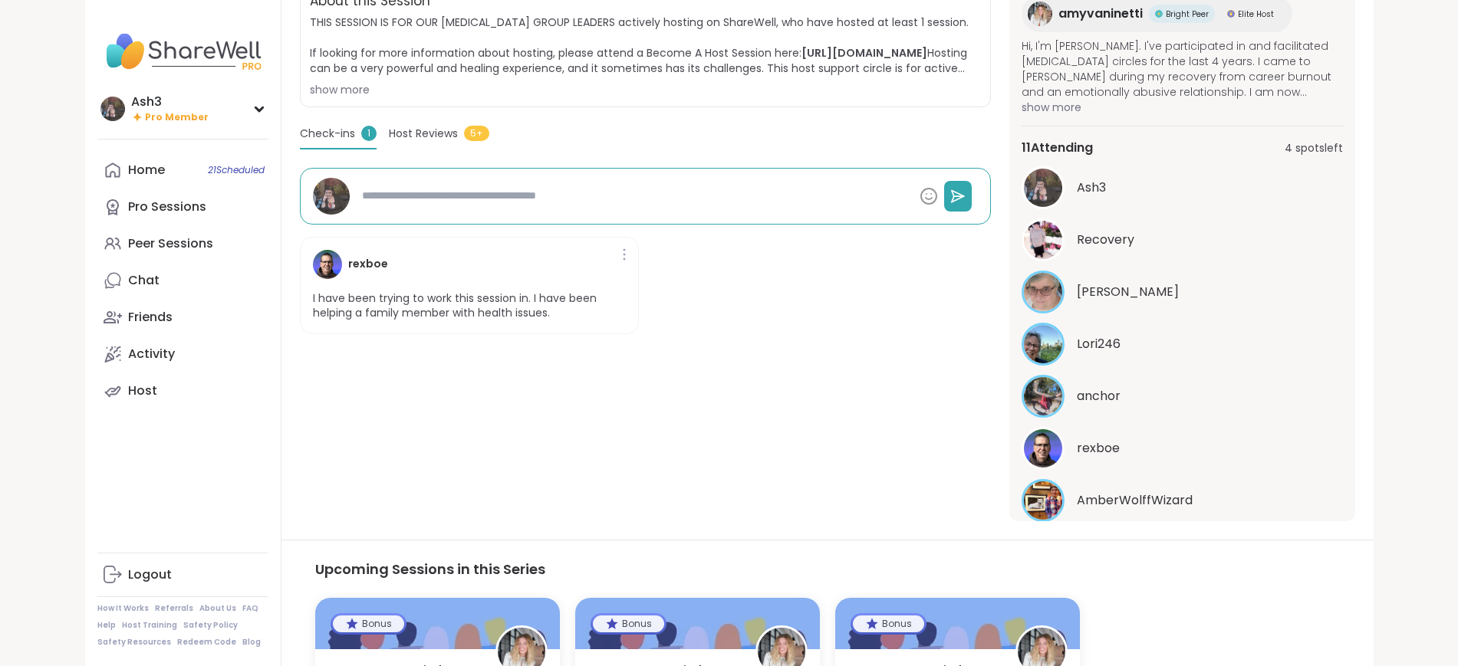
scroll to position [70, 0]
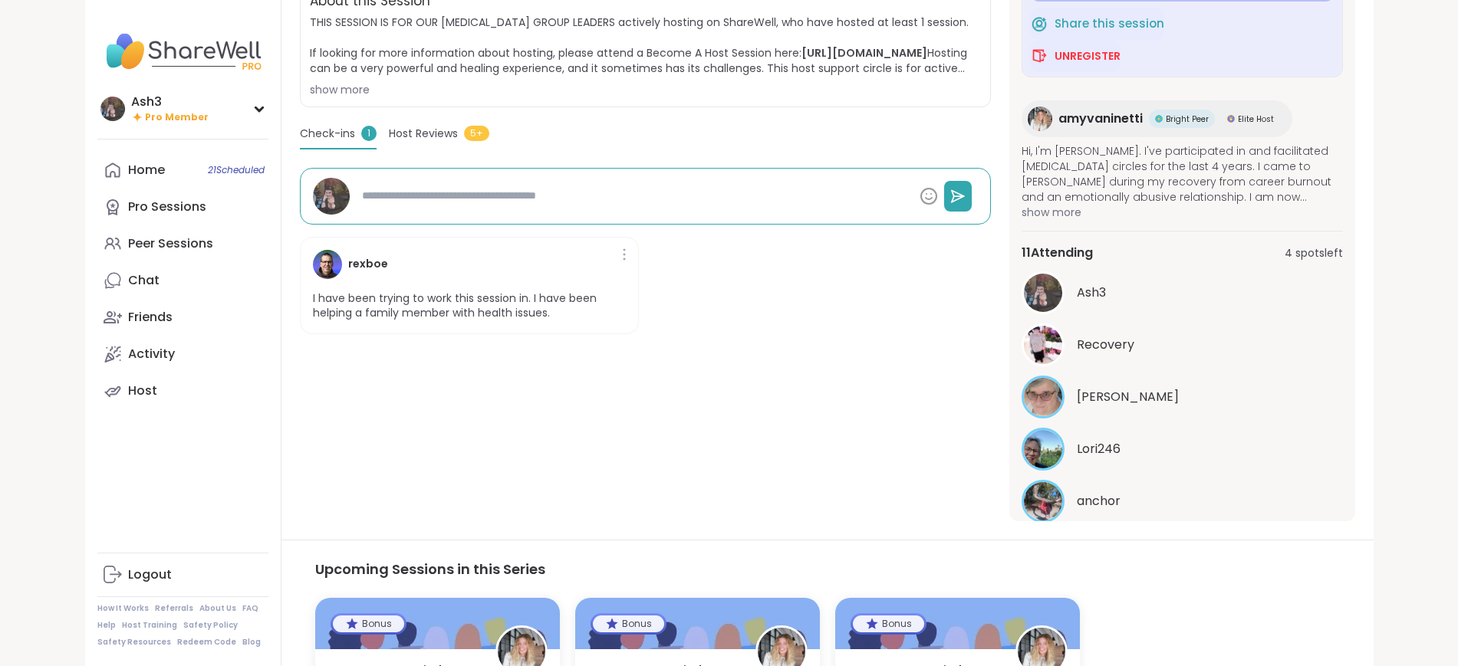
type textarea "*"
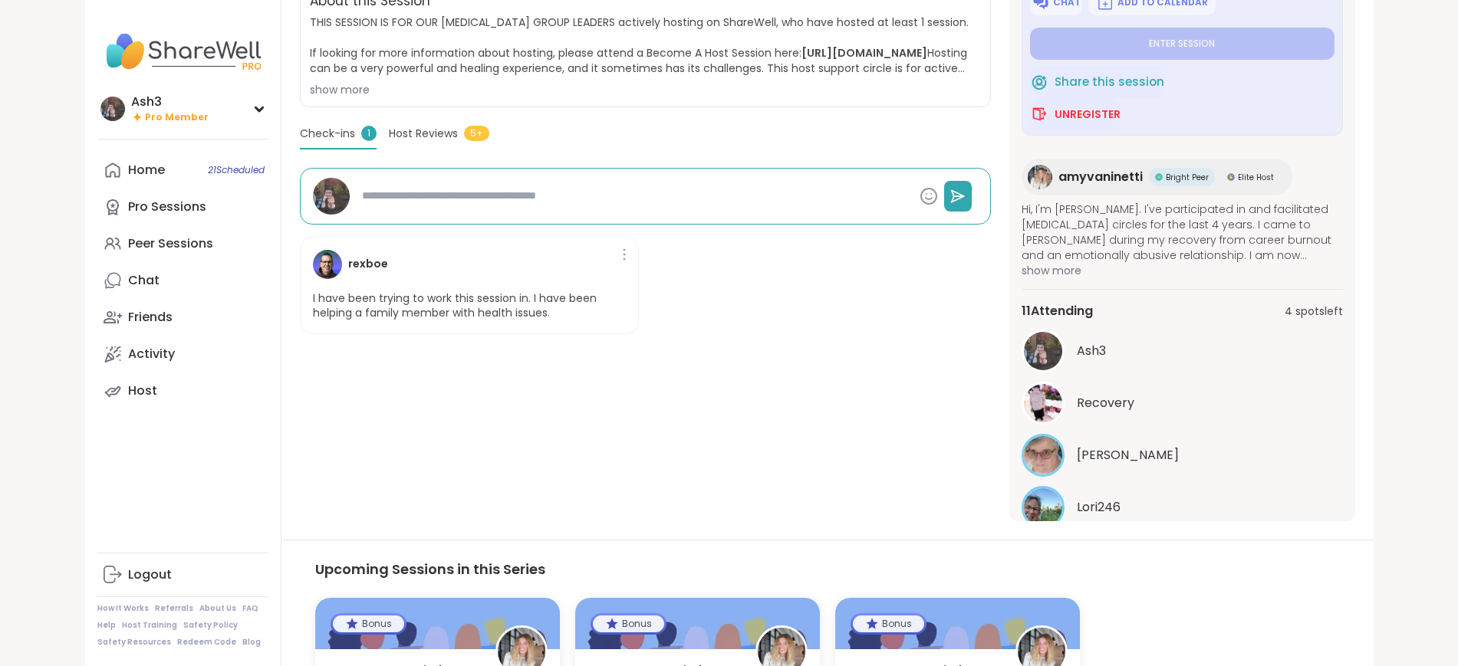
scroll to position [0, 0]
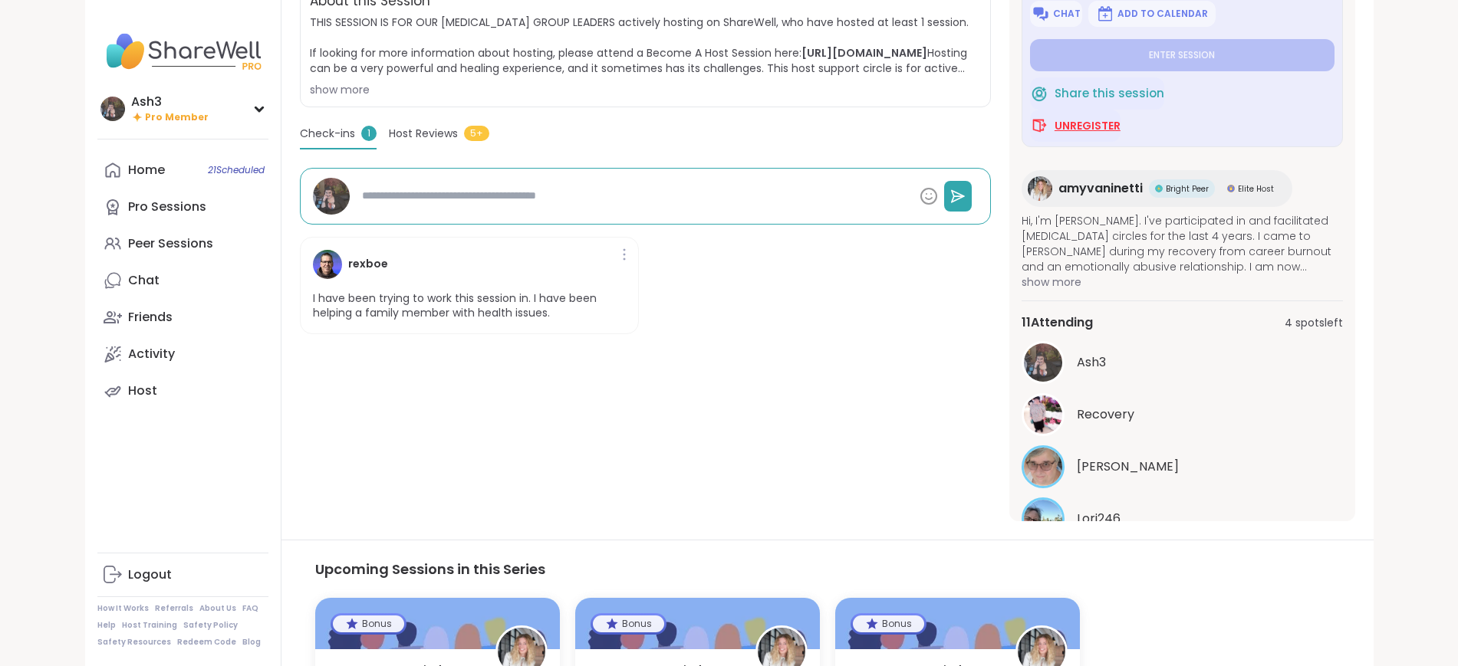
click at [1116, 132] on span "Unregister" at bounding box center [1088, 125] width 66 height 15
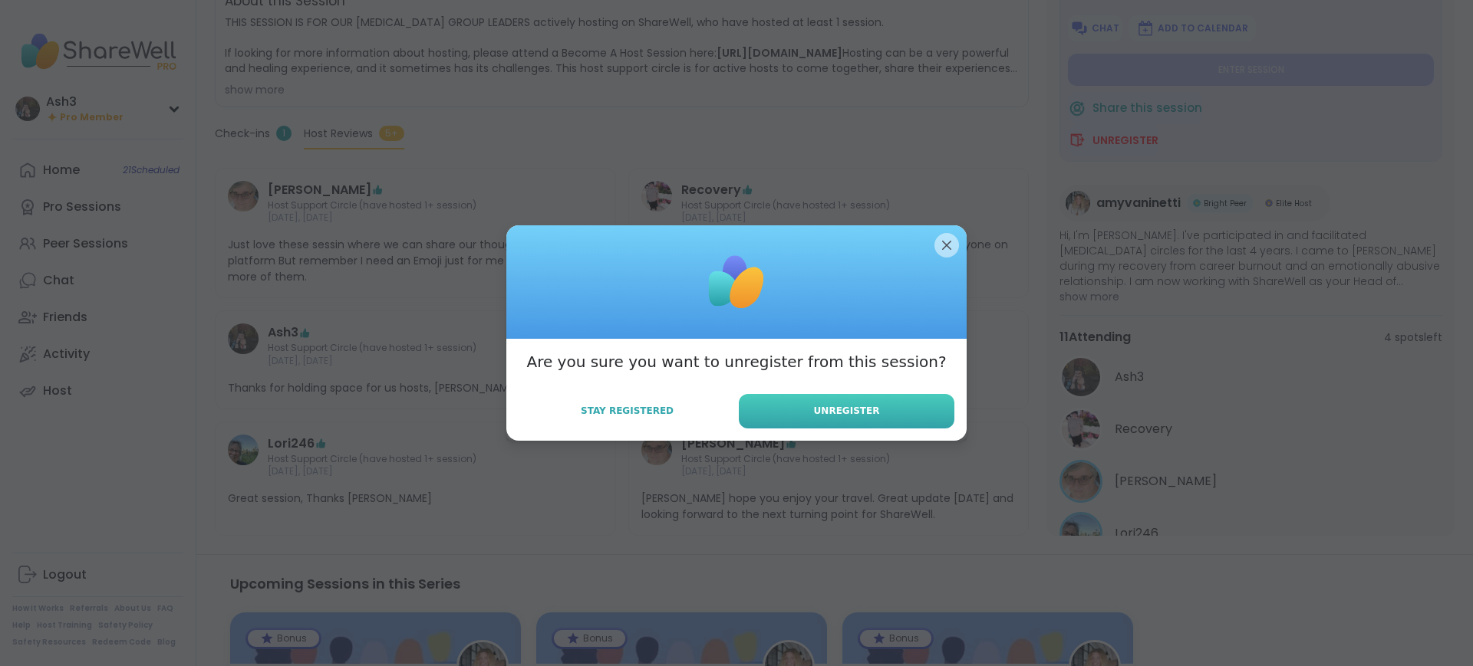
click at [873, 406] on button "Unregister" at bounding box center [847, 411] width 216 height 35
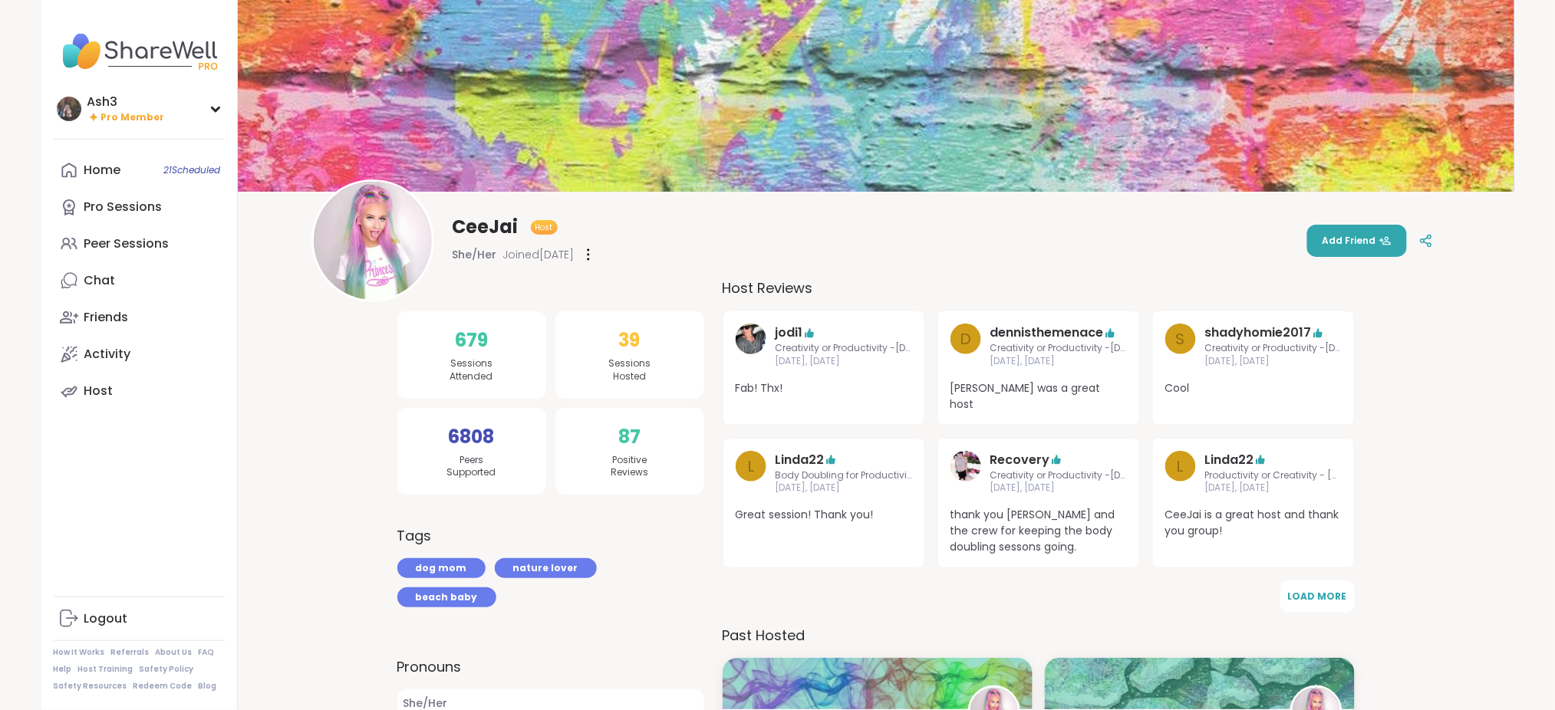
click at [362, 238] on img at bounding box center [373, 241] width 118 height 118
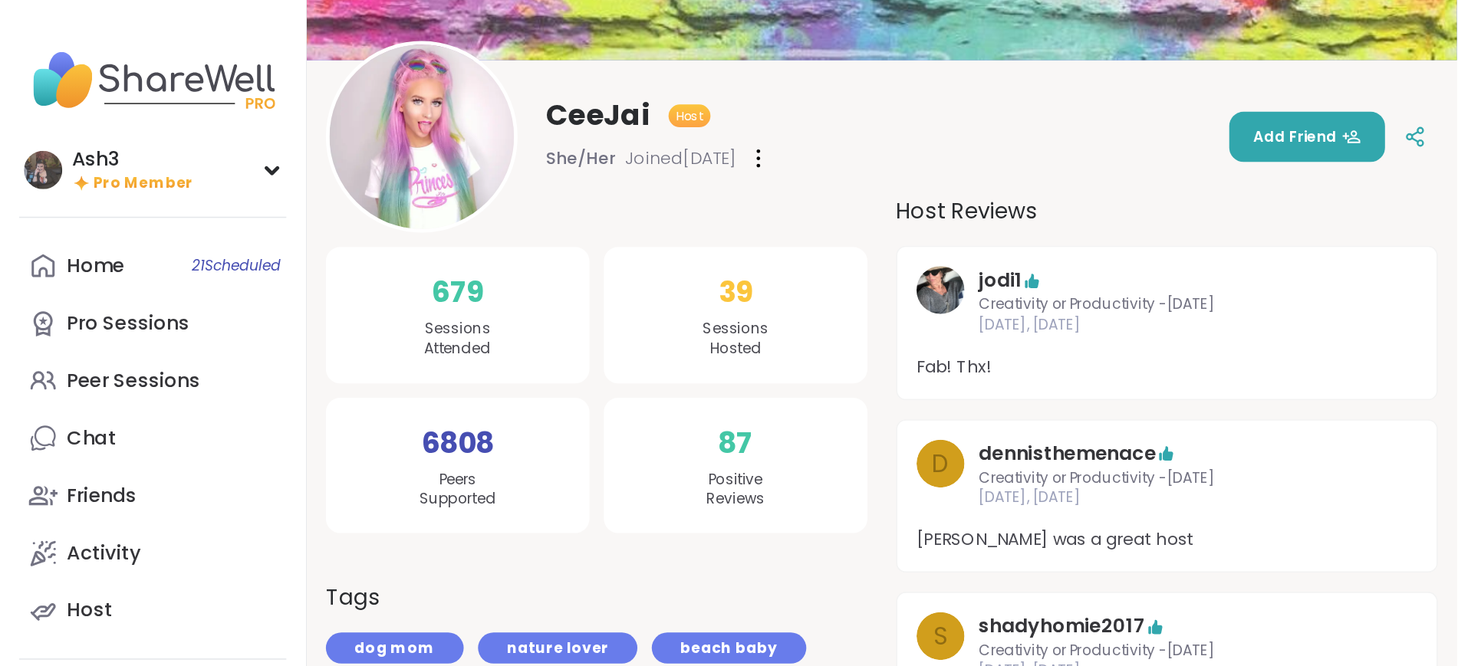
scroll to position [153, 0]
